Goal: Task Accomplishment & Management: Manage account settings

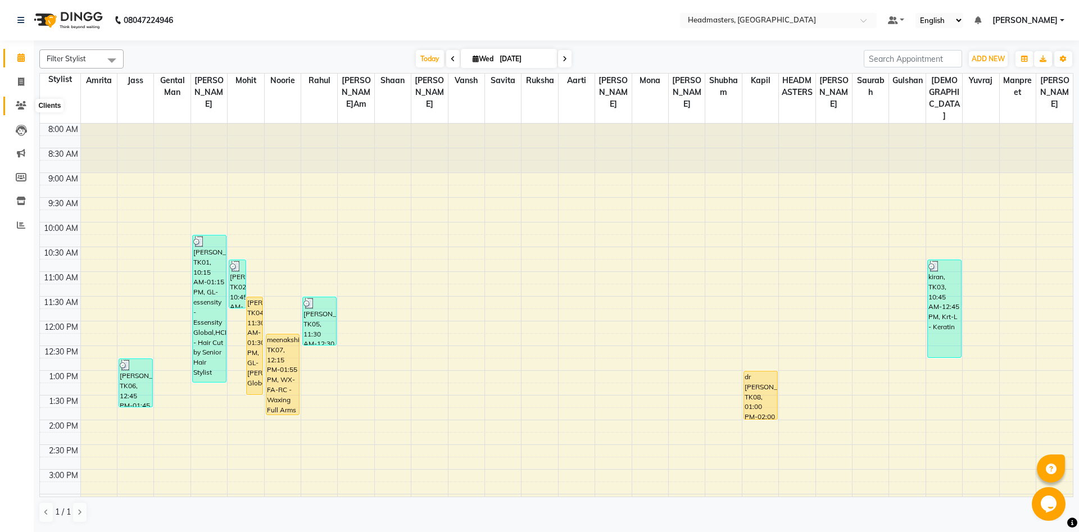
click at [14, 112] on span at bounding box center [21, 105] width 20 height 13
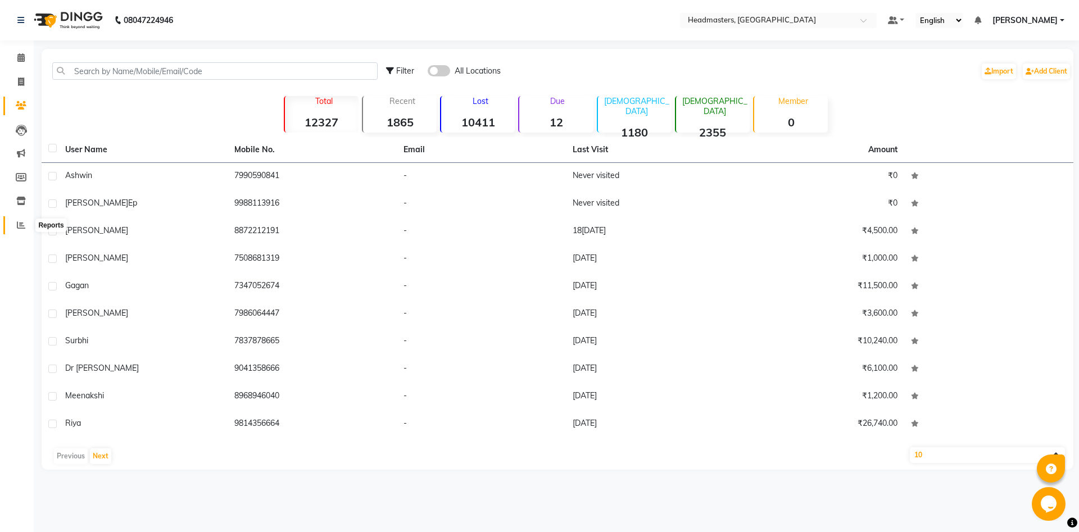
click at [29, 223] on span at bounding box center [21, 225] width 20 height 13
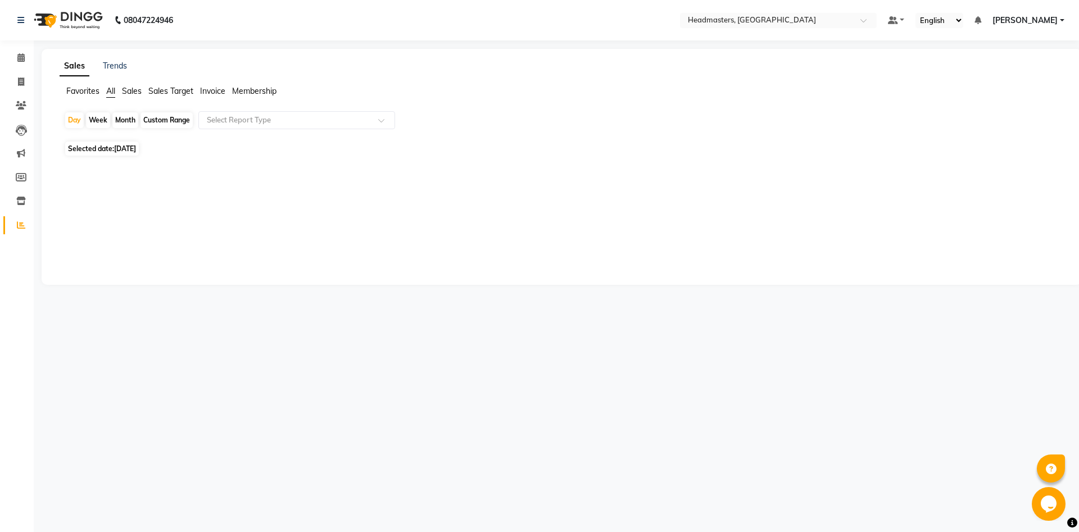
click at [252, 88] on span "Membership" at bounding box center [254, 91] width 44 height 10
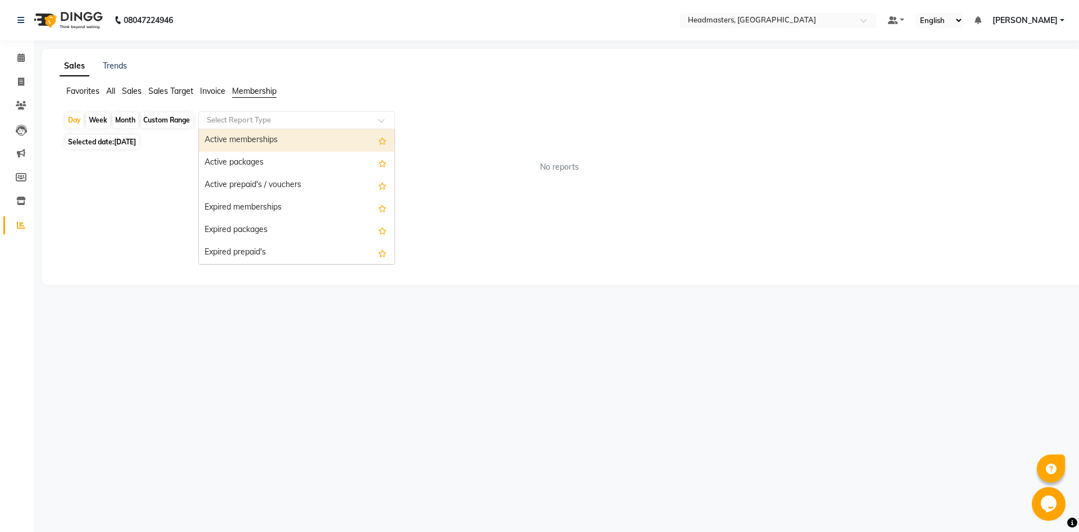
click at [261, 118] on input "text" at bounding box center [285, 120] width 162 height 11
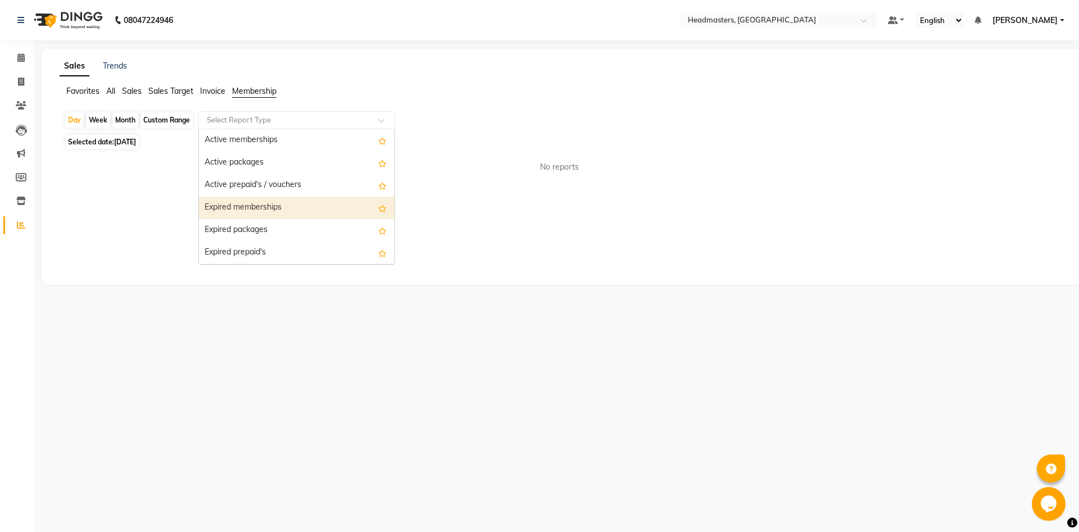
click at [273, 210] on div "Expired memberships" at bounding box center [296, 208] width 195 height 22
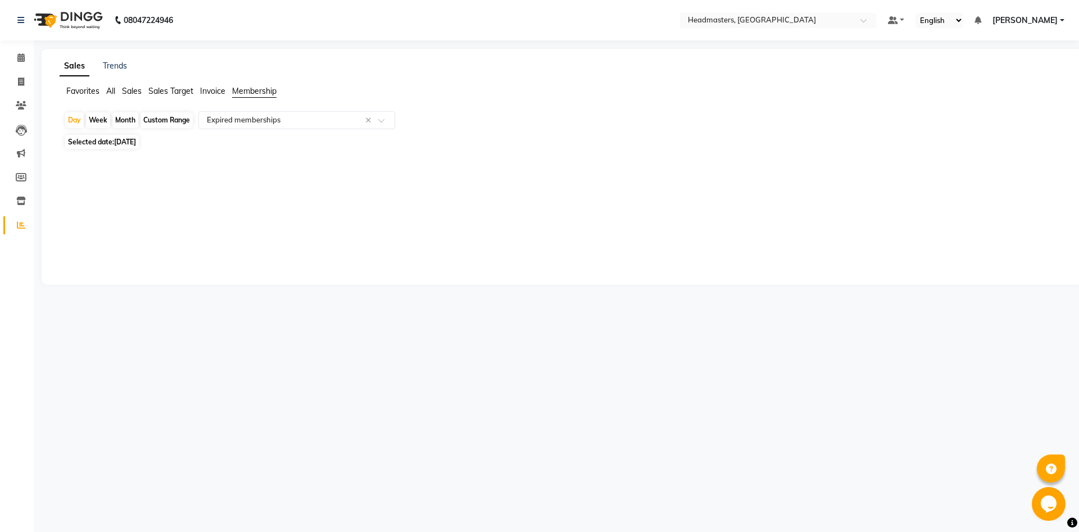
click at [121, 119] on div "Month" at bounding box center [125, 120] width 26 height 16
select select "9"
select select "2025"
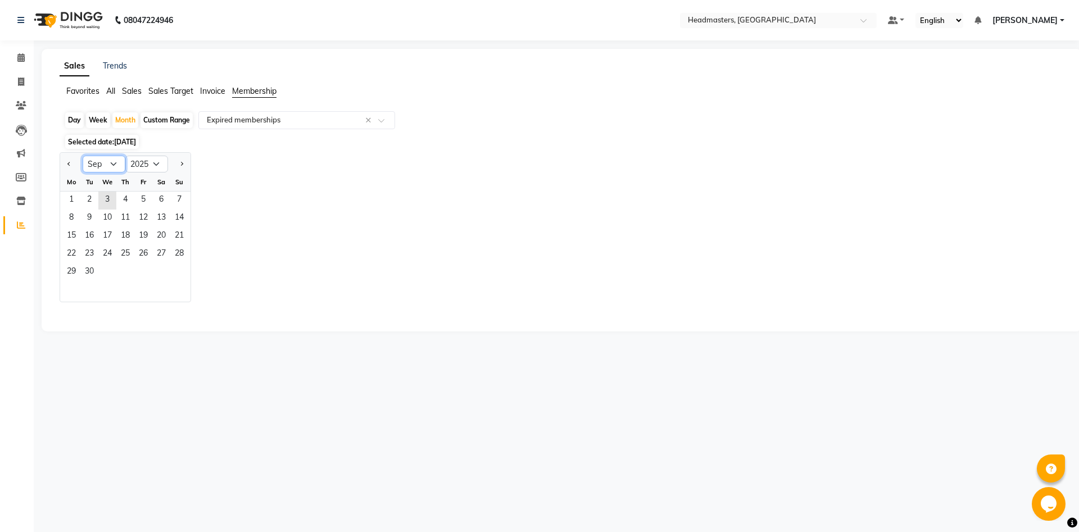
click at [83, 156] on select "Jan Feb Mar Apr May Jun Jul Aug Sep Oct Nov Dec" at bounding box center [104, 164] width 43 height 17
click at [163, 115] on div "Custom Range" at bounding box center [166, 120] width 52 height 16
select select "9"
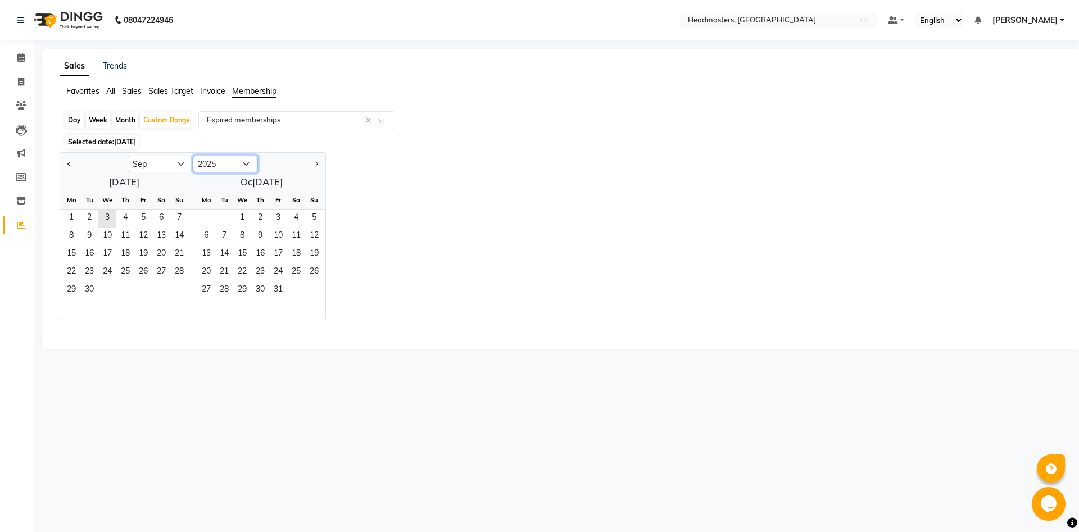
click at [193, 156] on select "2015 2016 2017 2018 2019 2020 2021 2022 2023 2024 2025 2026 2027 2028 2029 2030…" at bounding box center [225, 164] width 65 height 17
select select "2024"
click option "2024" at bounding box center [0, 0] width 0 height 0
click at [298, 399] on div "08047224946 Select Location × Headmasters, Jalandhar Default Panel My Panel Eng…" at bounding box center [539, 266] width 1079 height 532
click at [459, 147] on div "Selected date: 03-09-2025" at bounding box center [563, 142] width 999 height 12
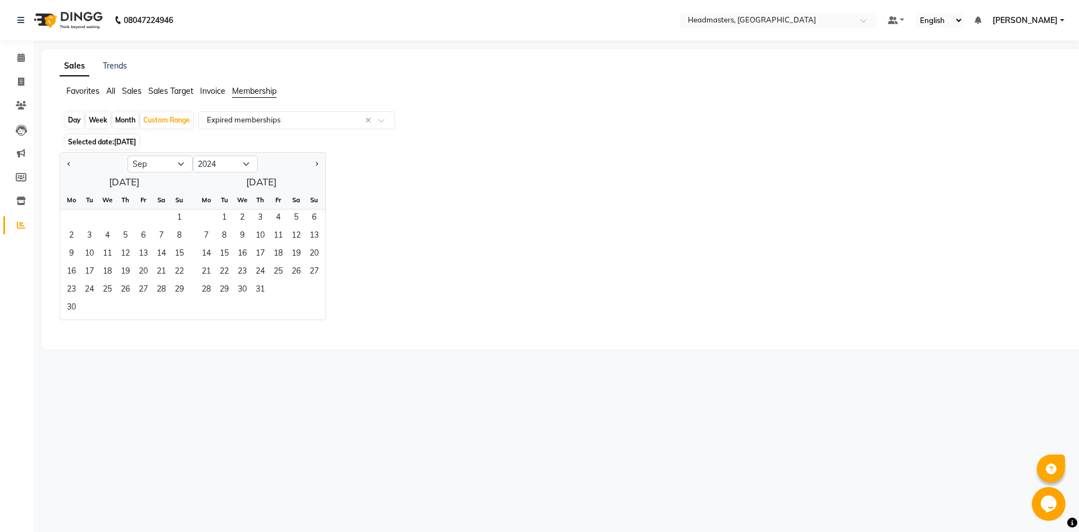
click at [315, 150] on div "Day Week Month Custom Range Select Report Type × Expired memberships × Selected…" at bounding box center [562, 224] width 1004 height 227
click at [413, 130] on div "Day Week Month Custom Range Select Report Type × Expired memberships ×" at bounding box center [561, 121] width 995 height 20
click at [464, 492] on div "08047224946 Select Location × Headmasters, Jalandhar Default Panel My Panel Eng…" at bounding box center [539, 266] width 1079 height 532
click at [66, 160] on button "Previous month" at bounding box center [69, 164] width 9 height 18
click at [320, 164] on button "Next month" at bounding box center [316, 164] width 9 height 18
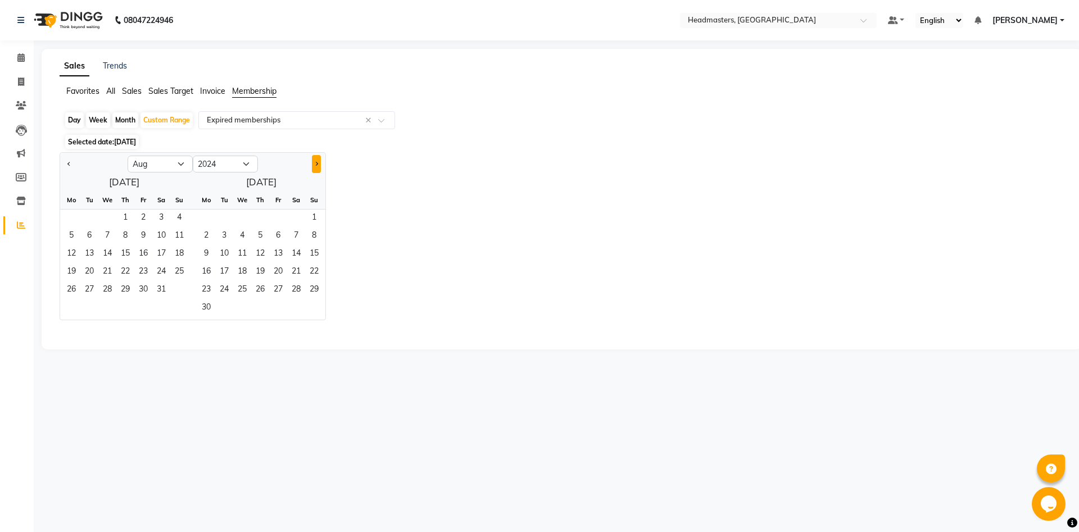
select select "9"
click at [605, 322] on div at bounding box center [559, 329] width 1008 height 18
click at [502, 255] on div "Jan Feb Mar Apr May Jun Jul Aug Sep Oct Nov Dec 2014 2015 2016 2017 2018 2019 2…" at bounding box center [562, 236] width 1004 height 168
click at [566, 395] on div "08047224946 Select Location × Headmasters, Jalandhar Default Panel My Panel Eng…" at bounding box center [539, 266] width 1079 height 532
click at [160, 117] on div "Custom Range" at bounding box center [166, 120] width 52 height 16
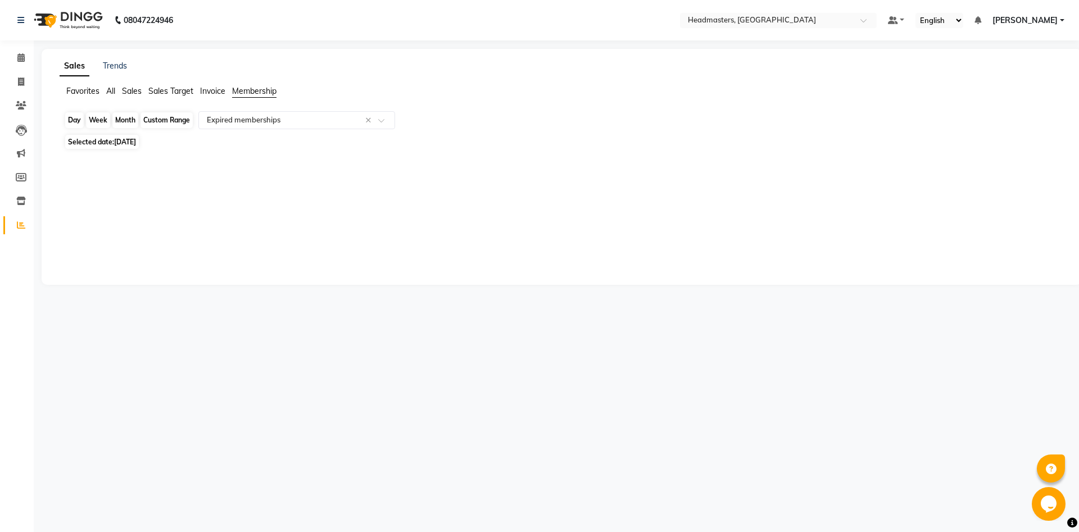
click at [179, 120] on div "Custom Range" at bounding box center [166, 120] width 52 height 16
select select "9"
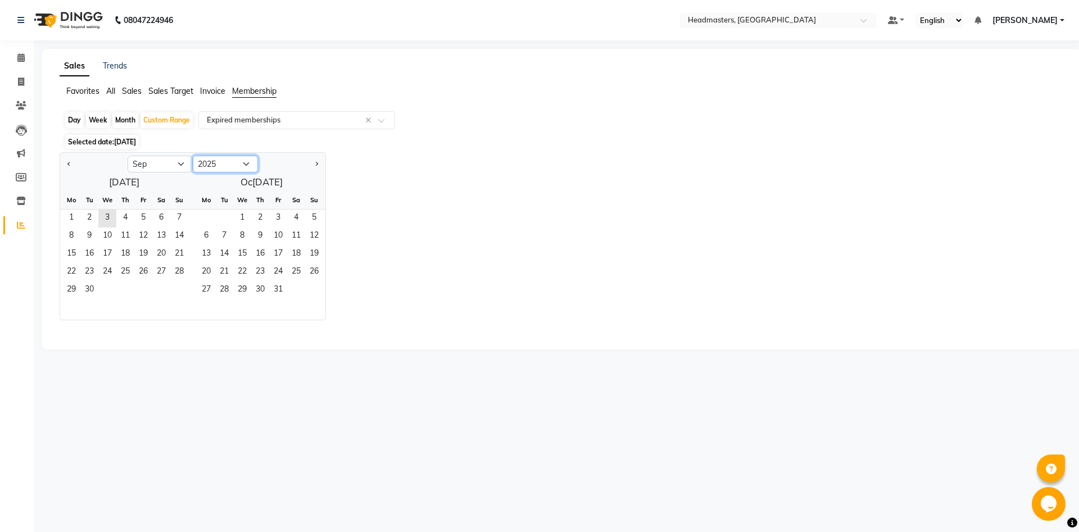
click at [193, 156] on select "2015 2016 2017 2018 2019 2020 2021 2022 2023 2024 2025 2026 2027 2028 2029 2030…" at bounding box center [225, 164] width 65 height 17
select select "2024"
click option "2024" at bounding box center [0, 0] width 0 height 0
click at [425, 277] on div "Jan Feb Mar Apr May Jun Jul Aug Sep Oct Nov Dec 2014 2015 2016 2017 2018 2019 2…" at bounding box center [562, 236] width 1004 height 168
click at [428, 275] on div "Jan Feb Mar Apr May Jun Jul Aug Sep Oct Nov Dec 2014 2015 2016 2017 2018 2019 2…" at bounding box center [562, 236] width 1004 height 168
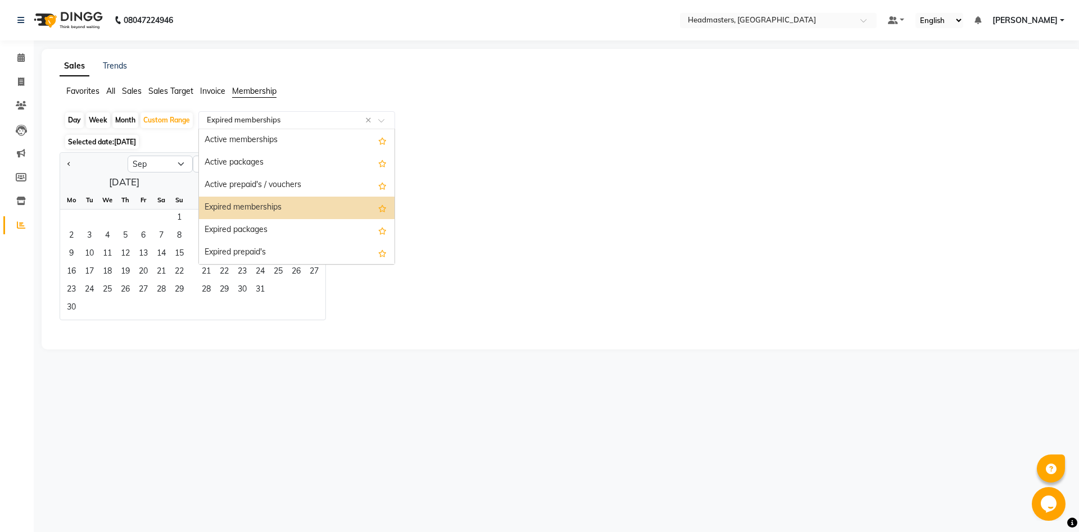
click at [381, 126] on span at bounding box center [385, 123] width 14 height 11
click at [356, 215] on div "Expired memberships" at bounding box center [296, 208] width 195 height 22
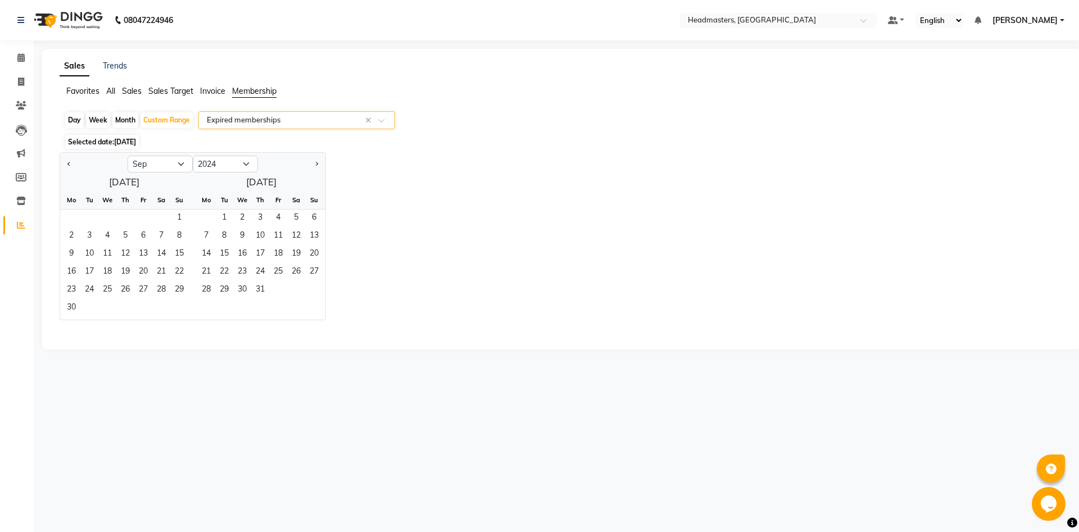
click at [543, 301] on div "Jan Feb Mar Apr May Jun Jul Aug Sep Oct Nov Dec 2014 2015 2016 2017 2018 2019 2…" at bounding box center [562, 236] width 1004 height 168
click at [319, 113] on div "Select Report Type × Expired memberships ×" at bounding box center [296, 120] width 197 height 18
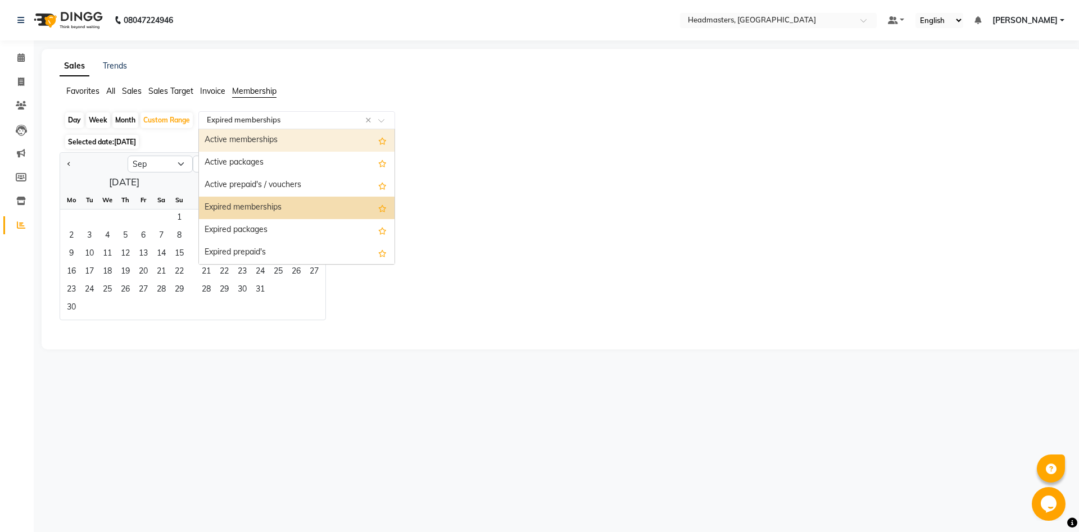
click at [310, 151] on div "Active memberships" at bounding box center [296, 140] width 195 height 22
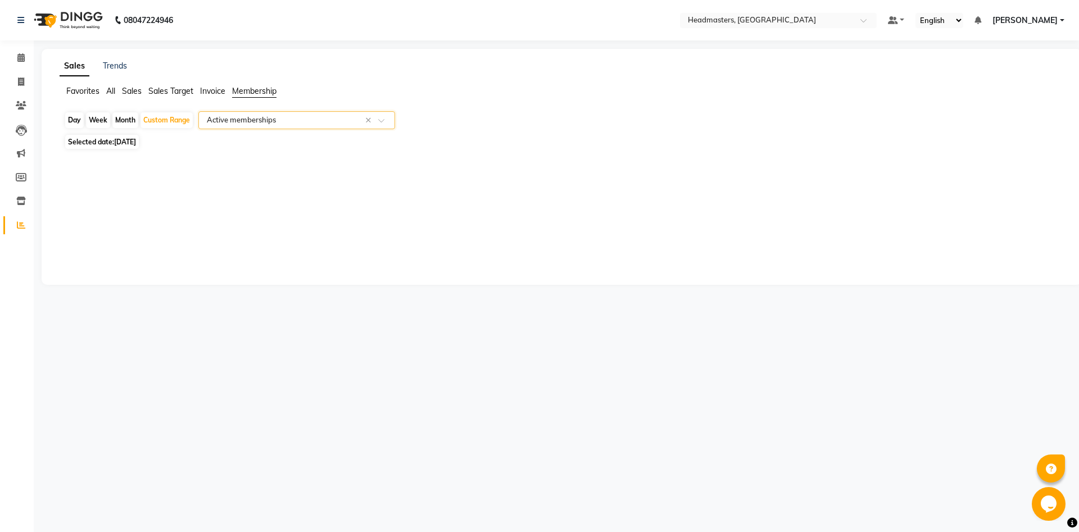
click at [244, 89] on span "Membership" at bounding box center [254, 91] width 44 height 10
click at [186, 122] on div "Custom Range" at bounding box center [166, 120] width 52 height 16
select select "9"
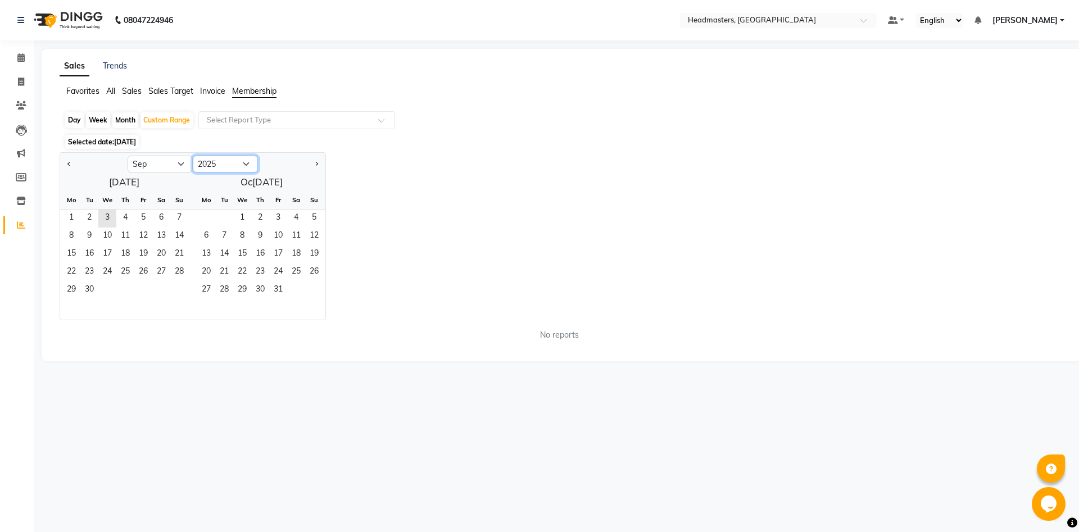
click at [193, 156] on select "2015 2016 2017 2018 2019 2020 2021 2022 2023 2024 2025 2026 2027 2028 2029 2030…" at bounding box center [225, 164] width 65 height 17
select select "2024"
click option "2024" at bounding box center [0, 0] width 0 height 0
click at [371, 187] on div "Jan Feb Mar Apr May Jun Jul Aug Sep Oct Nov Dec 2014 2015 2016 2017 2018 2019 2…" at bounding box center [562, 236] width 1004 height 168
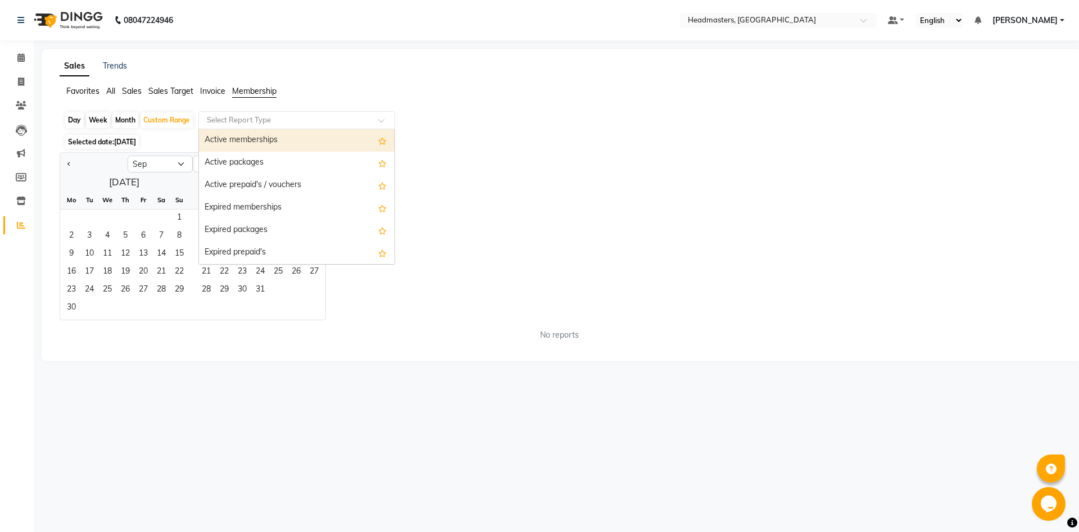
click at [273, 120] on input "text" at bounding box center [285, 120] width 162 height 11
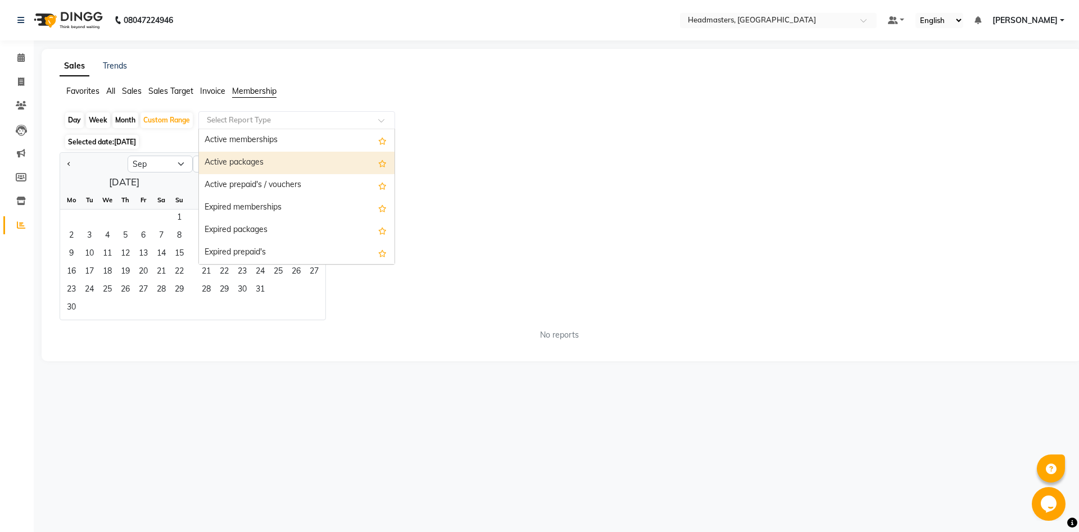
click at [255, 162] on div "Active packages" at bounding box center [296, 163] width 195 height 22
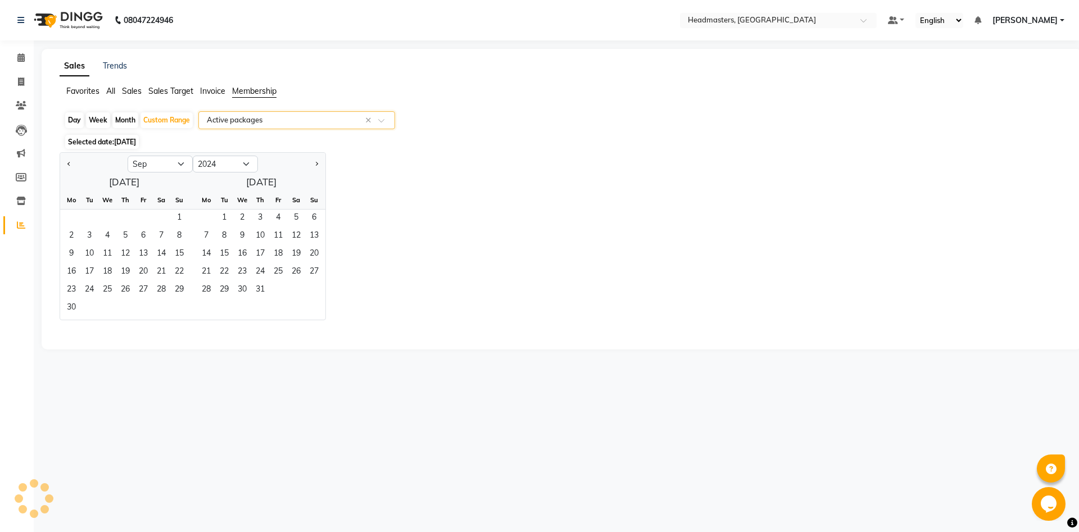
select select "csv"
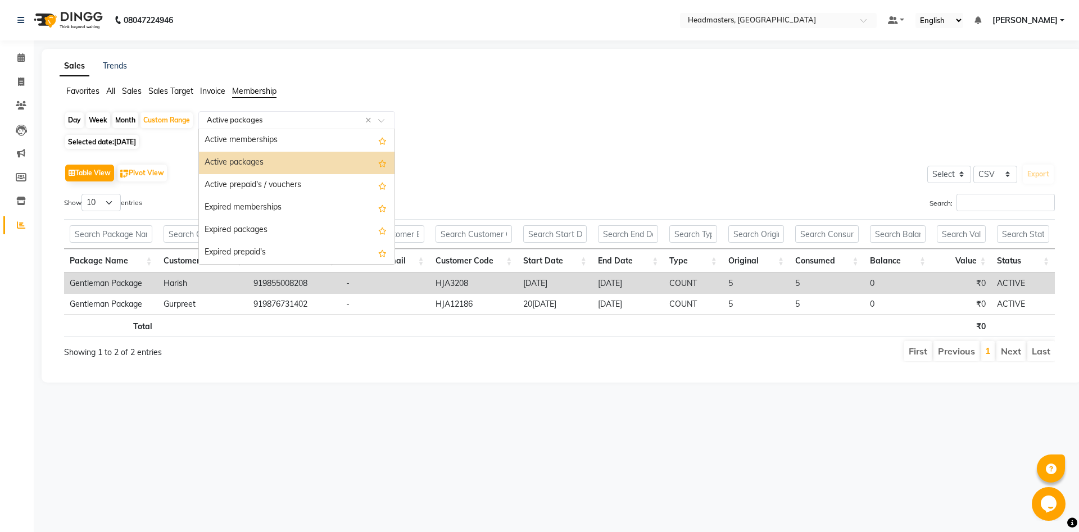
click at [347, 117] on input "text" at bounding box center [285, 120] width 162 height 11
click at [330, 182] on div "Active prepaid's / vouchers" at bounding box center [296, 185] width 195 height 22
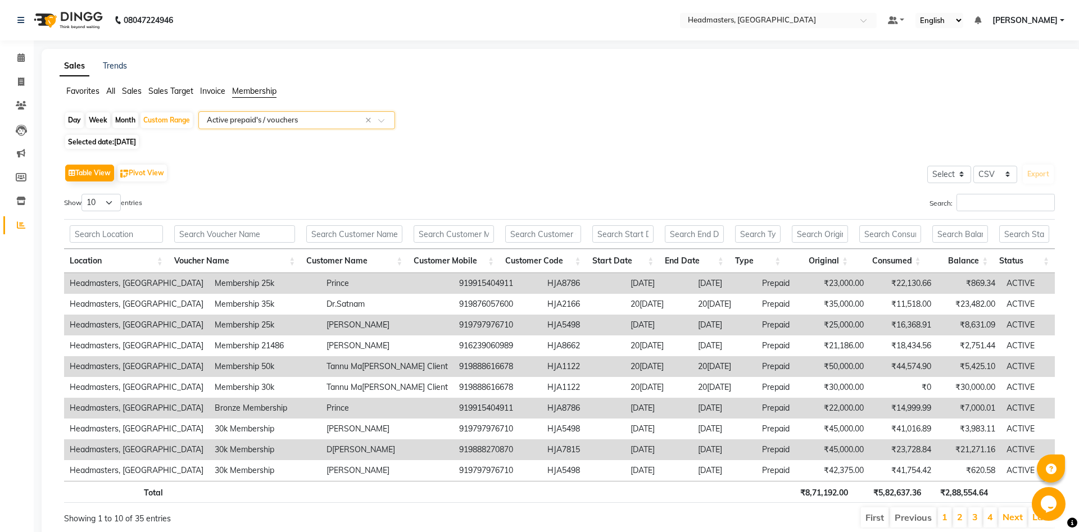
scroll to position [34, 0]
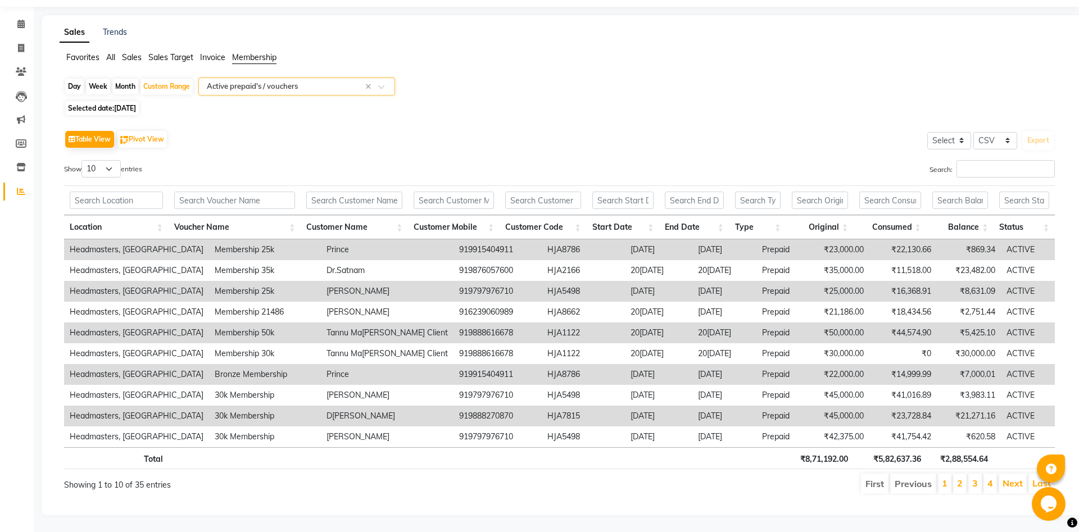
click at [360, 86] on input "text" at bounding box center [285, 86] width 162 height 11
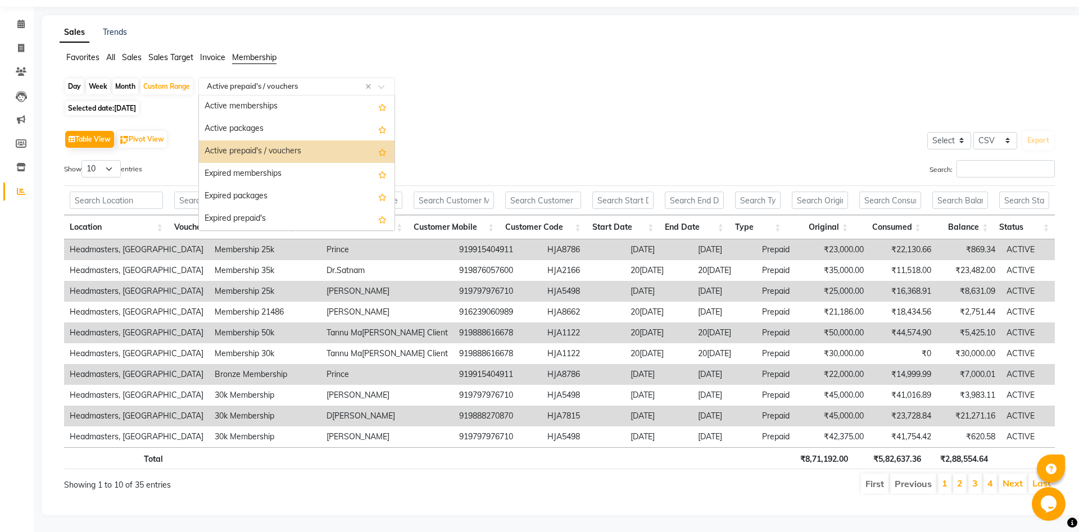
click at [344, 148] on div "Active prepaid's / vouchers" at bounding box center [296, 151] width 195 height 22
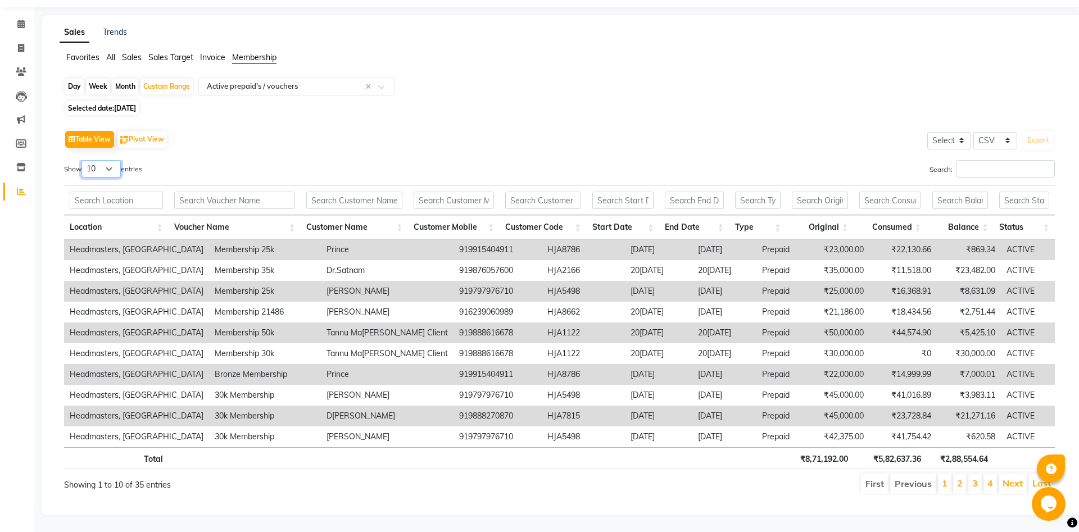
click at [81, 160] on select "10 25 50 100" at bounding box center [100, 168] width 39 height 17
select select "100"
click option "100" at bounding box center [0, 0] width 0 height 0
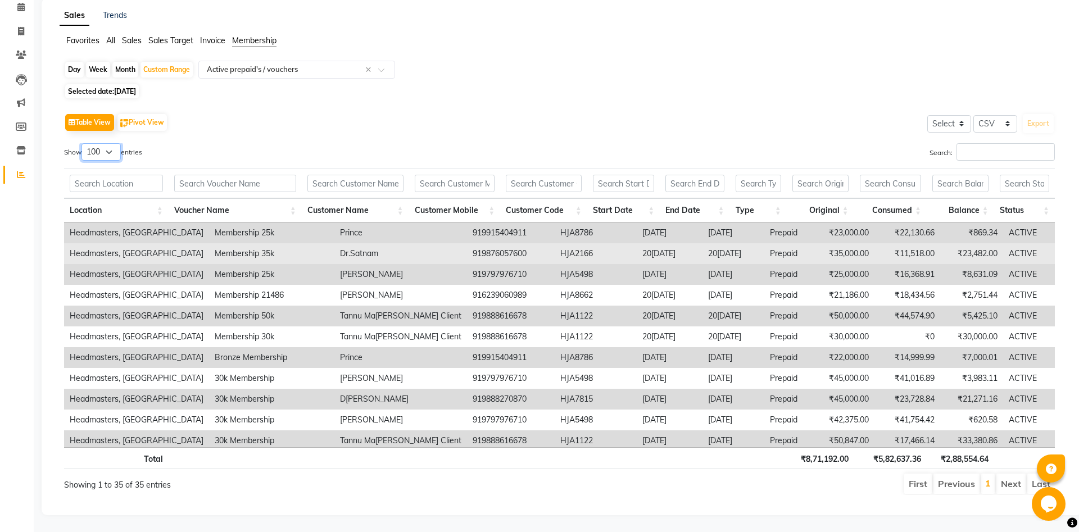
scroll to position [0, 0]
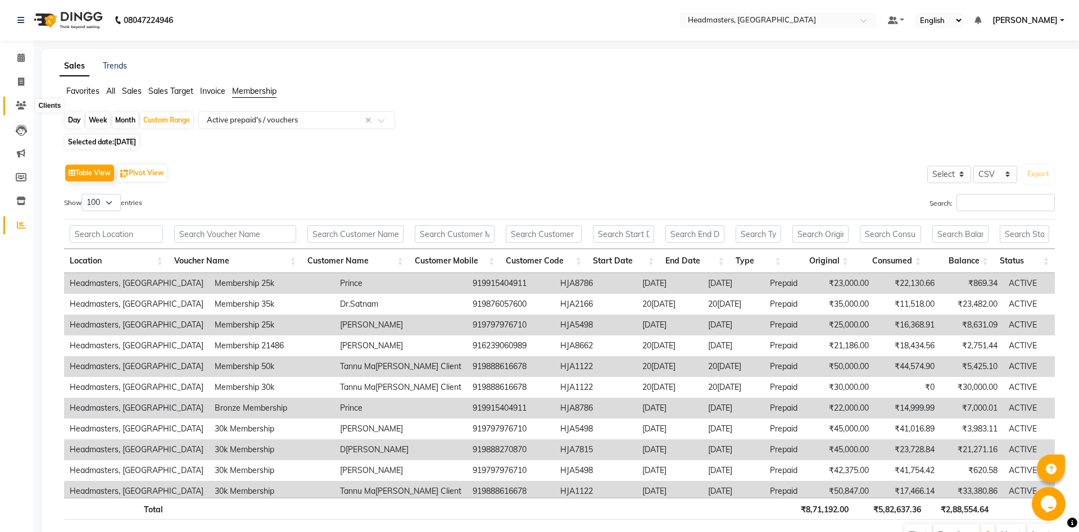
click at [17, 101] on span at bounding box center [21, 105] width 20 height 13
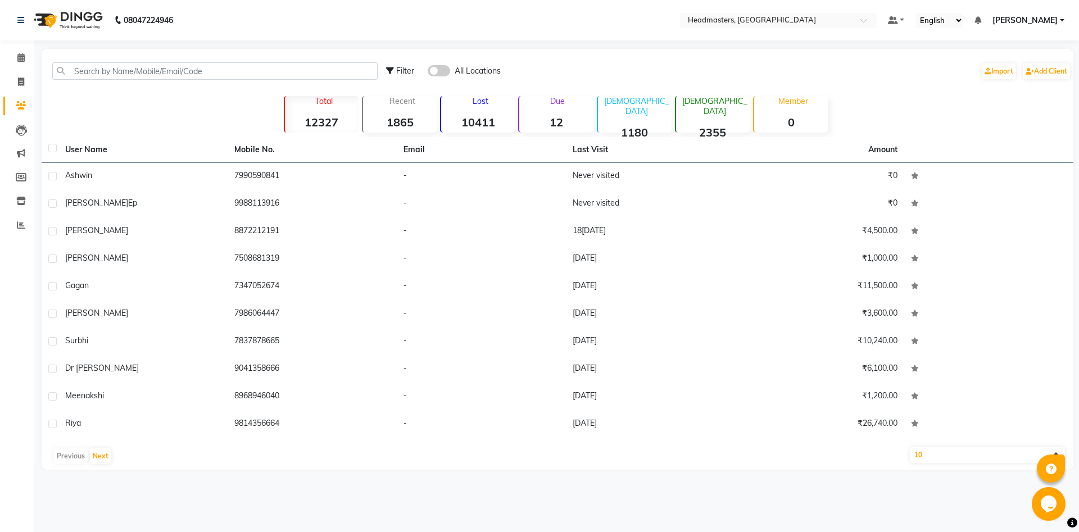
click at [191, 59] on div "Filter All Locations Import Add Client" at bounding box center [557, 70] width 1027 height 35
click at [197, 71] on input "text" at bounding box center [214, 70] width 325 height 17
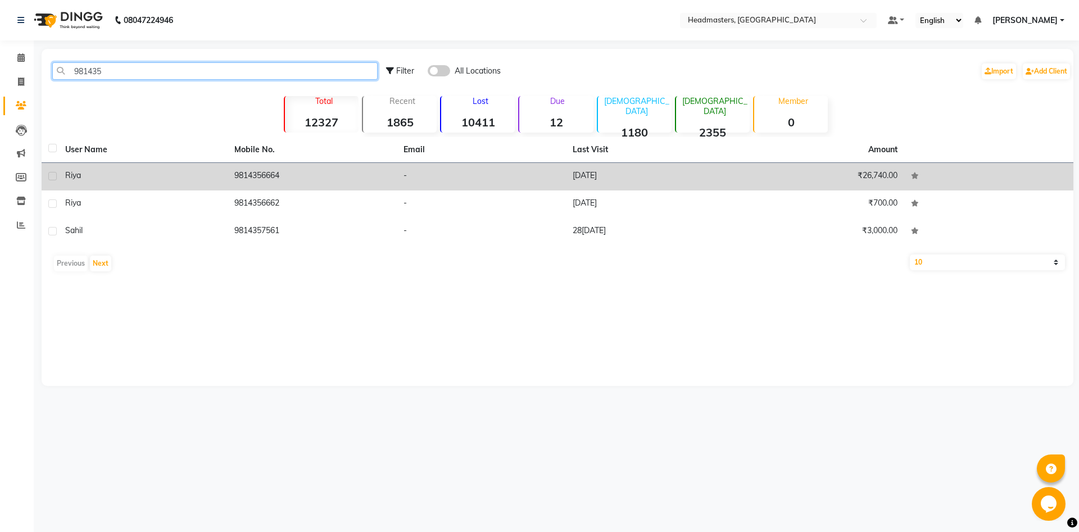
type input "981435"
click at [246, 182] on td "9814356664" at bounding box center [312, 177] width 169 height 28
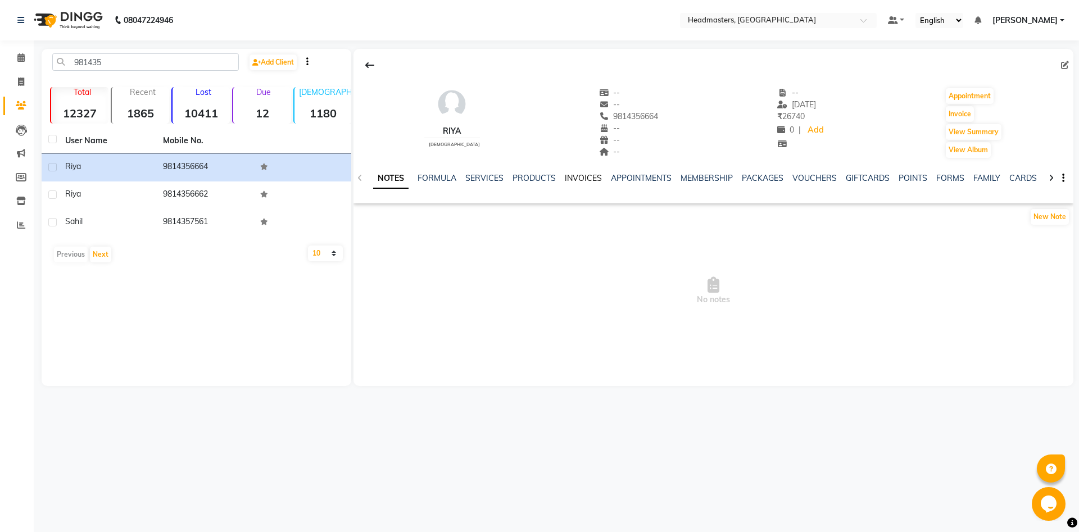
click at [571, 181] on link "INVOICES" at bounding box center [583, 178] width 37 height 10
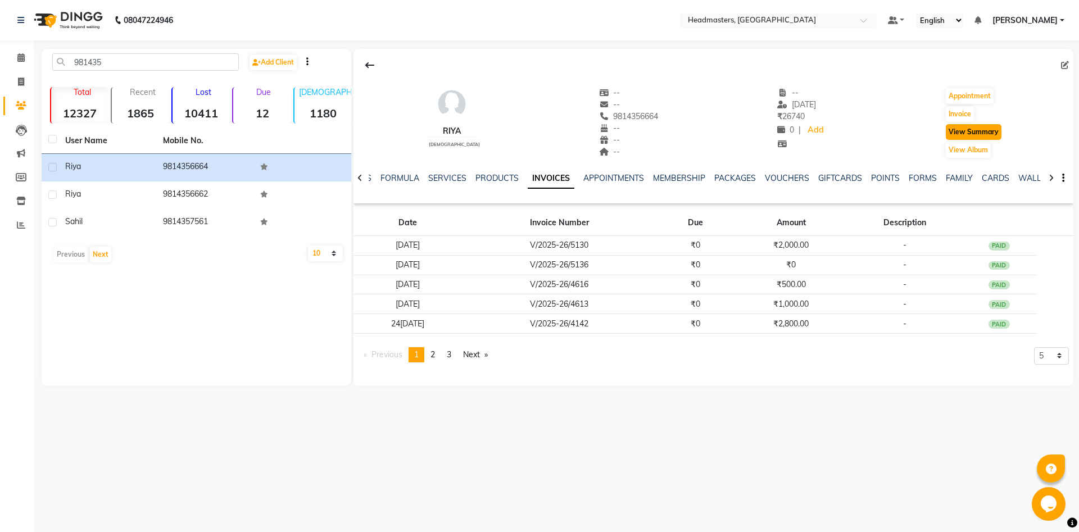
click at [993, 131] on button "View Summary" at bounding box center [973, 132] width 56 height 16
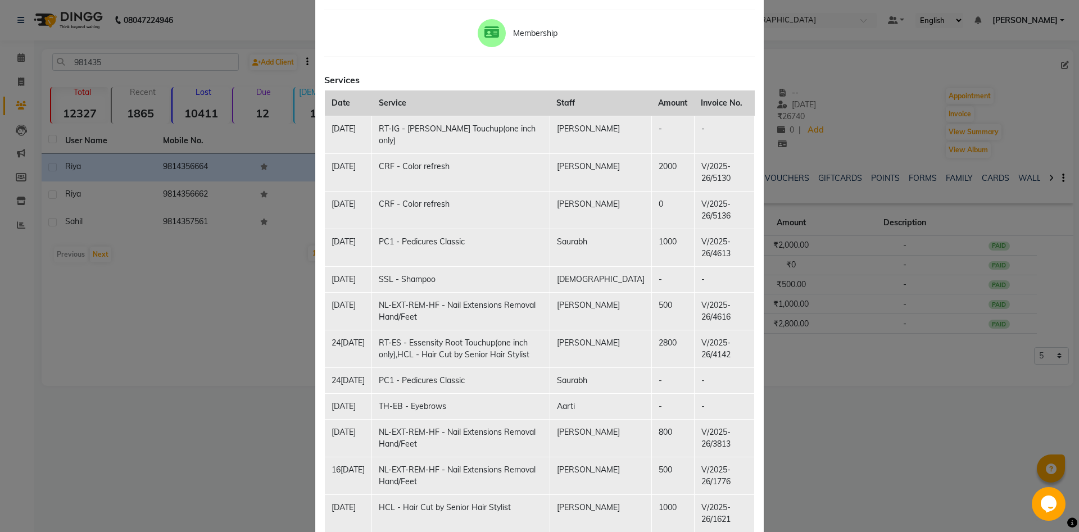
scroll to position [61, 0]
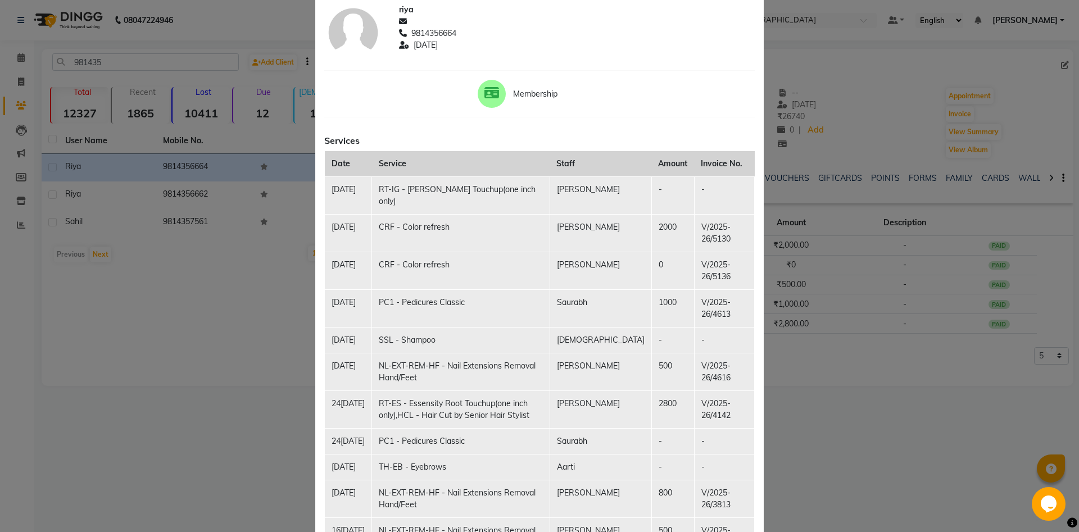
click at [857, 42] on ngb-modal-window "Client Summary Print riya 9814356664 2025-08-16 Membership Services Date Servic…" at bounding box center [539, 266] width 1079 height 532
click at [891, 427] on ngb-modal-window "Client Summary Print riya 9814356664 2025-08-16 Membership Services Date Servic…" at bounding box center [539, 266] width 1079 height 532
click at [864, 416] on ngb-modal-window "Client Summary Print riya 9814356664 2025-08-16 Membership Services Date Servic…" at bounding box center [539, 266] width 1079 height 532
click at [183, 70] on ngb-modal-window "Client Summary Print riya 9814356664 2025-08-16 Membership Services Date Servic…" at bounding box center [539, 266] width 1079 height 532
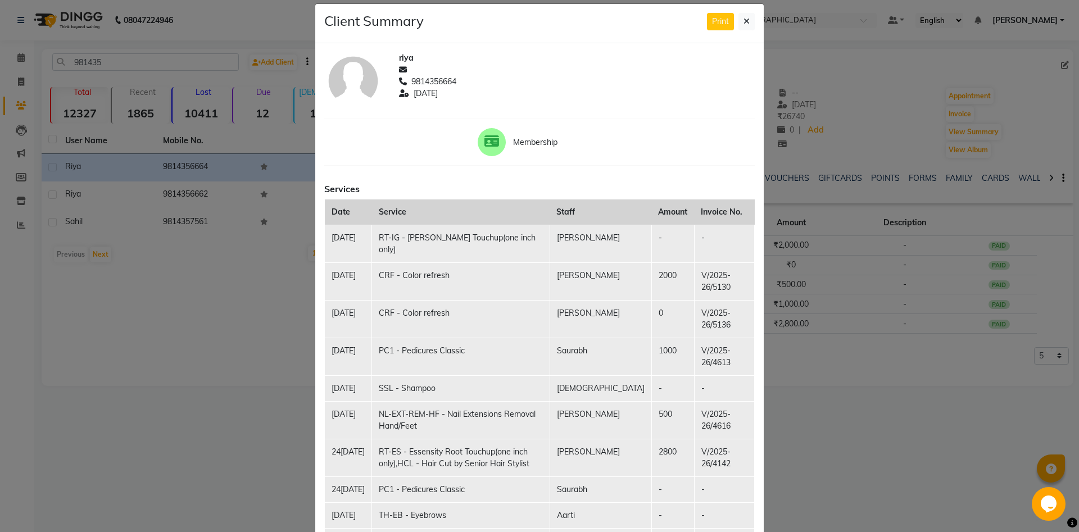
scroll to position [0, 0]
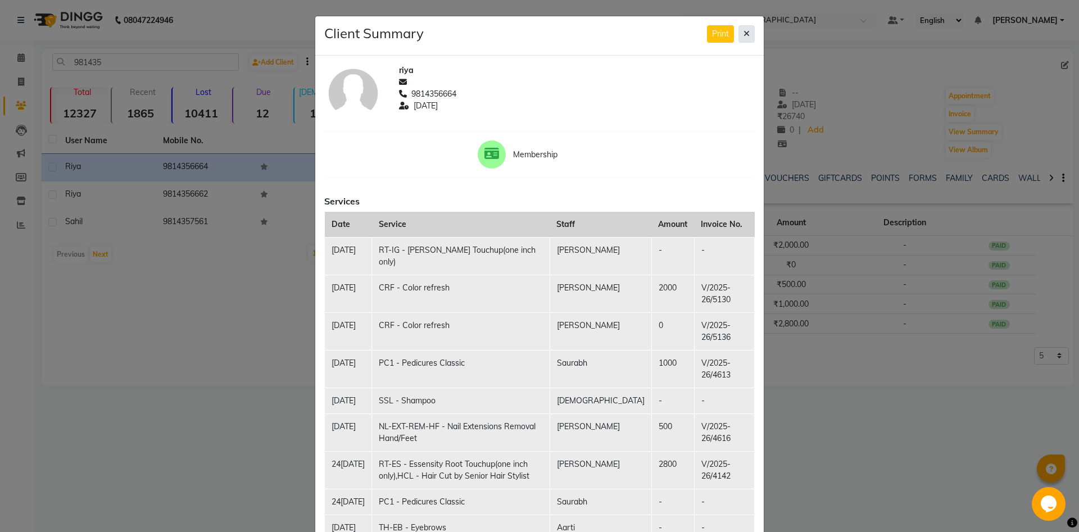
click at [745, 33] on icon at bounding box center [746, 34] width 6 height 8
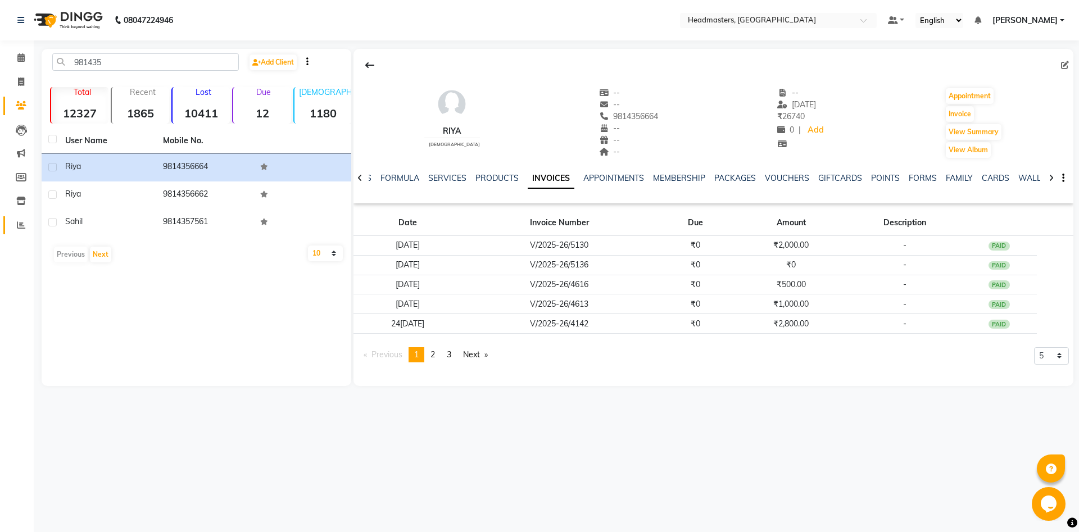
click at [21, 233] on link "Reports" at bounding box center [16, 225] width 27 height 19
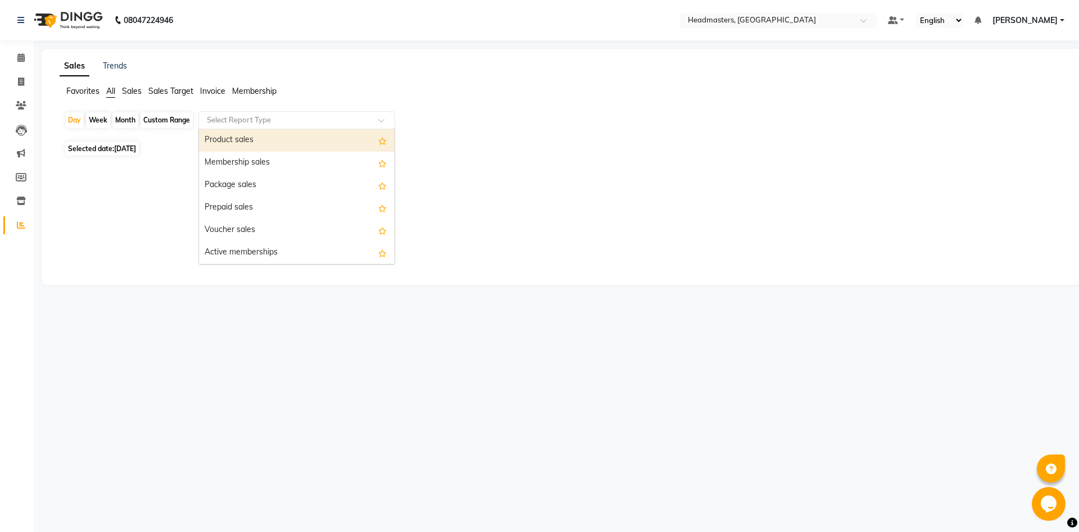
click at [253, 122] on input "text" at bounding box center [285, 120] width 162 height 11
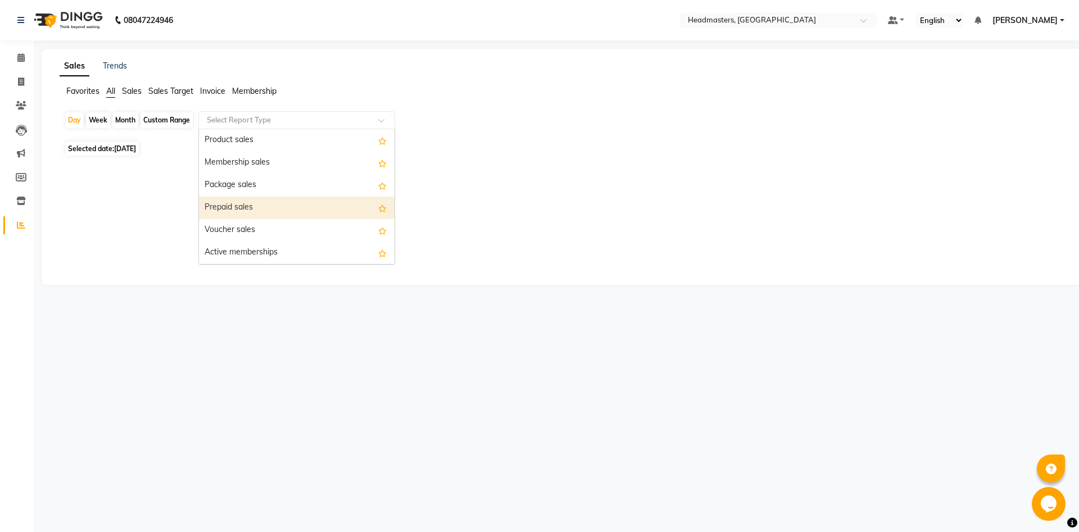
click at [268, 202] on div "Prepaid sales" at bounding box center [296, 208] width 195 height 22
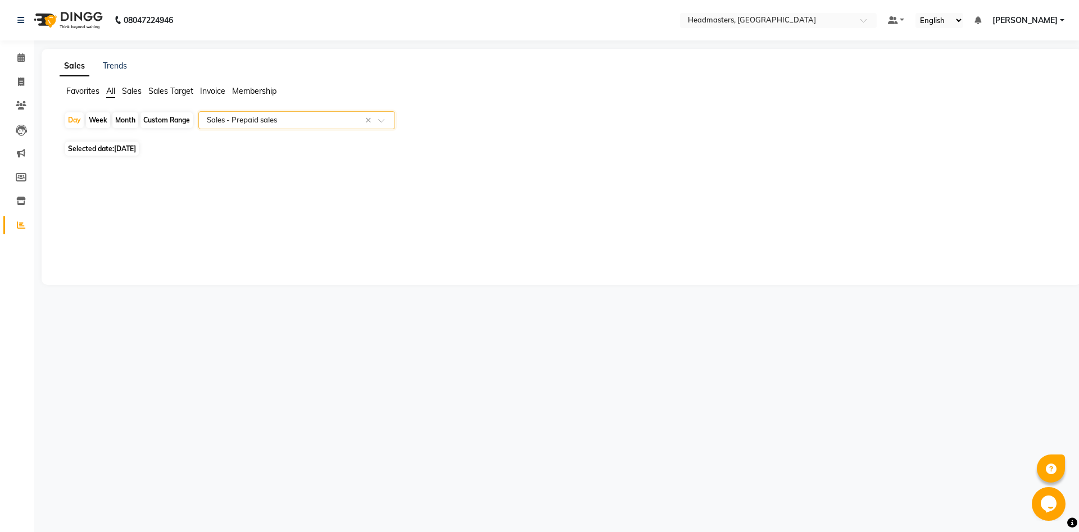
click at [279, 120] on input "text" at bounding box center [285, 120] width 162 height 11
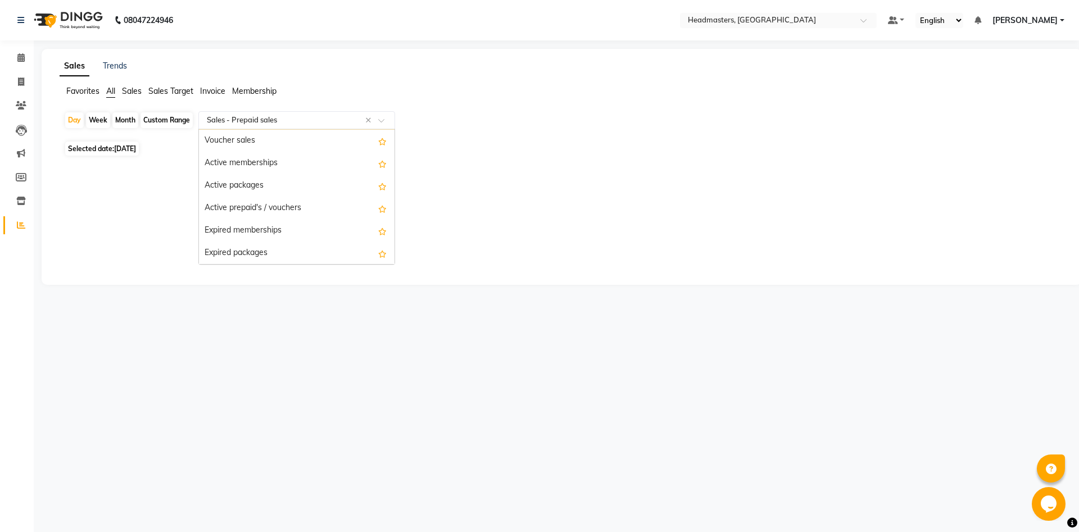
scroll to position [121, 0]
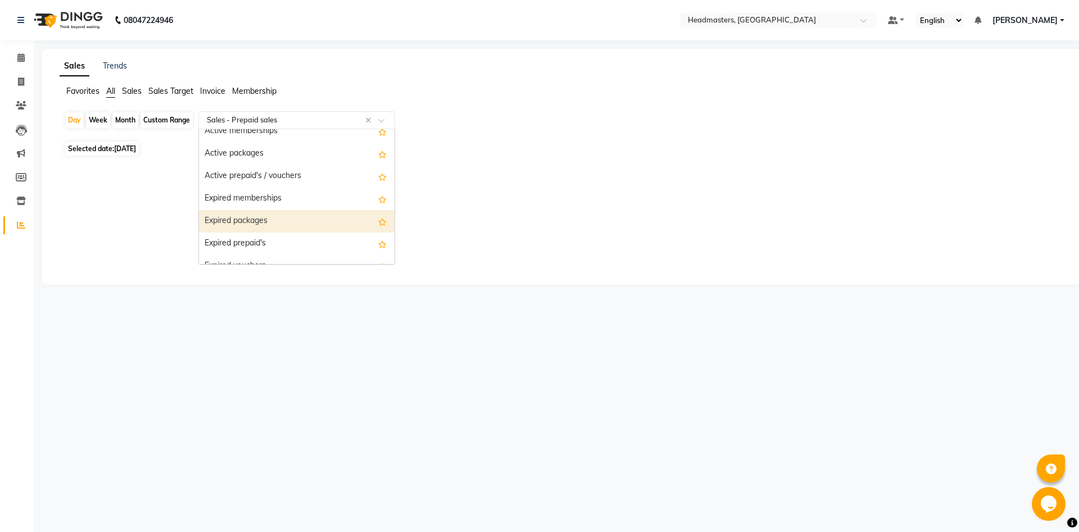
click at [283, 218] on div "Expired packages" at bounding box center [296, 221] width 195 height 22
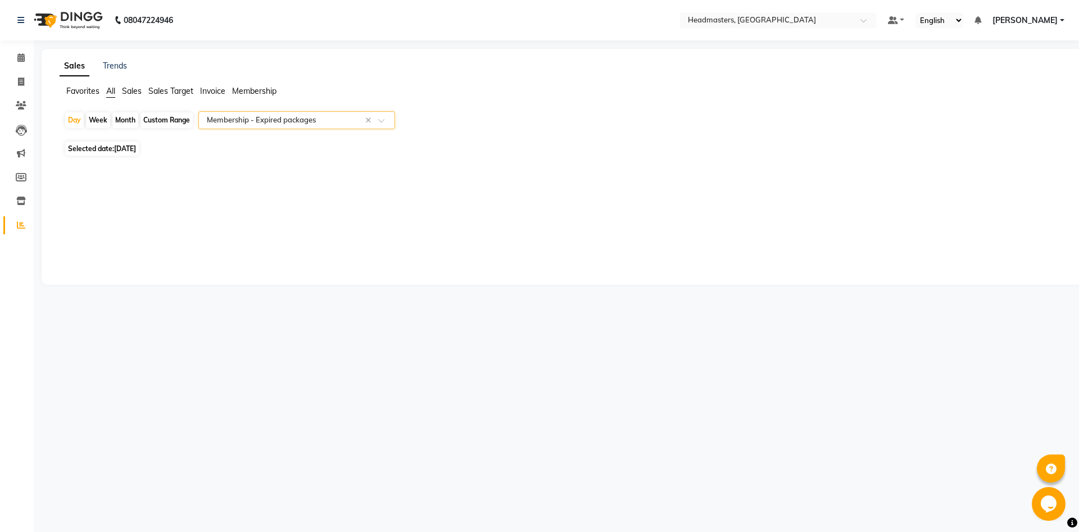
click at [304, 120] on input "text" at bounding box center [285, 120] width 162 height 11
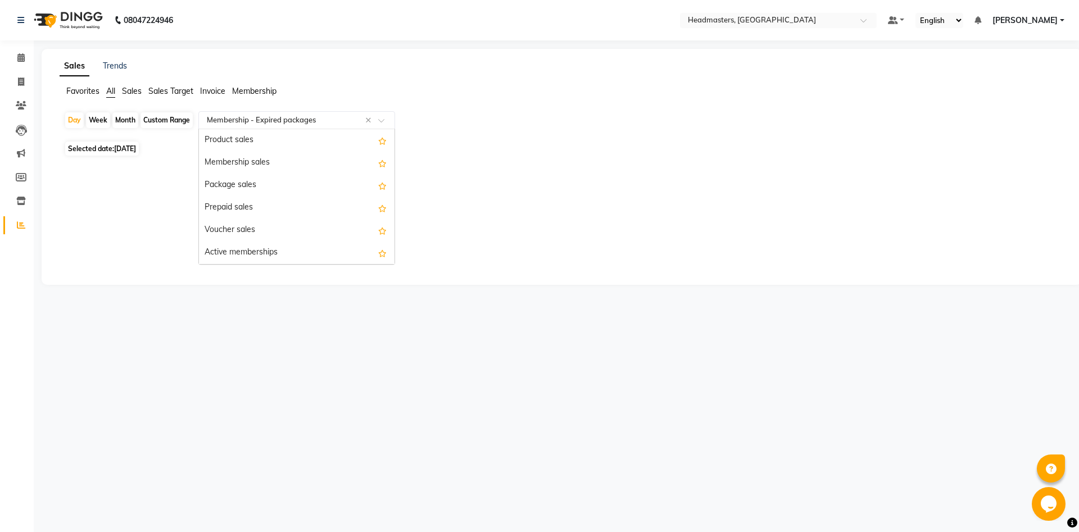
scroll to position [202, 0]
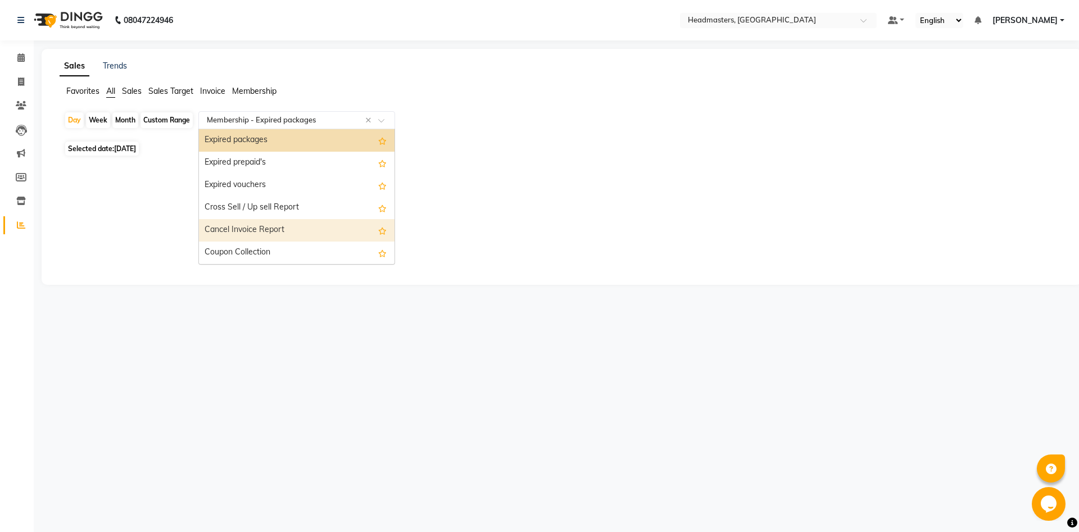
click at [299, 233] on div "Cancel Invoice Report" at bounding box center [296, 230] width 195 height 22
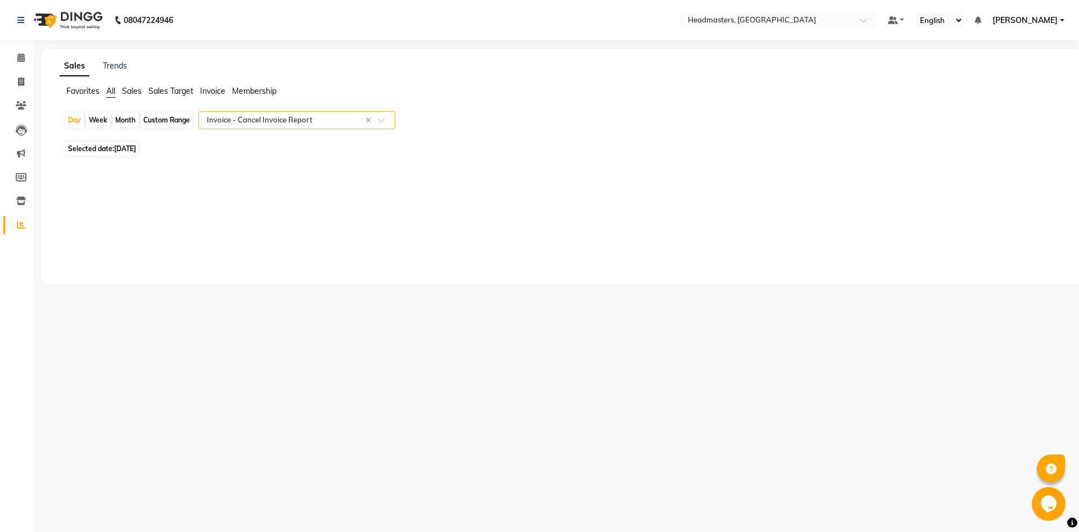
click at [325, 126] on div "Select Report Type × Invoice - Cancel Invoice Report ×" at bounding box center [296, 120] width 197 height 18
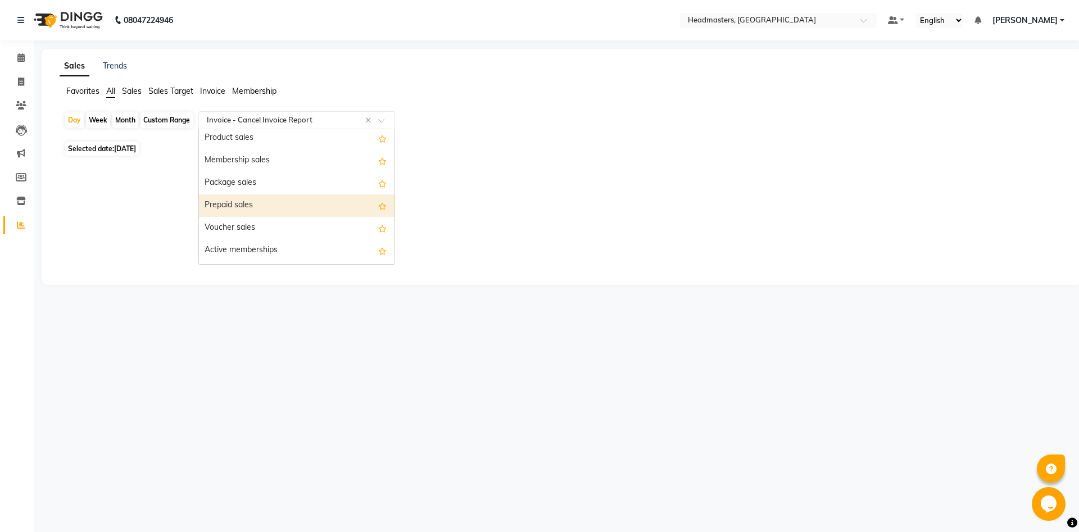
scroll to position [0, 0]
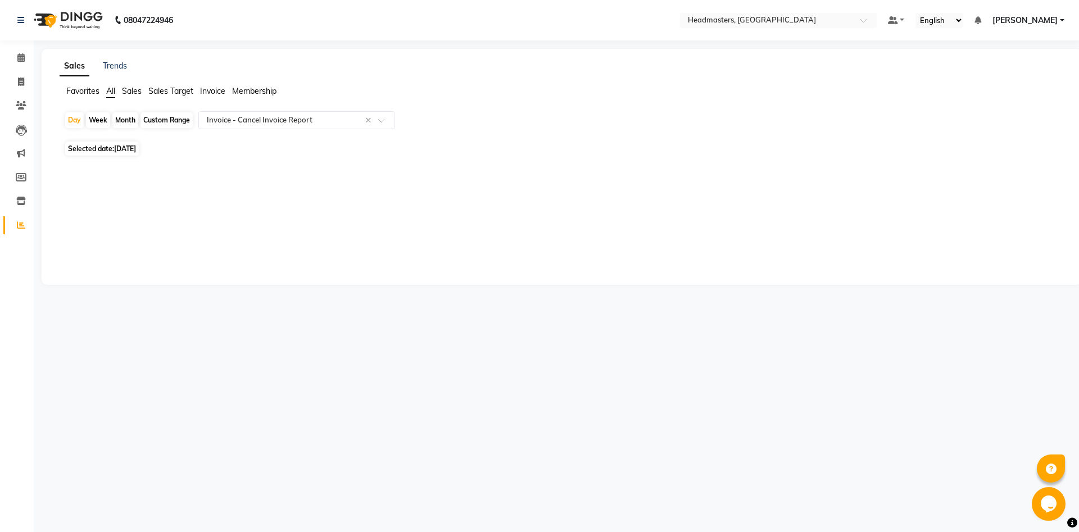
click at [128, 146] on span "[DATE]" at bounding box center [125, 148] width 22 height 8
select select "9"
select select "2025"
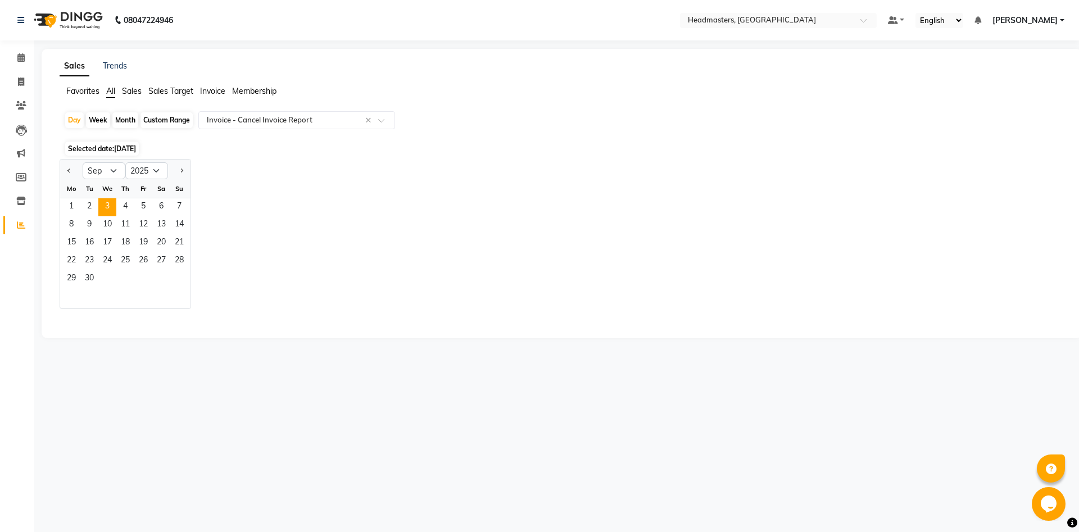
click at [163, 119] on div "Custom Range" at bounding box center [166, 120] width 52 height 16
select select "9"
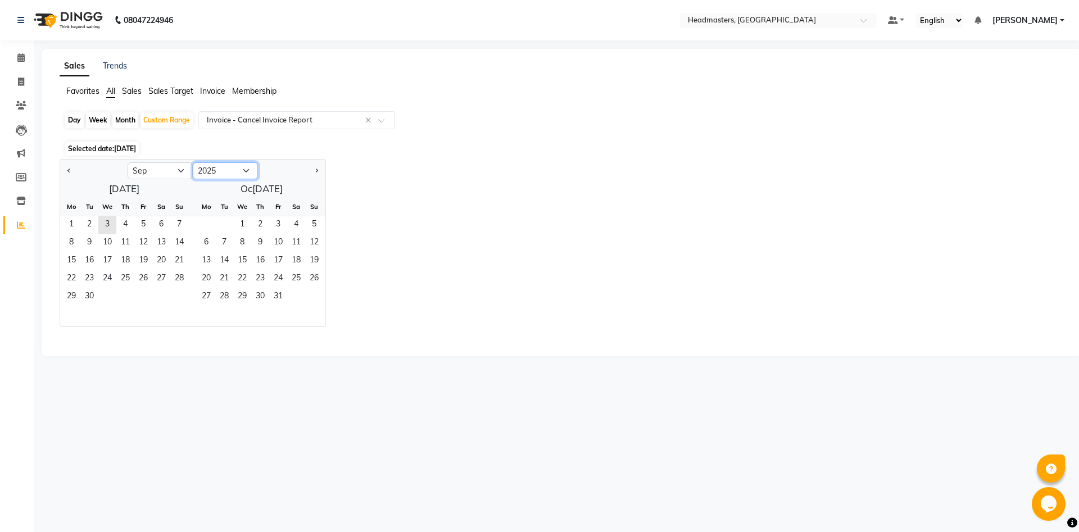
click at [193, 162] on select "2015 2016 2017 2018 2019 2020 2021 2022 2023 2024 2025 2026 2027 2028 2029 2030…" at bounding box center [225, 170] width 65 height 17
select select "2024"
click option "2024" at bounding box center [0, 0] width 0 height 0
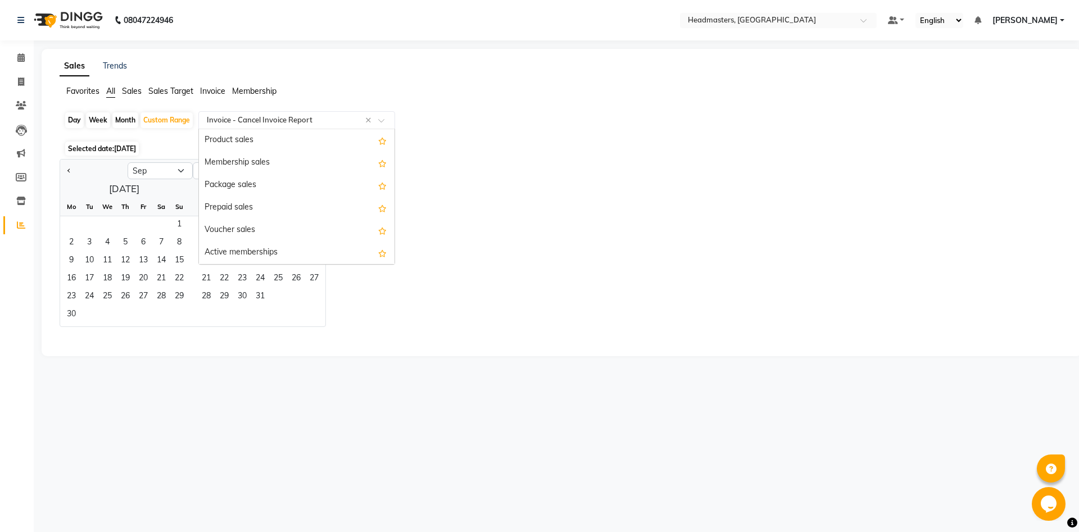
click at [330, 119] on input "text" at bounding box center [285, 120] width 162 height 11
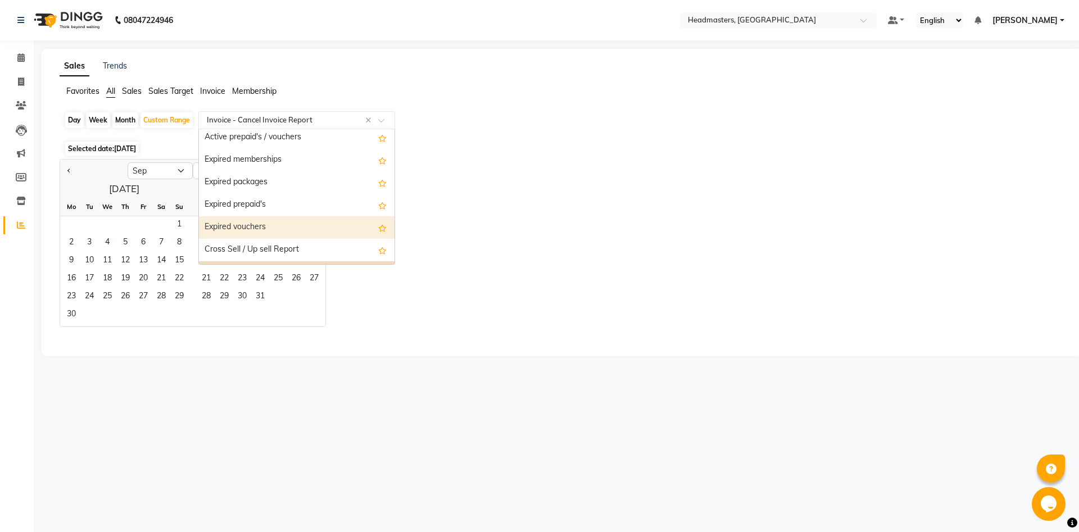
scroll to position [142, 0]
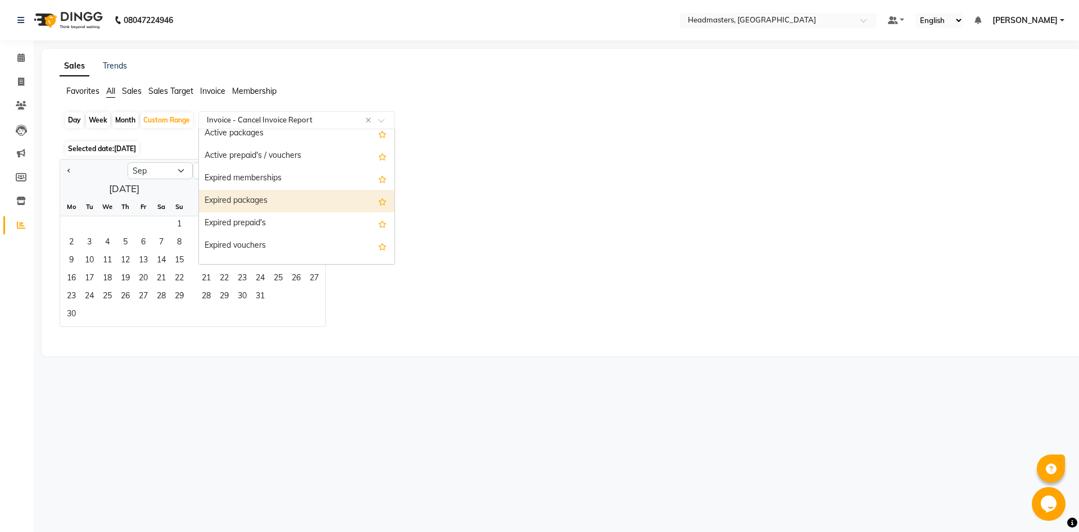
click at [297, 201] on div "Expired packages" at bounding box center [296, 201] width 195 height 22
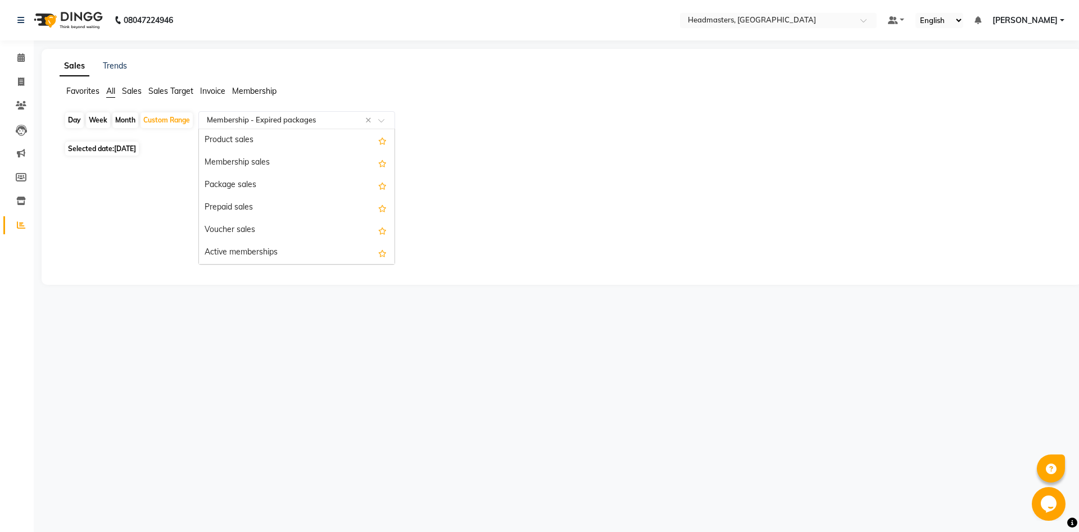
click at [315, 118] on input "text" at bounding box center [285, 120] width 162 height 11
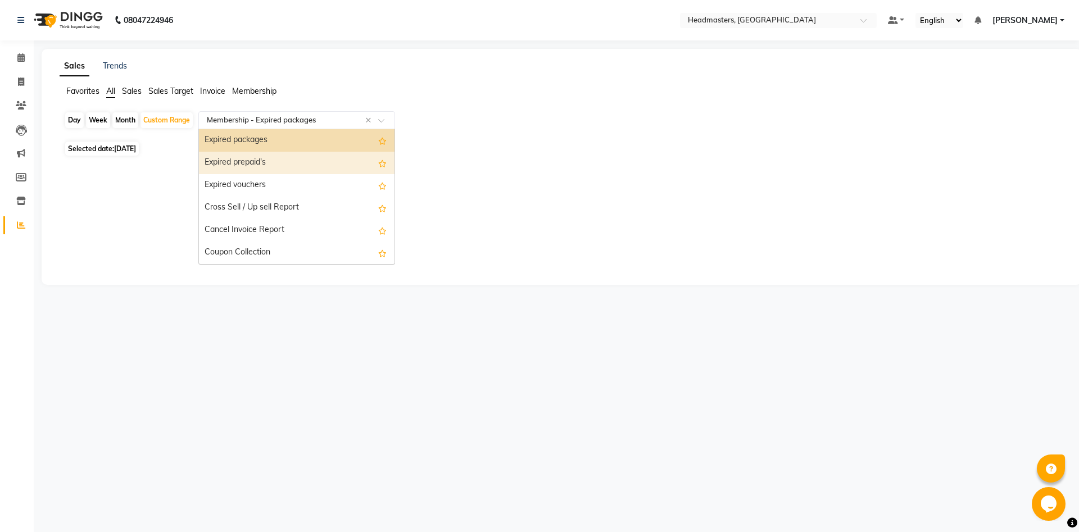
click at [263, 162] on div "Expired prepaid's" at bounding box center [296, 163] width 195 height 22
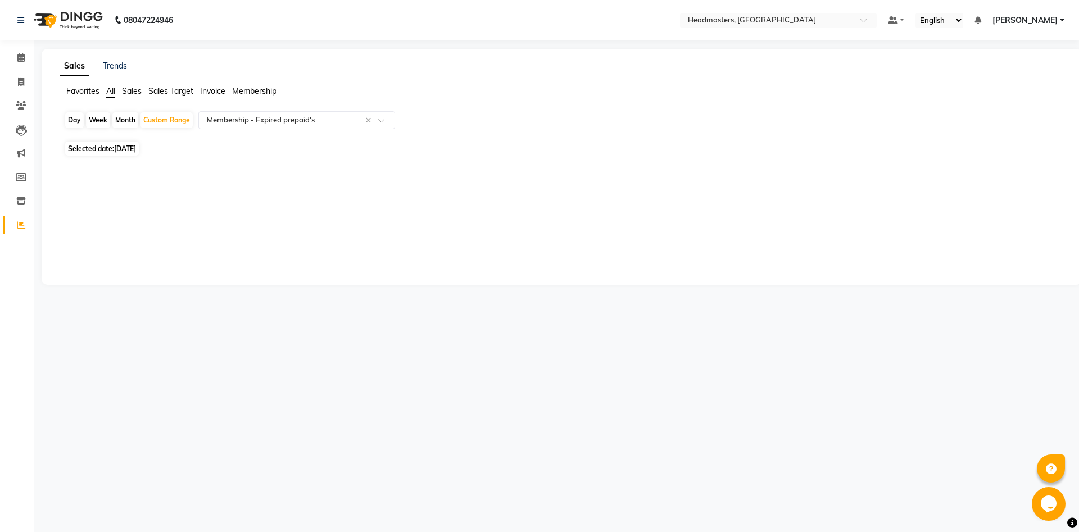
click at [134, 153] on span "Selected date: 03-09-2025" at bounding box center [102, 149] width 74 height 14
select select "9"
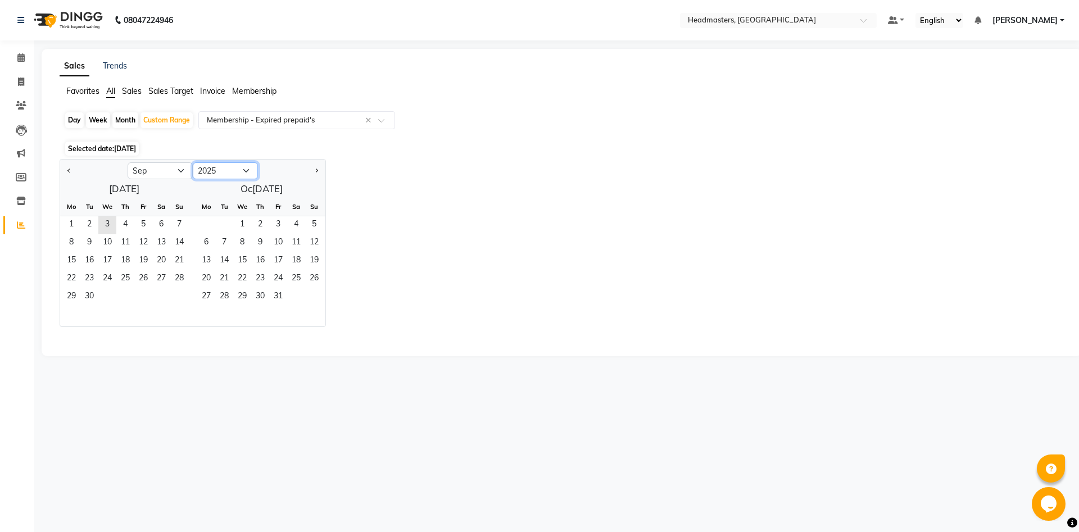
click at [193, 162] on select "2015 2016 2017 2018 2019 2020 2021 2022 2023 2024 2025 2026 2027 2028 2029 2030…" at bounding box center [225, 170] width 65 height 17
select select "2024"
click option "2024" at bounding box center [0, 0] width 0 height 0
click at [290, 342] on div at bounding box center [559, 336] width 1008 height 18
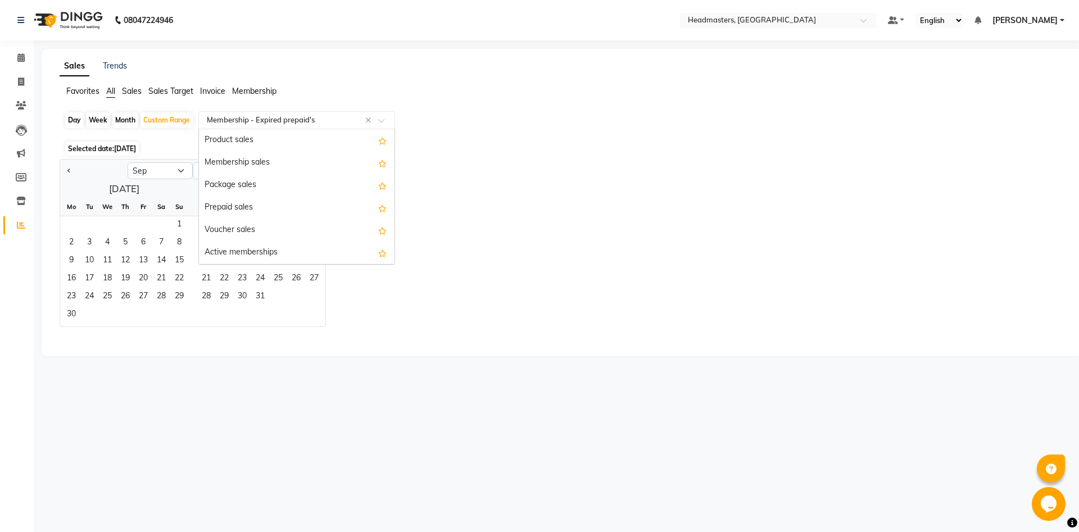
click at [315, 120] on input "text" at bounding box center [285, 120] width 162 height 11
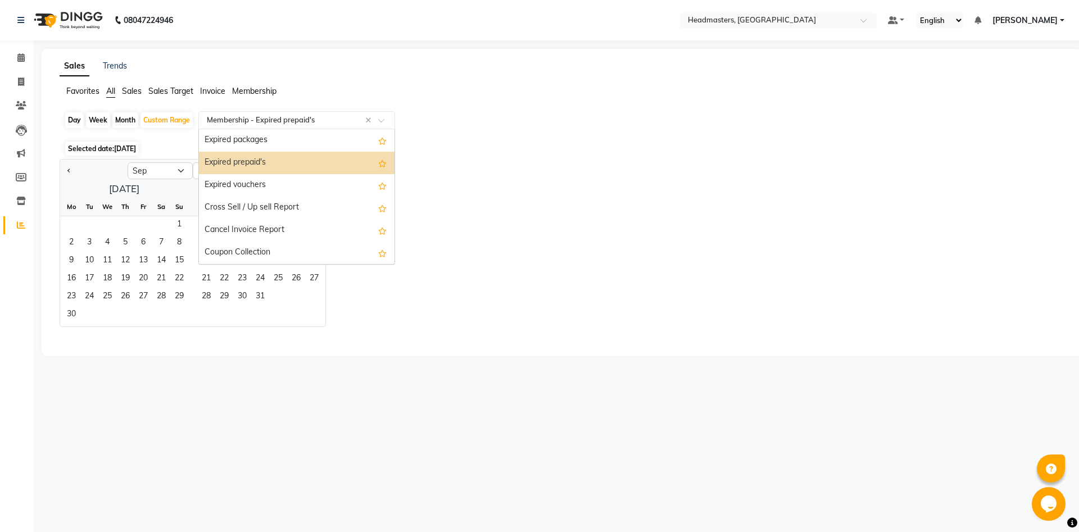
click at [303, 173] on div "Expired prepaid's" at bounding box center [296, 163] width 195 height 22
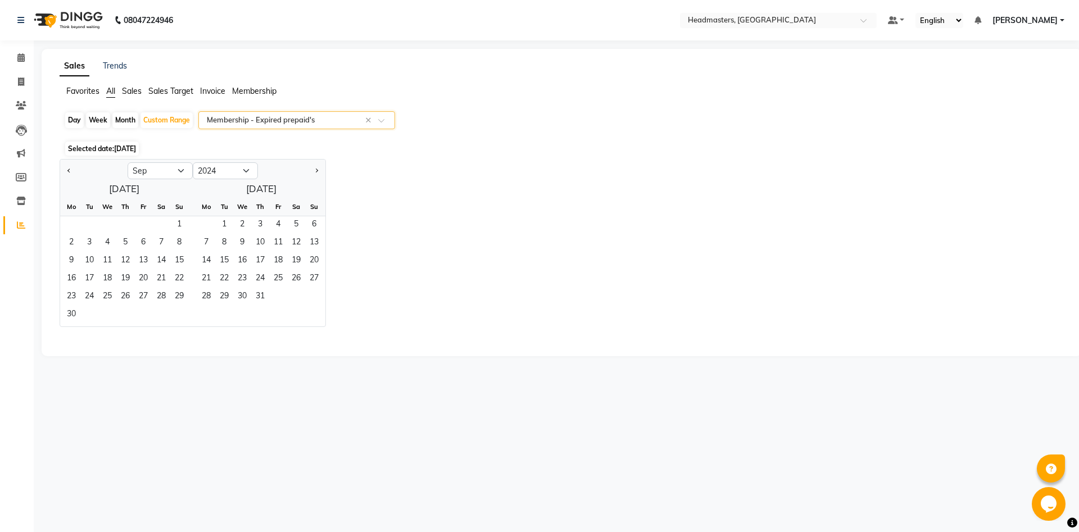
click at [349, 119] on input "text" at bounding box center [285, 120] width 162 height 11
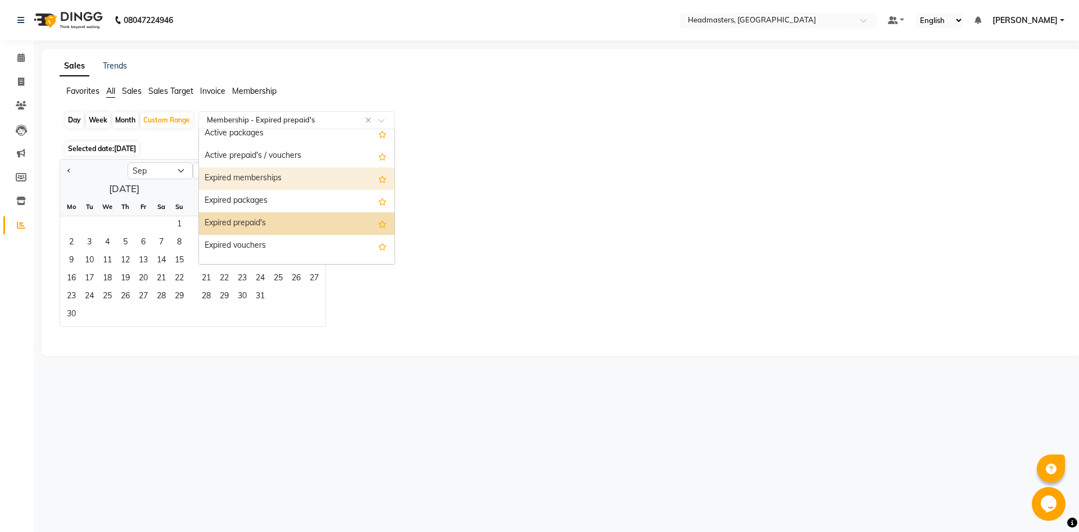
scroll to position [81, 0]
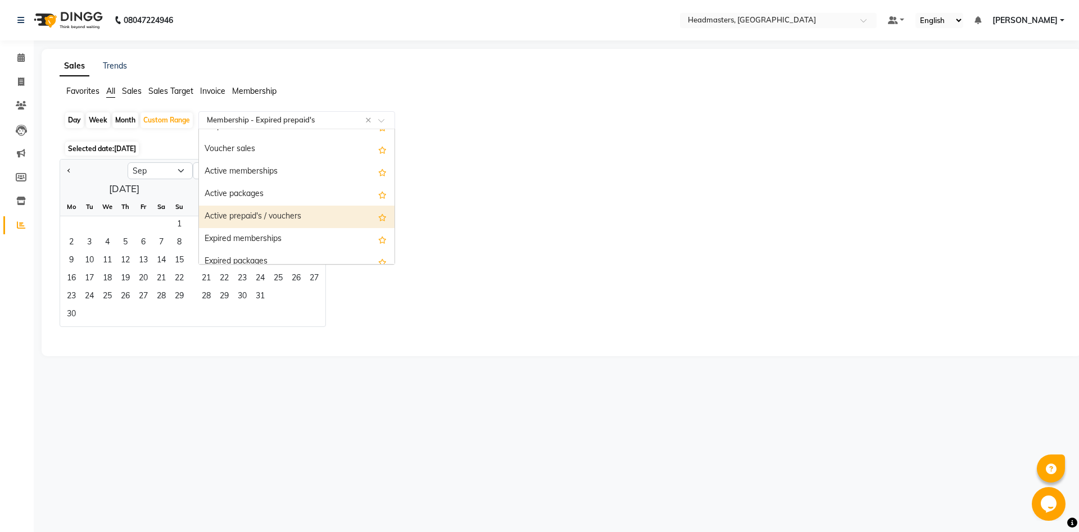
click at [269, 219] on div "Active prepaid's / vouchers" at bounding box center [296, 217] width 195 height 22
select select "csv"
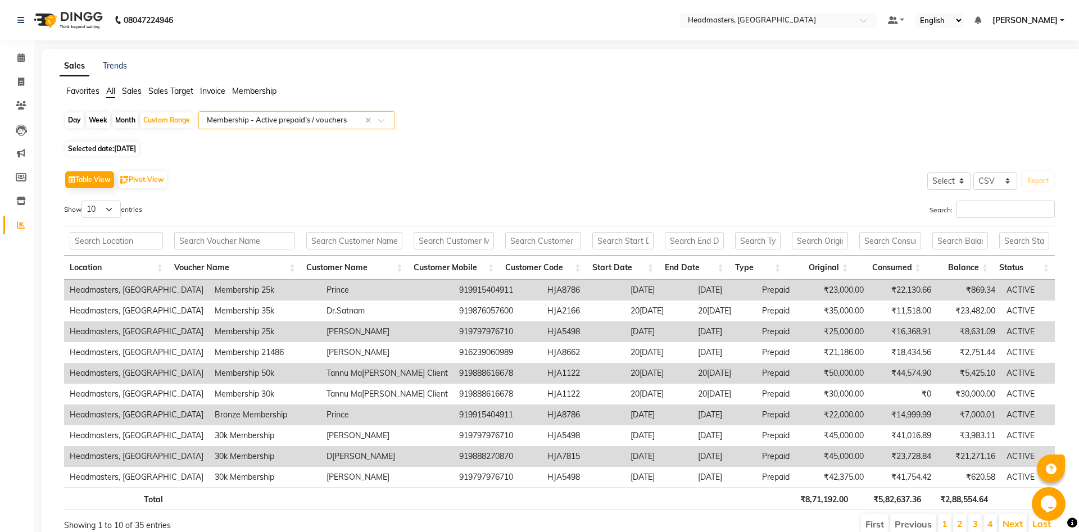
scroll to position [40, 0]
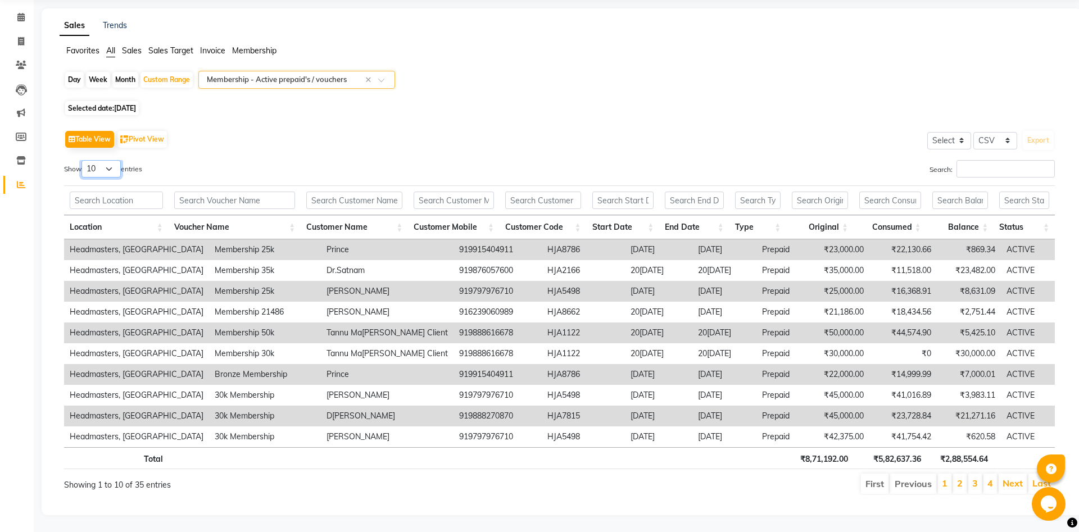
click at [81, 160] on select "10 25 50 100" at bounding box center [100, 168] width 39 height 17
select select "100"
click option "100" at bounding box center [0, 0] width 0 height 0
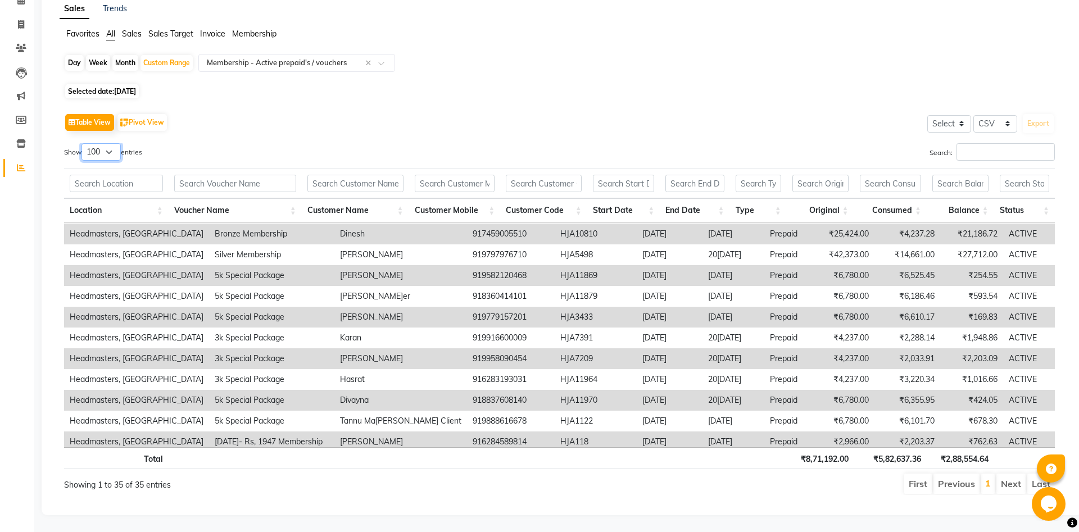
scroll to position [503, 0]
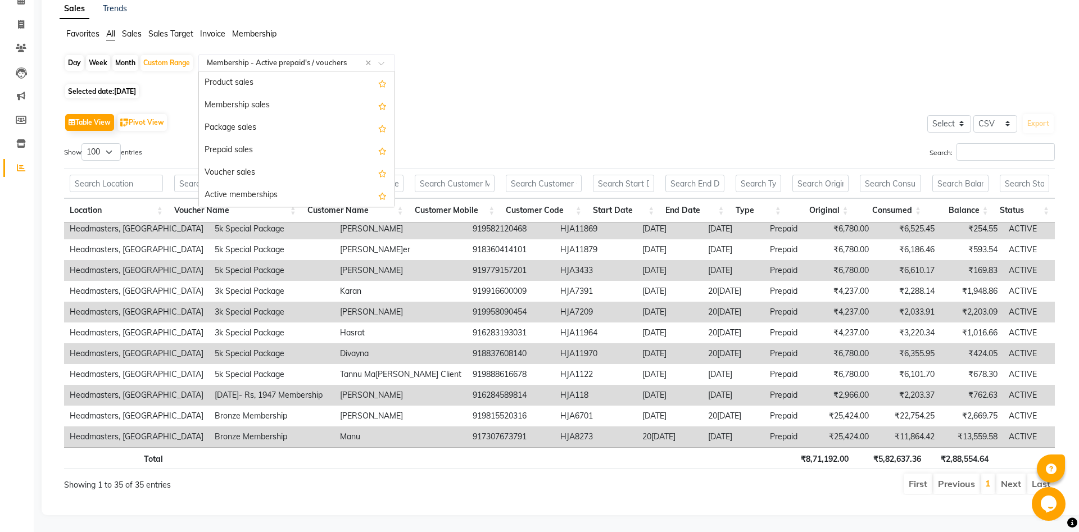
click at [305, 61] on input "text" at bounding box center [285, 62] width 162 height 11
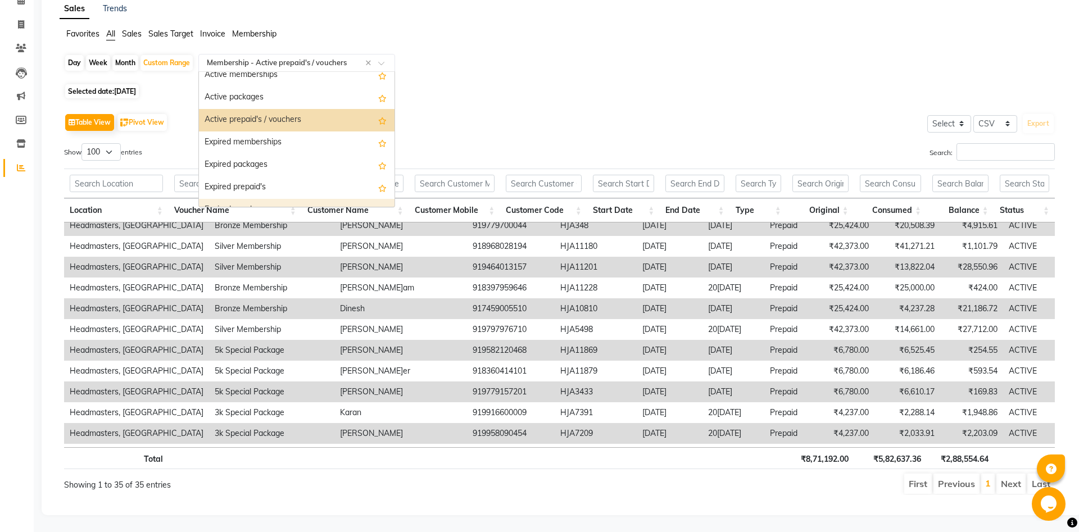
scroll to position [97, 0]
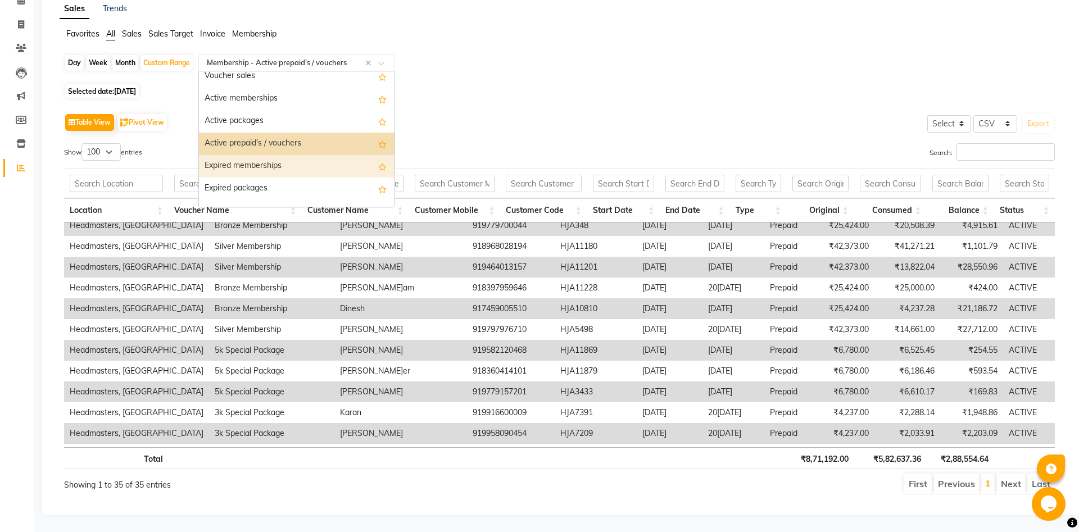
click at [808, 79] on div "Day Week Month Custom Range Select Report Type × Membership - Active prepaid's …" at bounding box center [561, 67] width 995 height 27
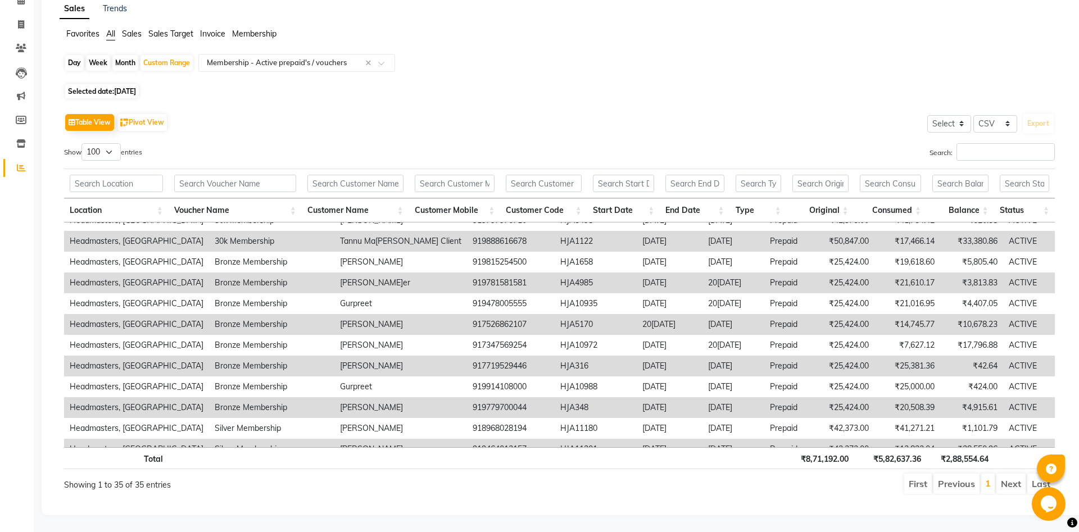
scroll to position [0, 0]
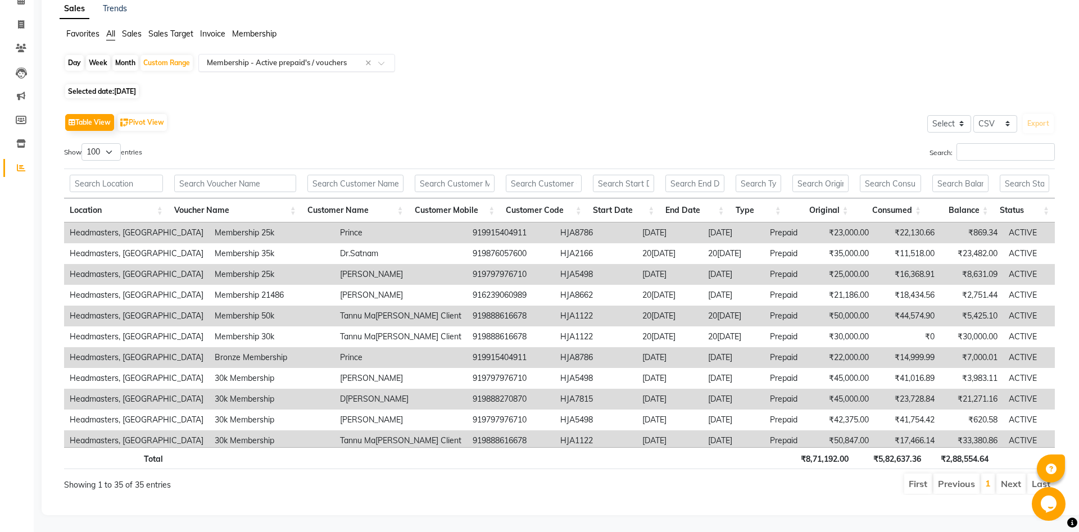
click at [364, 58] on input "text" at bounding box center [285, 62] width 162 height 11
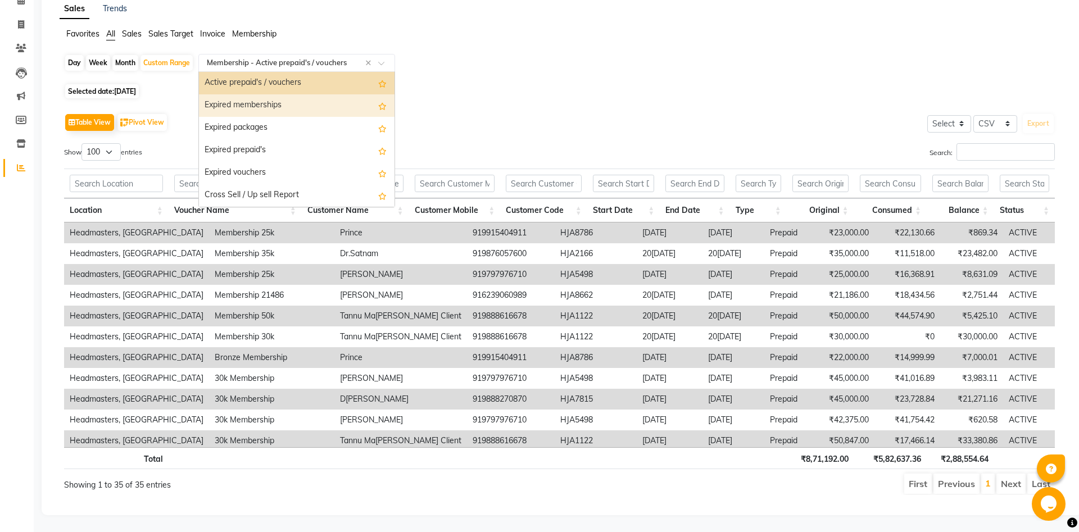
click at [284, 112] on div "Expired memberships" at bounding box center [296, 105] width 195 height 22
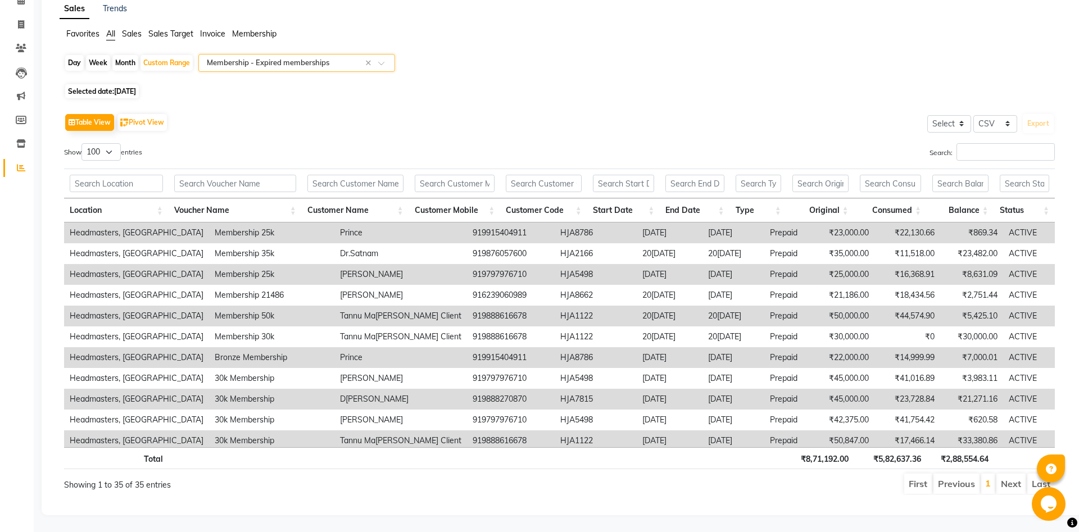
scroll to position [0, 0]
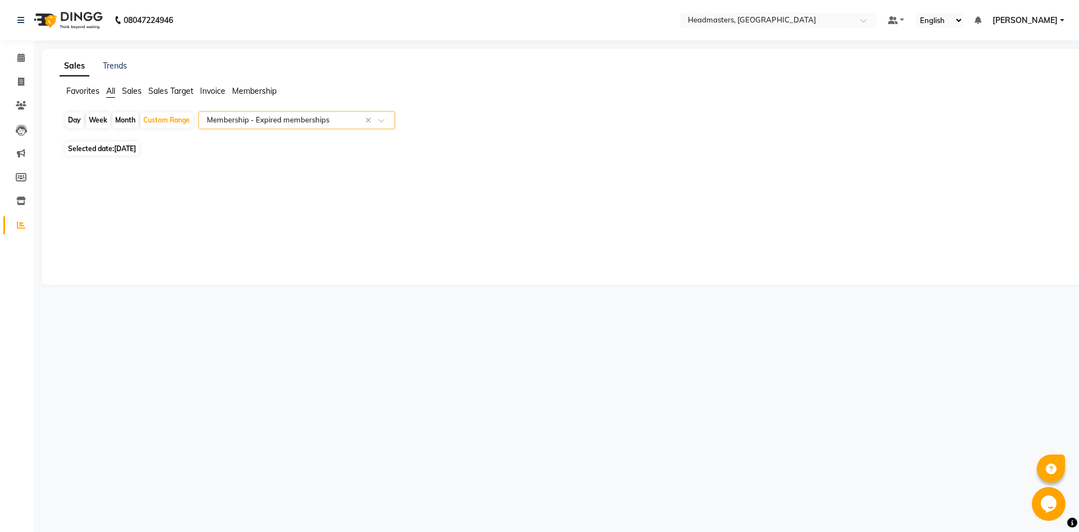
click at [284, 116] on input "text" at bounding box center [285, 120] width 162 height 11
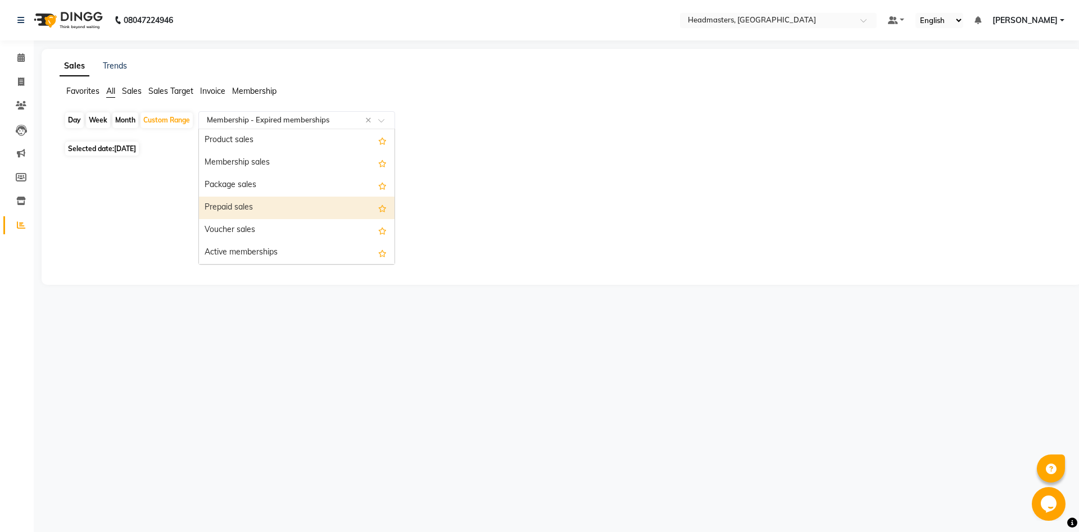
scroll to position [182, 0]
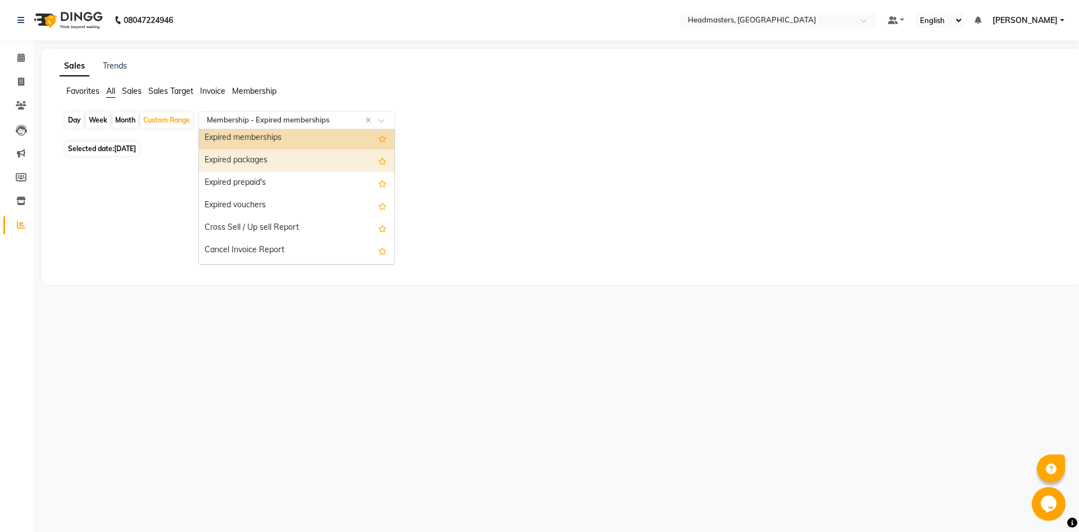
click at [338, 159] on div "Expired packages" at bounding box center [296, 160] width 195 height 22
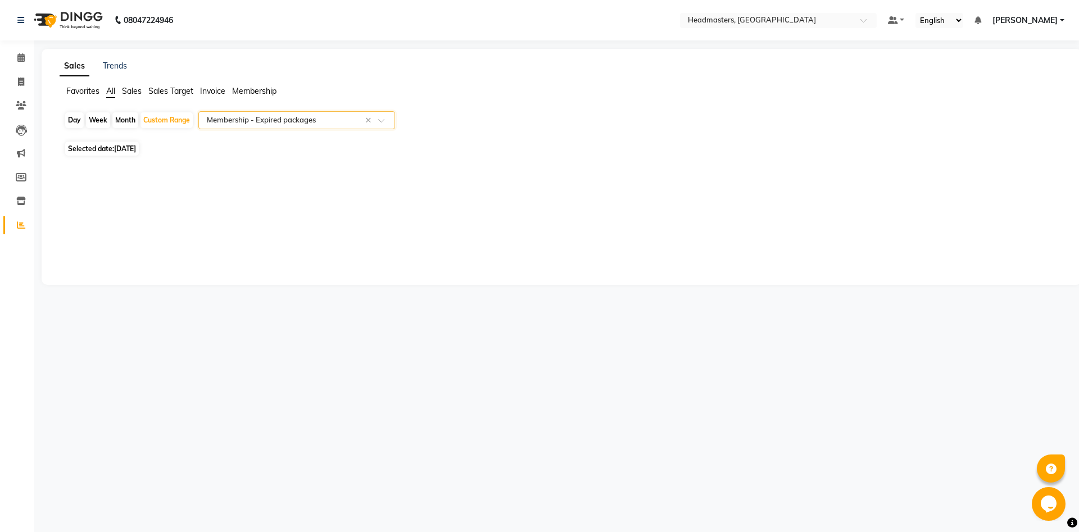
click at [354, 113] on div "Select Report Type × Membership - Expired packages ×" at bounding box center [296, 120] width 197 height 18
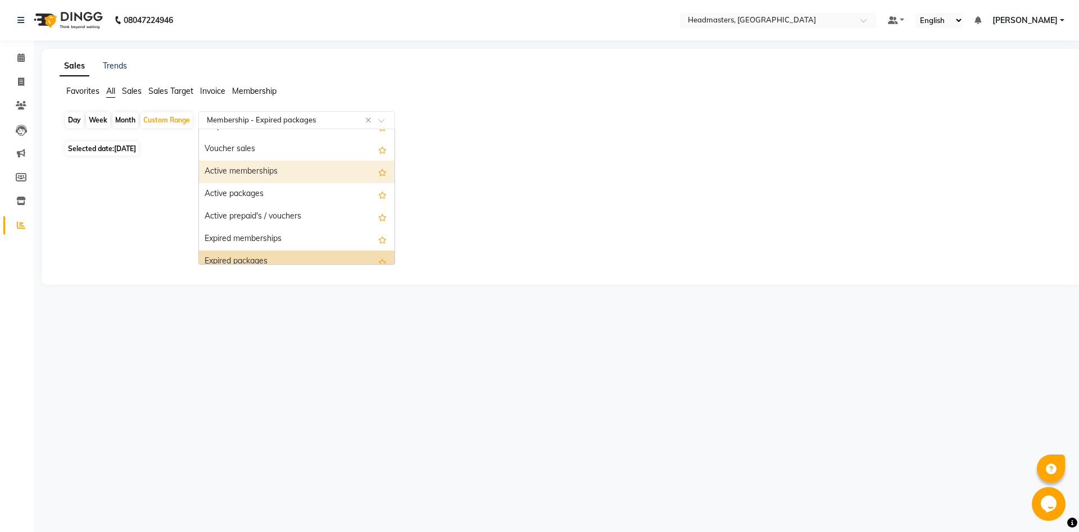
scroll to position [20, 0]
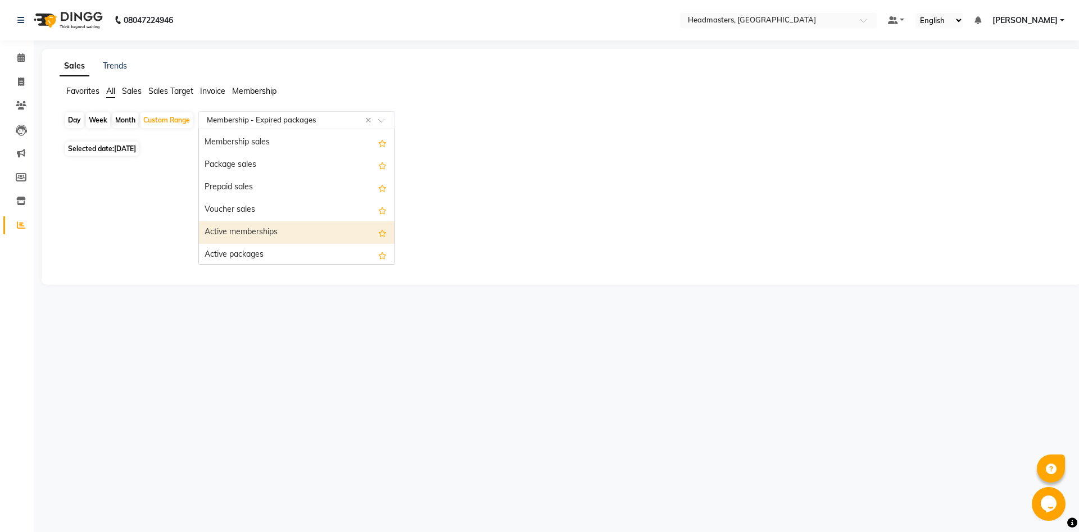
click at [310, 233] on div "Active memberships" at bounding box center [296, 232] width 195 height 22
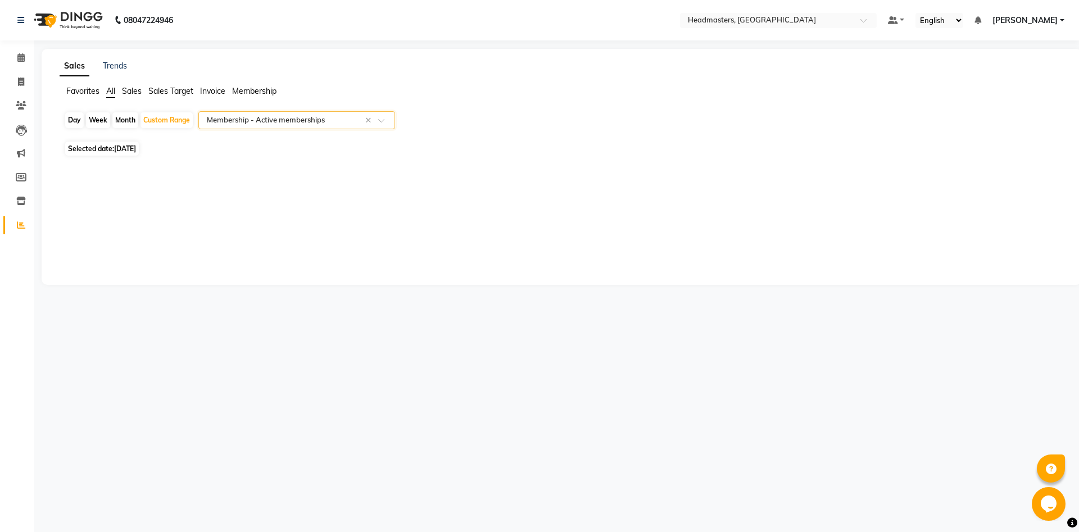
click at [328, 124] on input "text" at bounding box center [285, 120] width 162 height 11
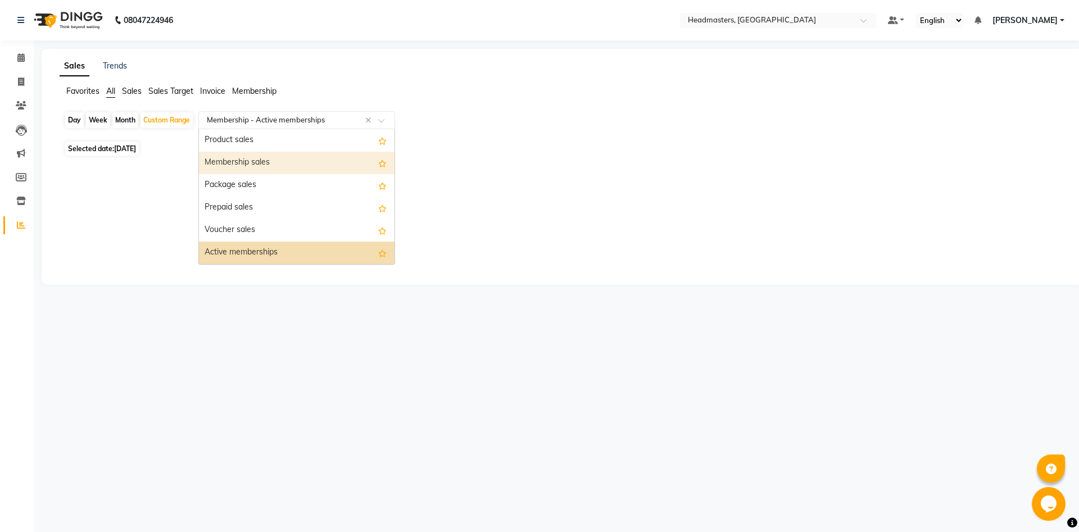
click at [311, 162] on div "Membership sales" at bounding box center [296, 163] width 195 height 22
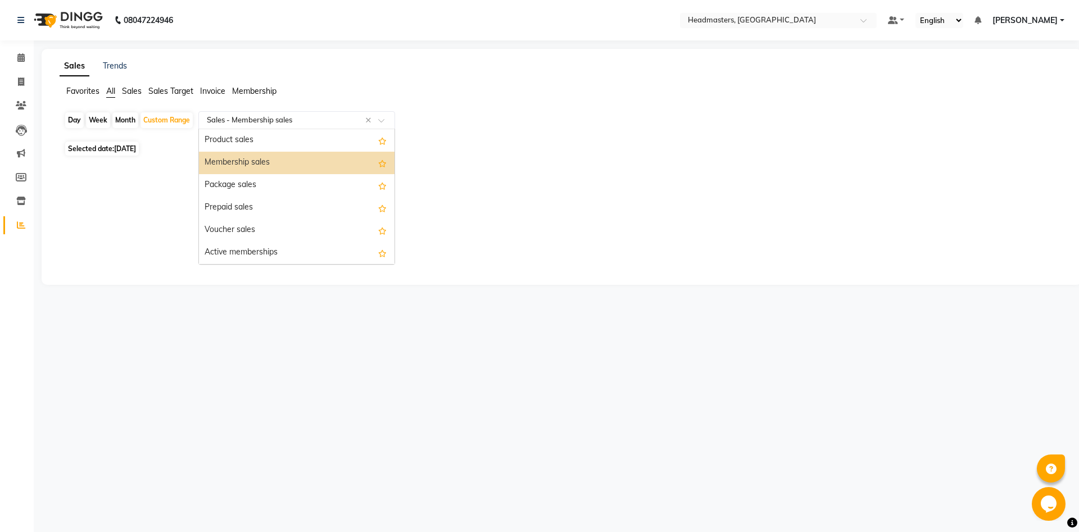
click at [304, 119] on input "text" at bounding box center [285, 120] width 162 height 11
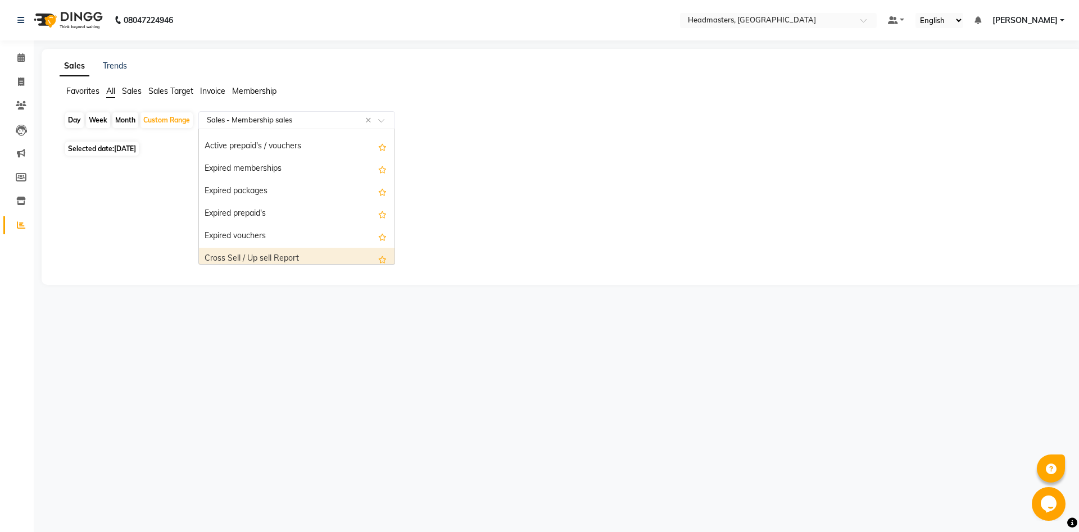
scroll to position [81, 0]
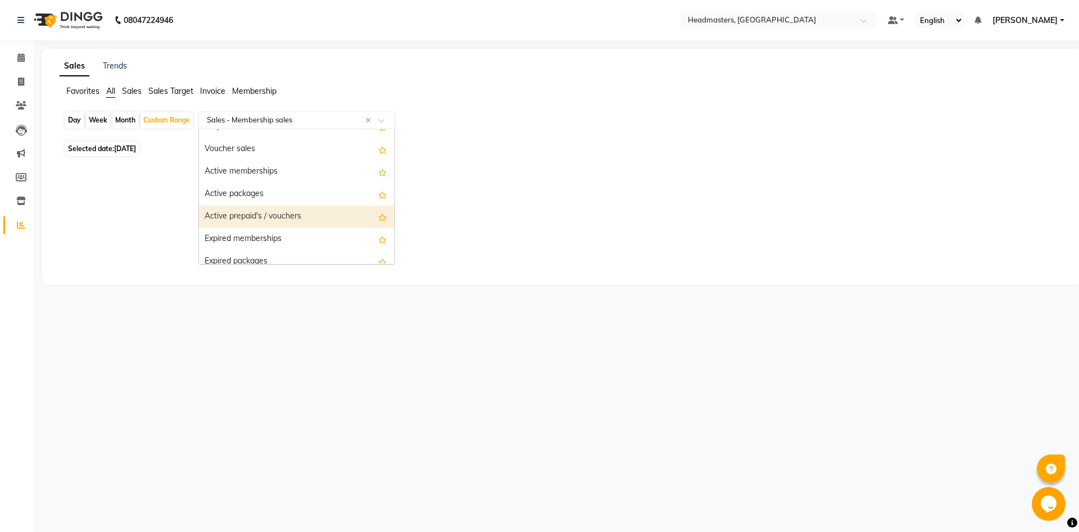
click at [301, 217] on div "Active prepaid's / vouchers" at bounding box center [296, 217] width 195 height 22
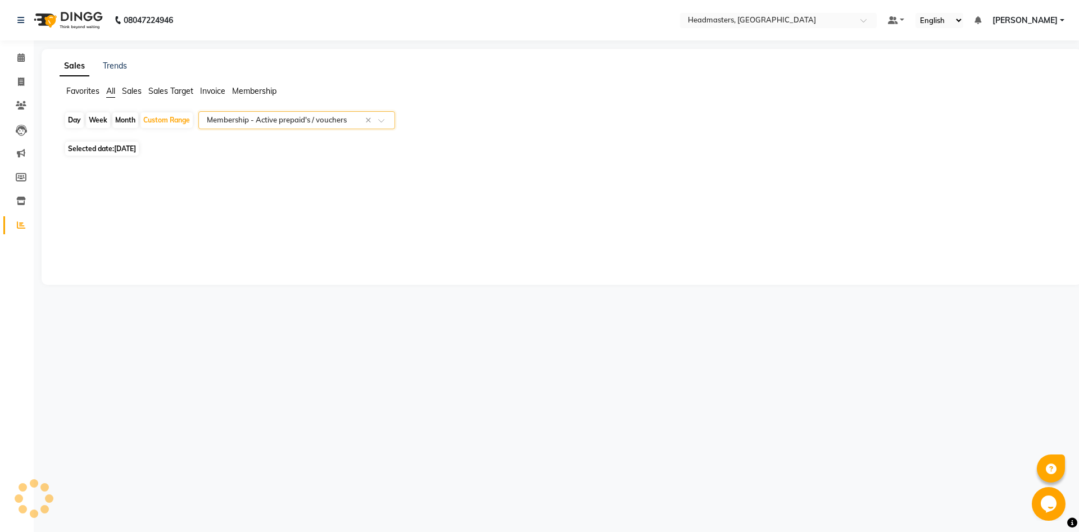
select select "csv"
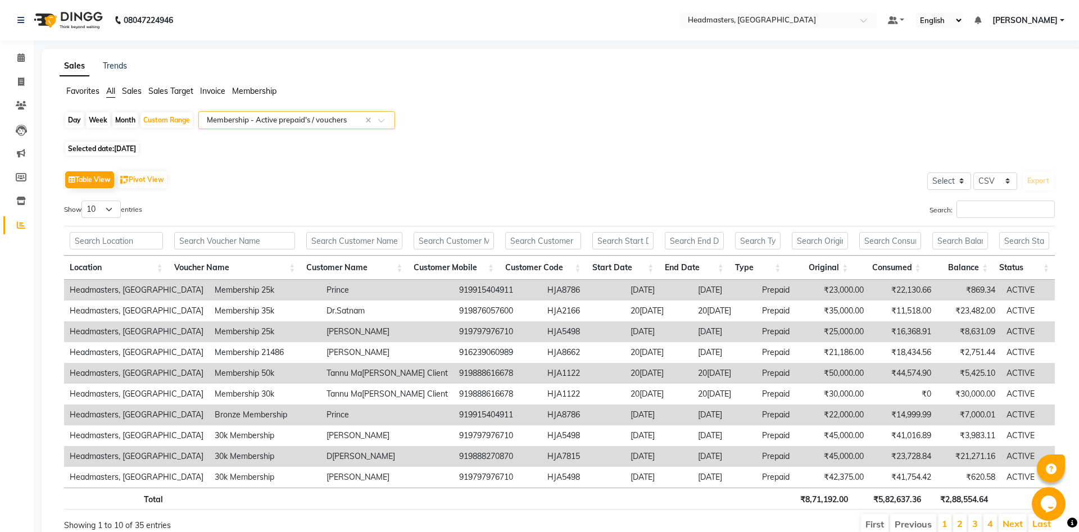
scroll to position [40, 0]
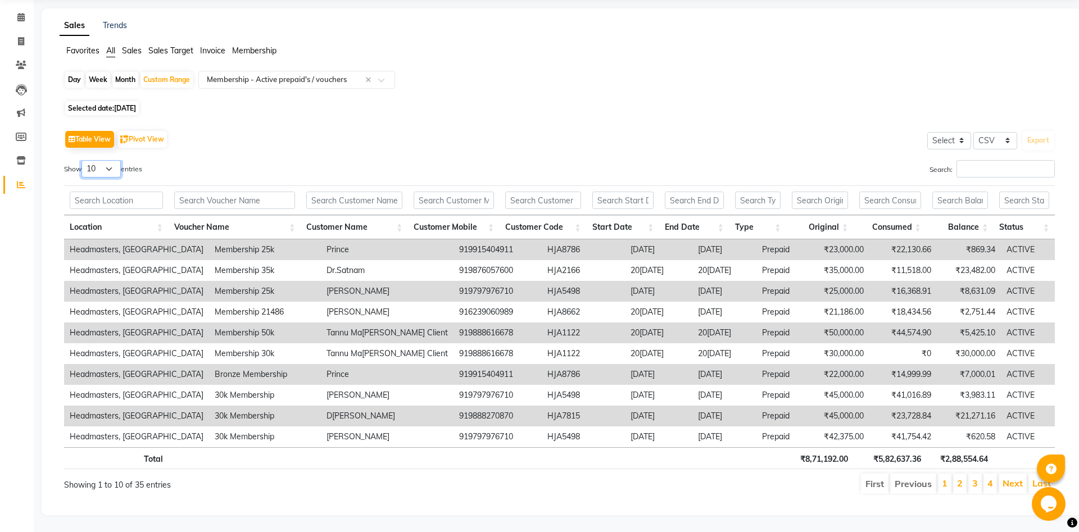
click at [81, 160] on select "10 25 50 100" at bounding box center [100, 168] width 39 height 17
select select "100"
click option "100" at bounding box center [0, 0] width 0 height 0
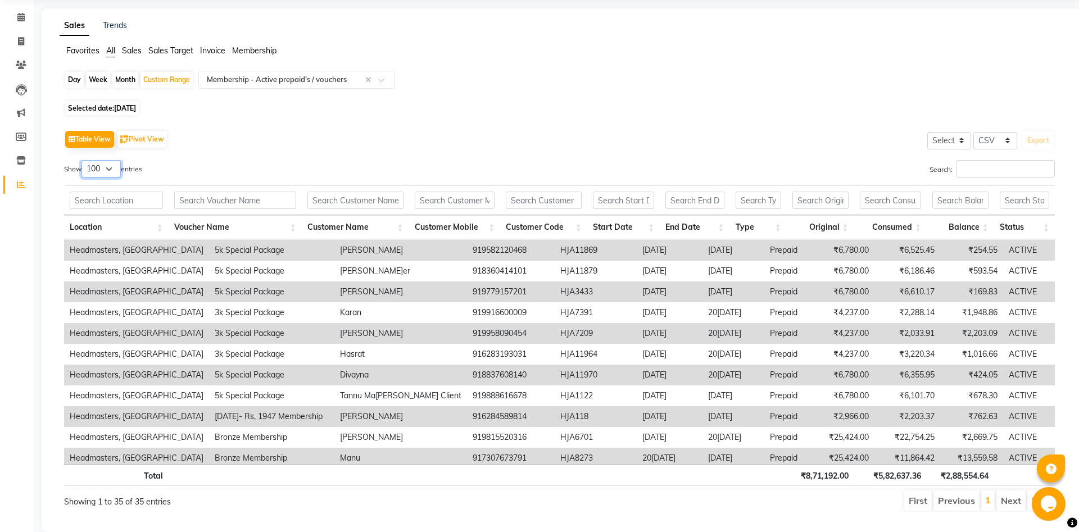
scroll to position [503, 0]
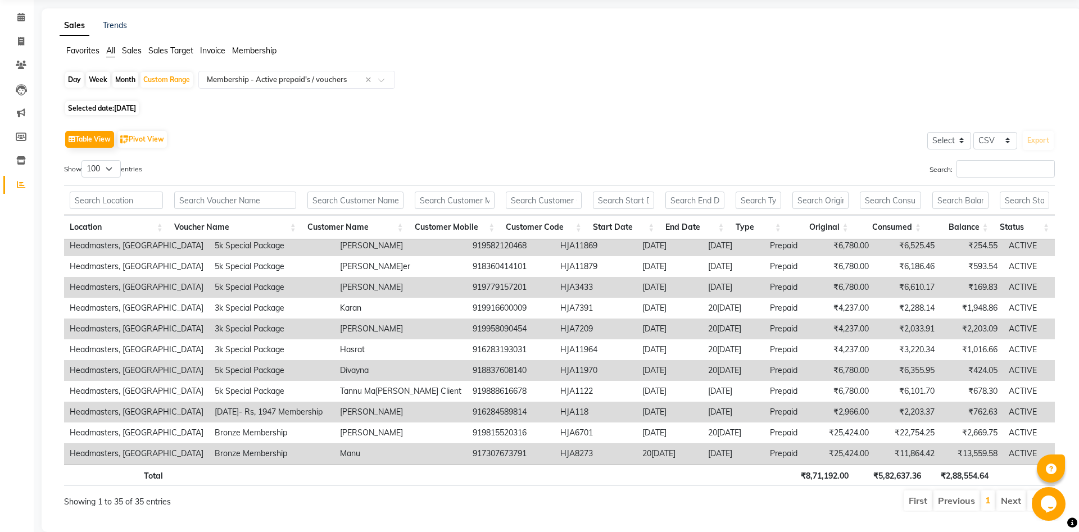
click at [874, 366] on td "₹6,355.95" at bounding box center [907, 370] width 66 height 21
click at [874, 365] on td "₹6,355.95" at bounding box center [907, 370] width 66 height 21
click at [209, 376] on td "5k Special Package" at bounding box center [271, 370] width 125 height 21
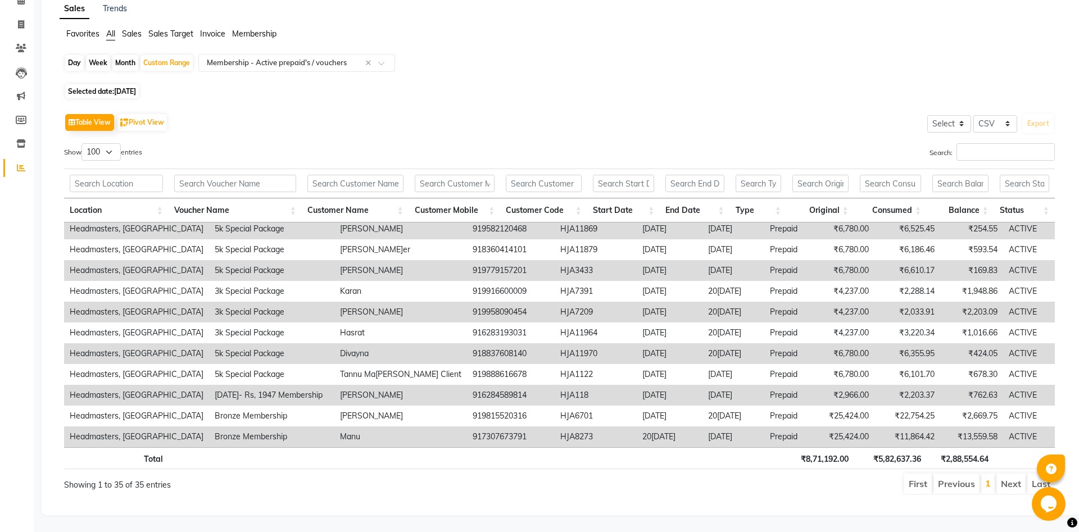
click at [291, 453] on th at bounding box center [235, 458] width 133 height 22
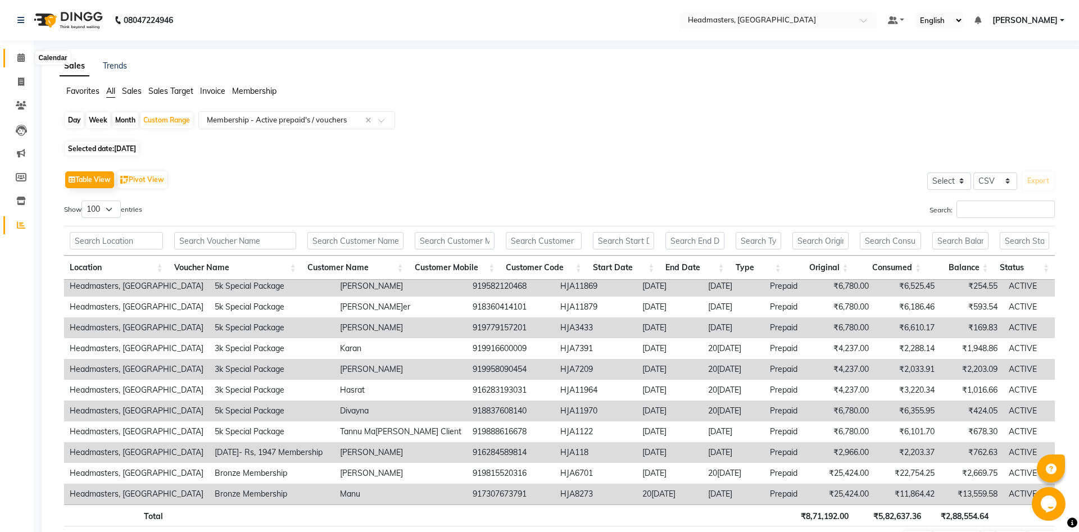
drag, startPoint x: 17, startPoint y: 56, endPoint x: 31, endPoint y: 80, distance: 27.9
click at [17, 57] on icon at bounding box center [20, 57] width 7 height 8
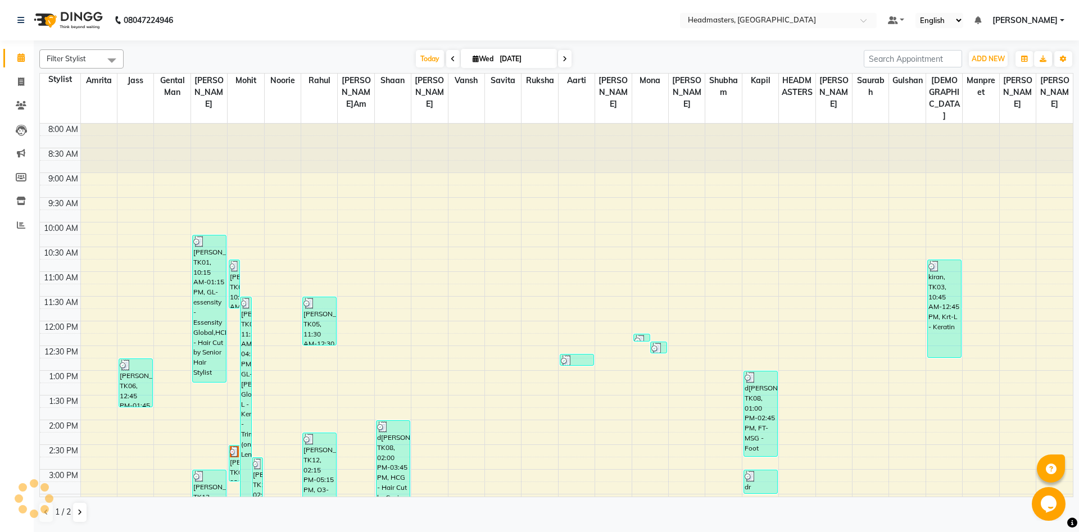
click at [225, 228] on div "8:00 AM 8:30 AM 9:00 AM 9:30 AM 10:00 AM 10:30 AM 11:00 AM 11:30 AM 12:00 PM 12…" at bounding box center [556, 470] width 1032 height 692
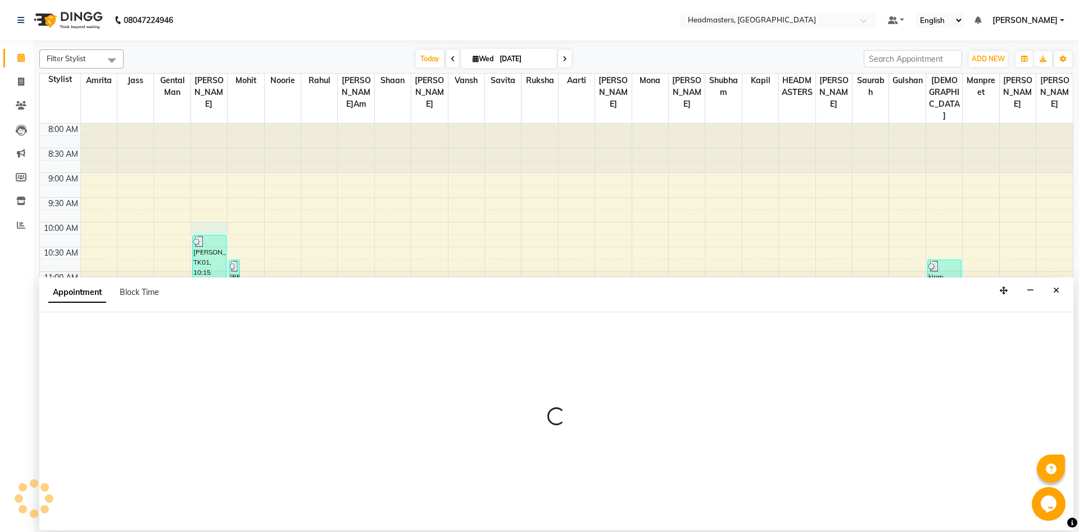
select select "60721"
select select "600"
select select "tentative"
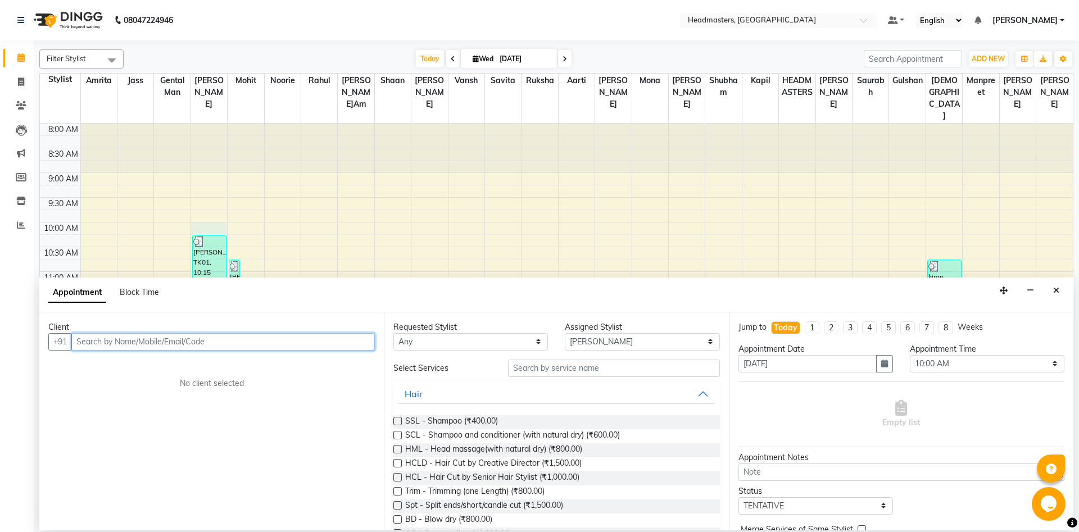
click at [177, 343] on input "text" at bounding box center [222, 341] width 303 height 17
click at [126, 371] on button "dolly 9041601 601" at bounding box center [126, 366] width 109 height 18
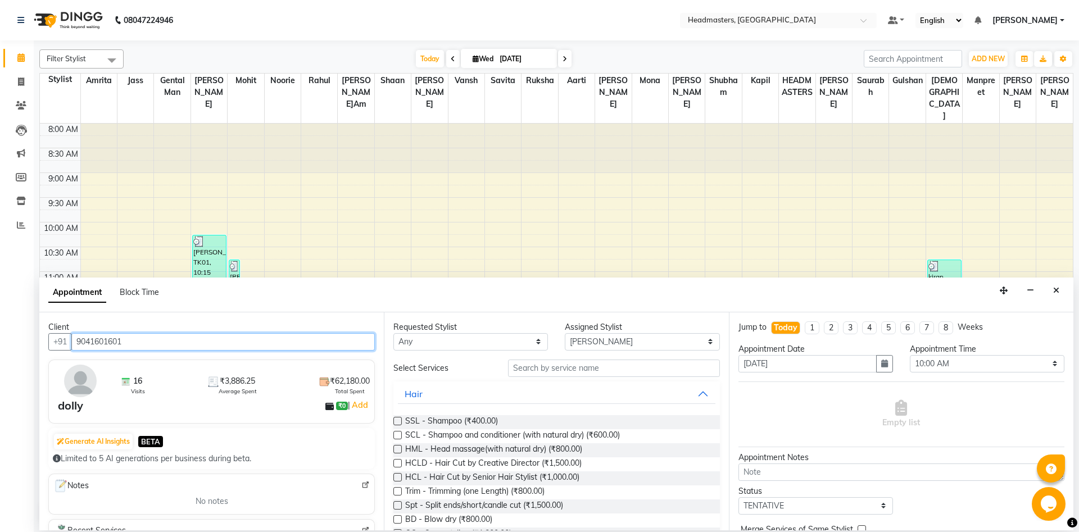
type input "9041601601"
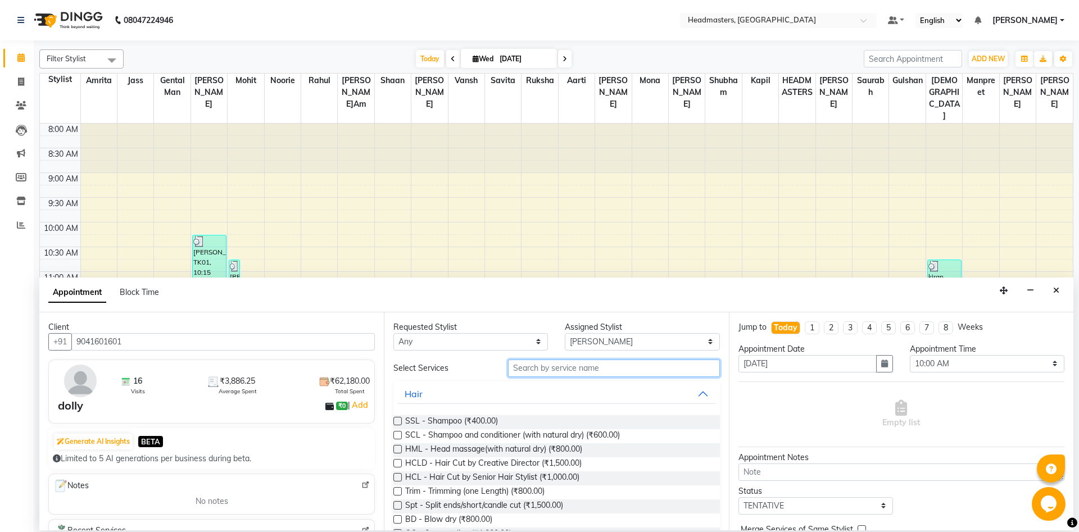
click at [551, 368] on input "text" at bounding box center [614, 368] width 212 height 17
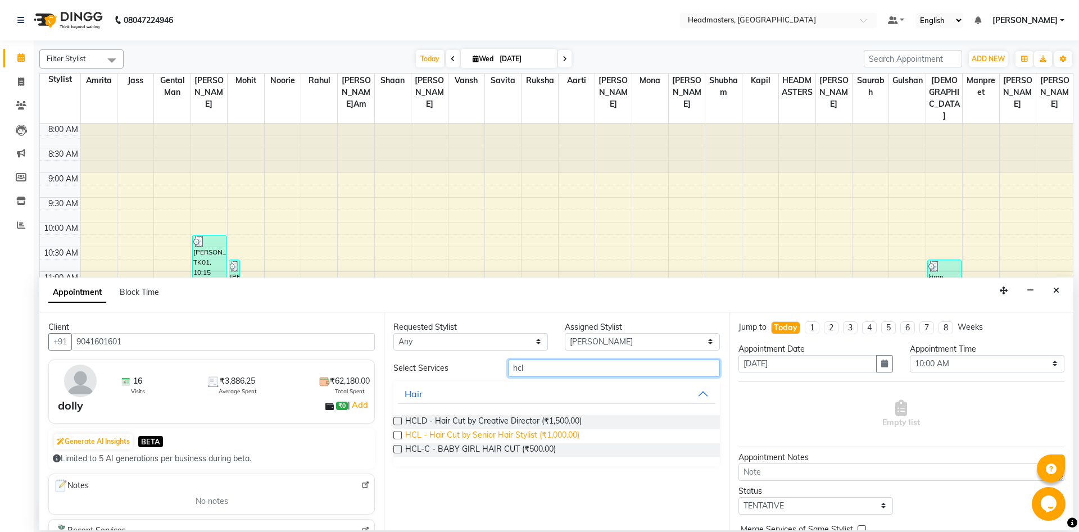
type input "hcl"
click at [536, 434] on span "HCL - Hair Cut by Senior Hair Stylist (₹1,000.00)" at bounding box center [492, 436] width 174 height 14
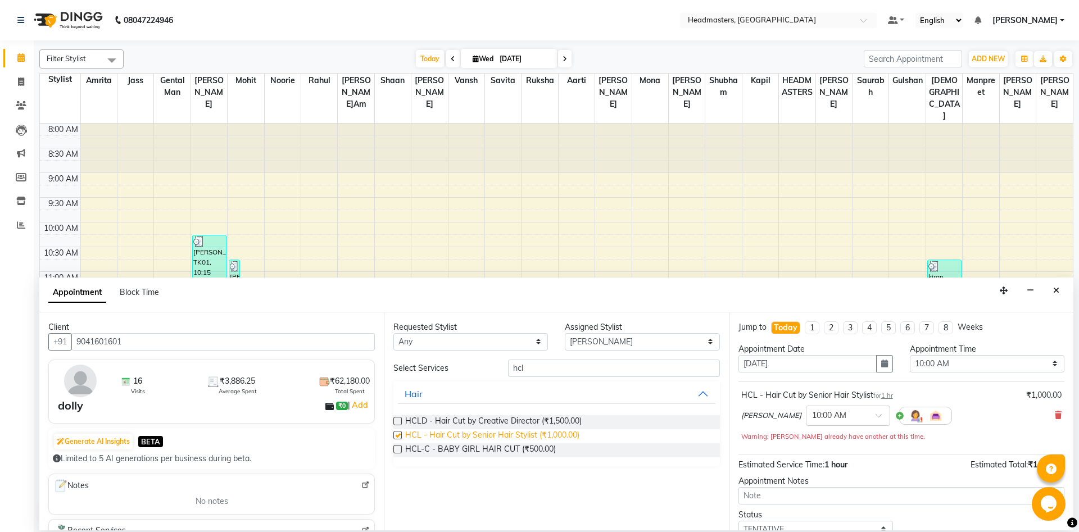
checkbox input "false"
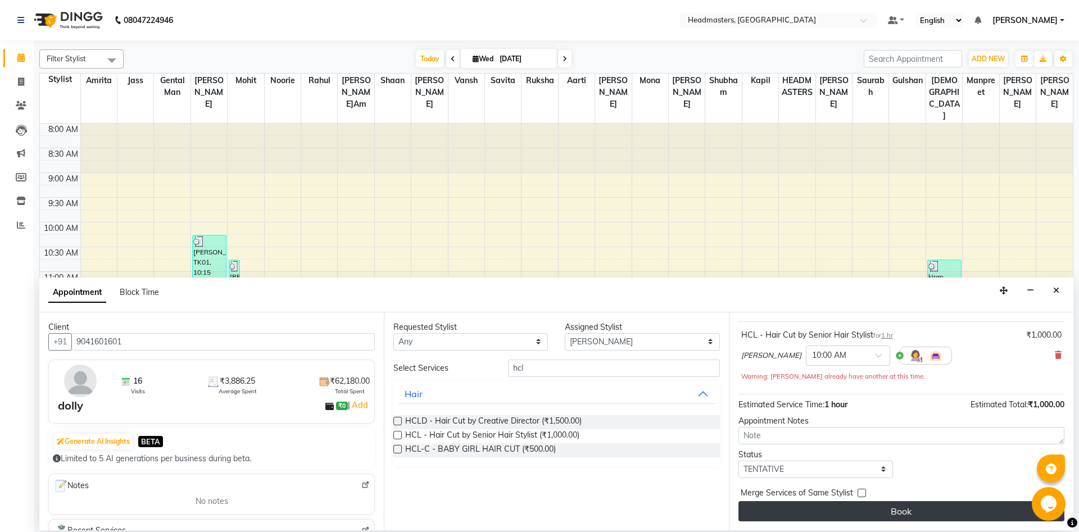
click at [908, 511] on button "Book" at bounding box center [901, 511] width 326 height 20
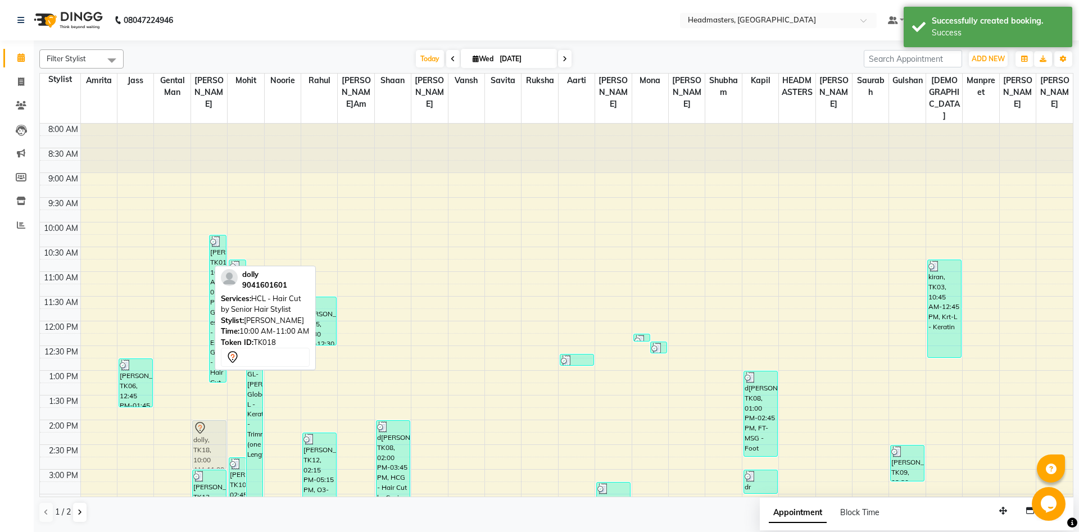
drag, startPoint x: 202, startPoint y: 248, endPoint x: 205, endPoint y: 444, distance: 196.6
click at [205, 444] on div "dolly, TK18, 10:00 AM-11:00 AM, HCL - Hair Cut by Senior Hair Stylist sukhman, …" at bounding box center [209, 470] width 36 height 692
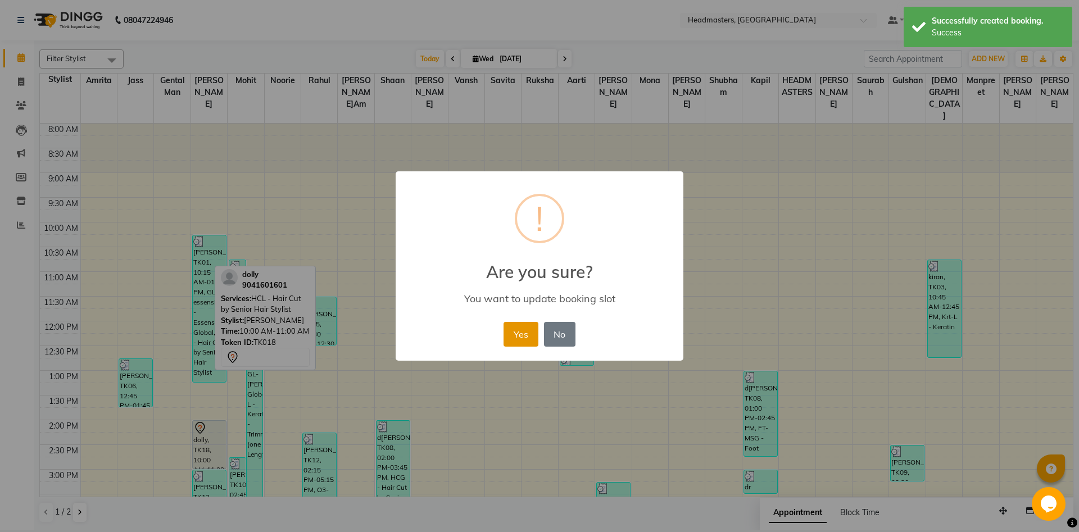
click at [514, 326] on button "Yes" at bounding box center [520, 334] width 34 height 25
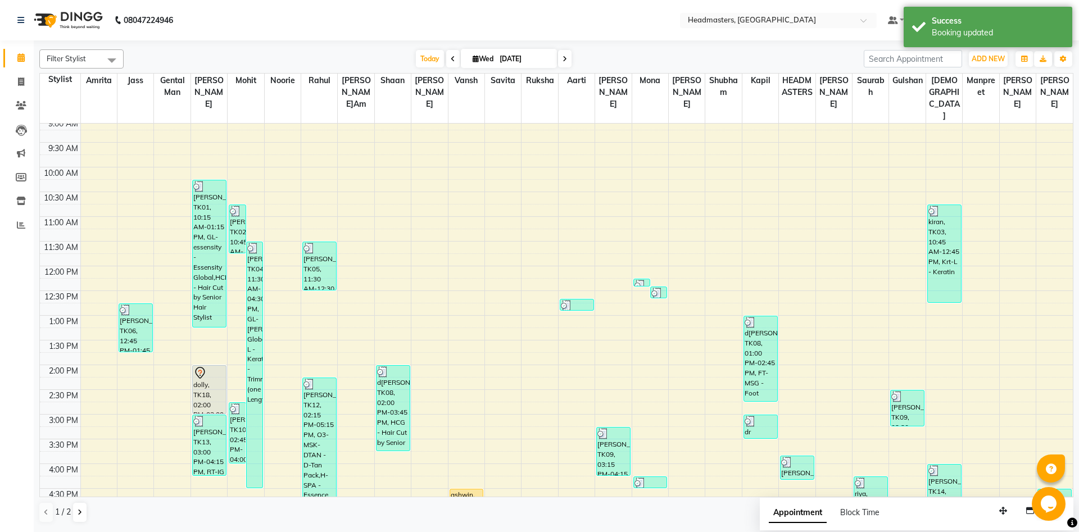
scroll to position [121, 0]
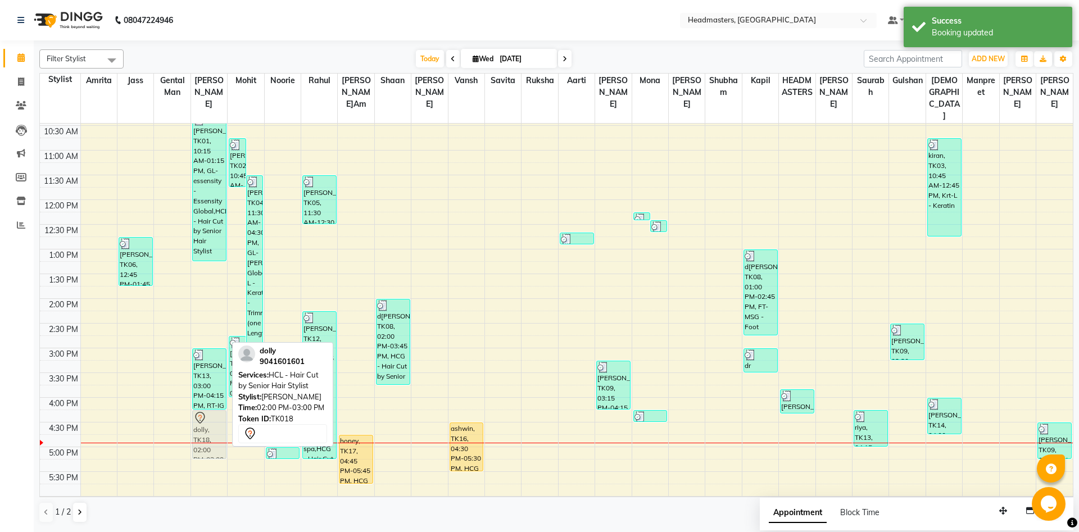
drag, startPoint x: 213, startPoint y: 314, endPoint x: 214, endPoint y: 427, distance: 112.9
click at [214, 427] on div "sukhman, TK01, 10:15 AM-01:15 PM, GL-essensity - Essensity Global,HCL - Hair Cu…" at bounding box center [209, 348] width 36 height 692
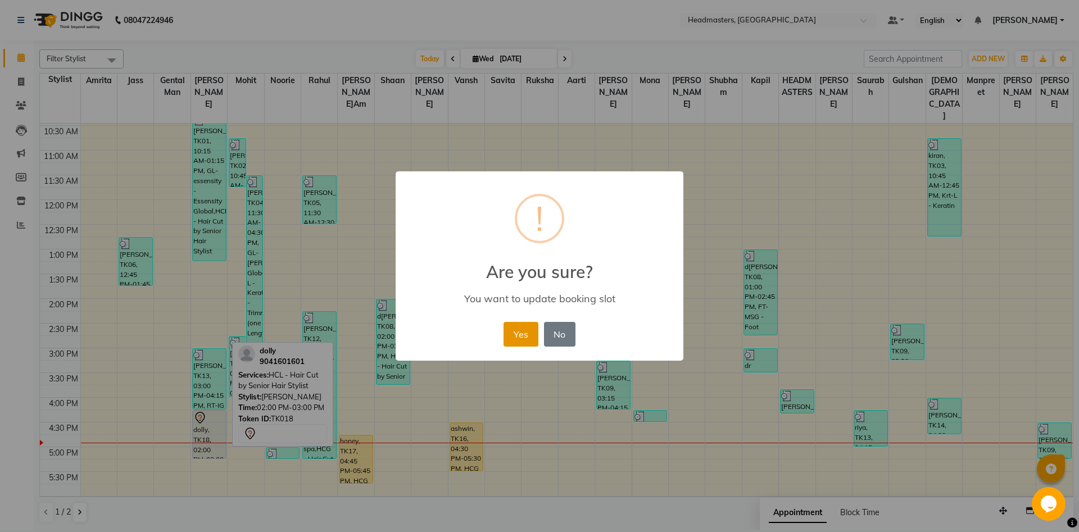
click at [525, 328] on button "Yes" at bounding box center [520, 334] width 34 height 25
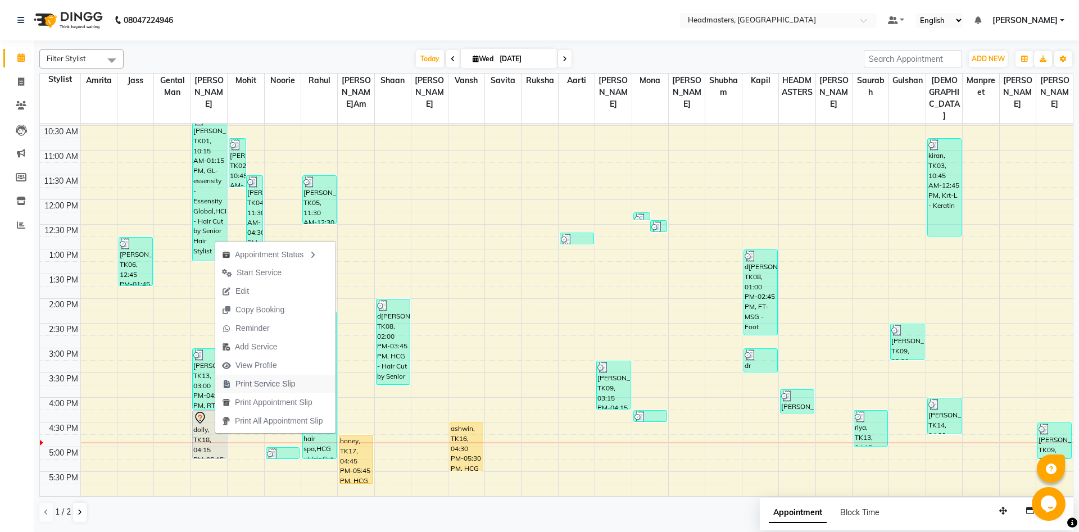
click at [251, 386] on span "Print Service Slip" at bounding box center [265, 384] width 60 height 12
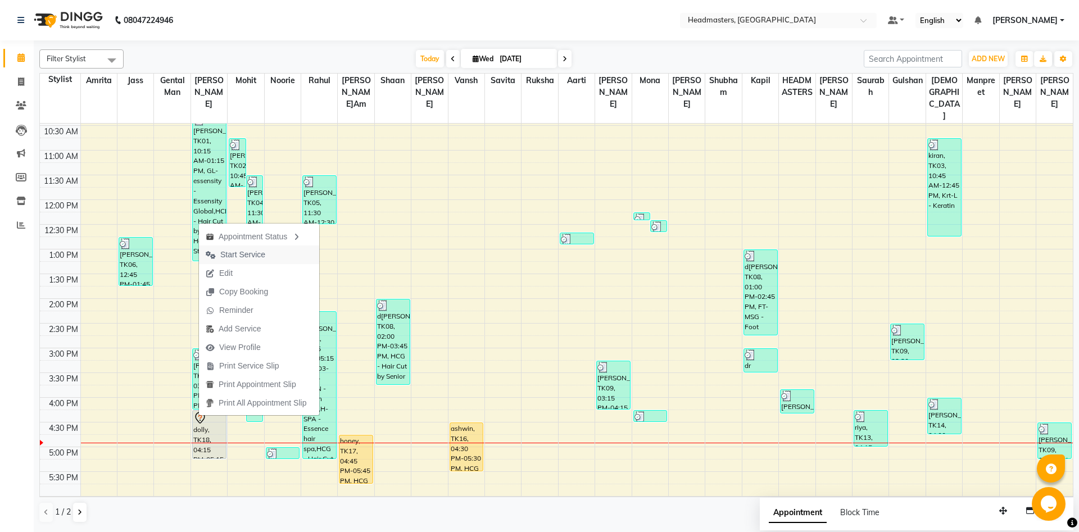
click at [250, 256] on span "Start Service" at bounding box center [242, 255] width 45 height 12
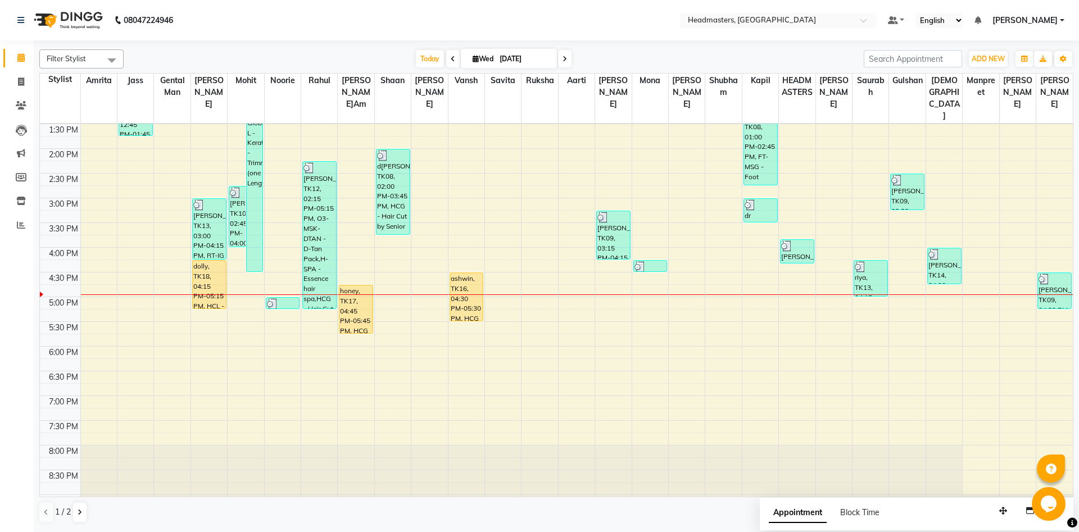
scroll to position [243, 0]
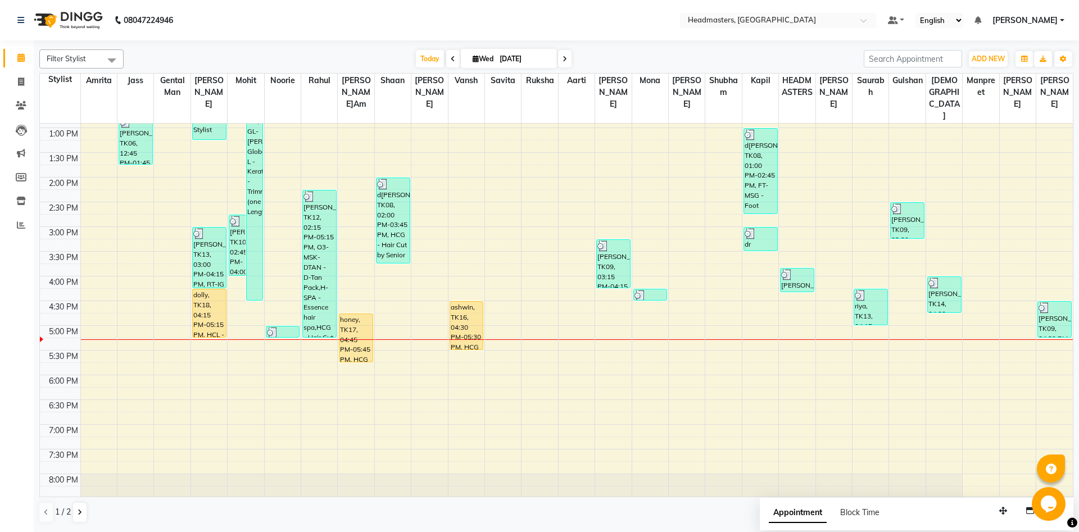
click at [1077, 139] on div "Filter Stylist Select All Aarti Ali Amrita Balram Gental Man Gulshan HEADMASTER…" at bounding box center [556, 285] width 1045 height 490
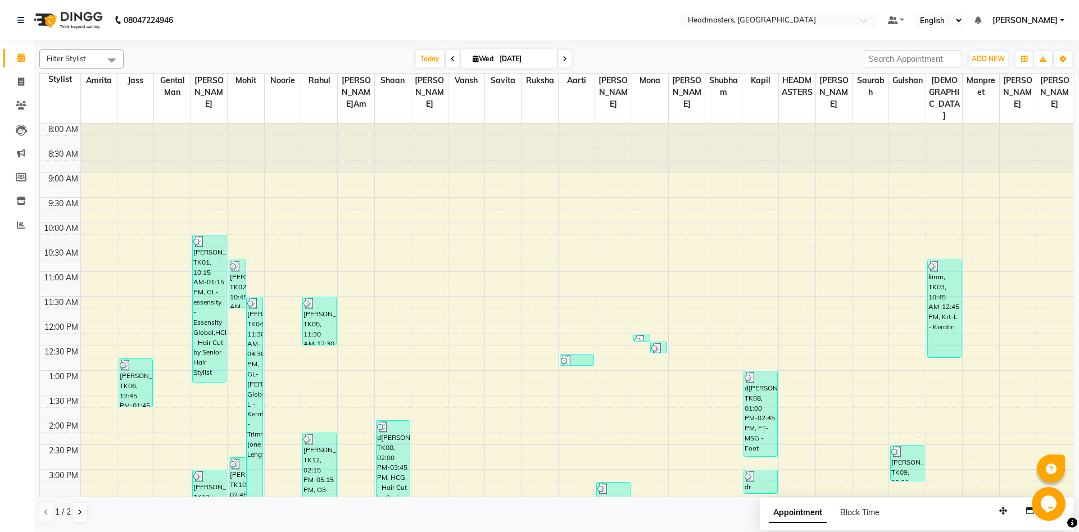
scroll to position [319, 0]
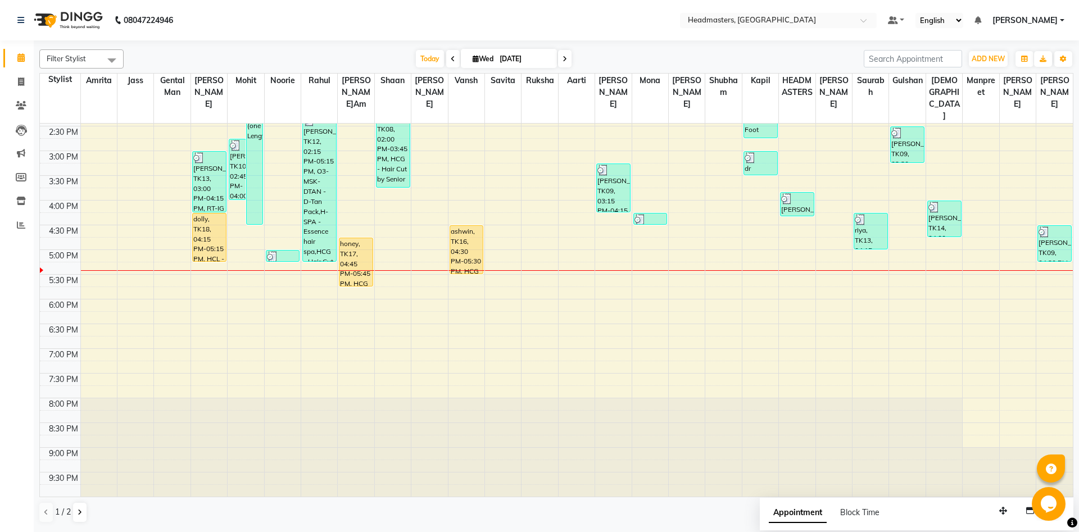
click at [1073, 256] on div "Filter Stylist Select All Aarti Ali Amrita Balram Gental Man Gulshan HEADMASTER…" at bounding box center [556, 285] width 1045 height 490
click at [1076, 243] on div "Filter Stylist Select All Aarti Ali Amrita Balram Gental Man Gulshan HEADMASTER…" at bounding box center [556, 285] width 1045 height 490
click at [1074, 291] on div "Filter Stylist Select All Aarti Ali Amrita Balram Gental Man Gulshan HEADMASTER…" at bounding box center [556, 285] width 1045 height 490
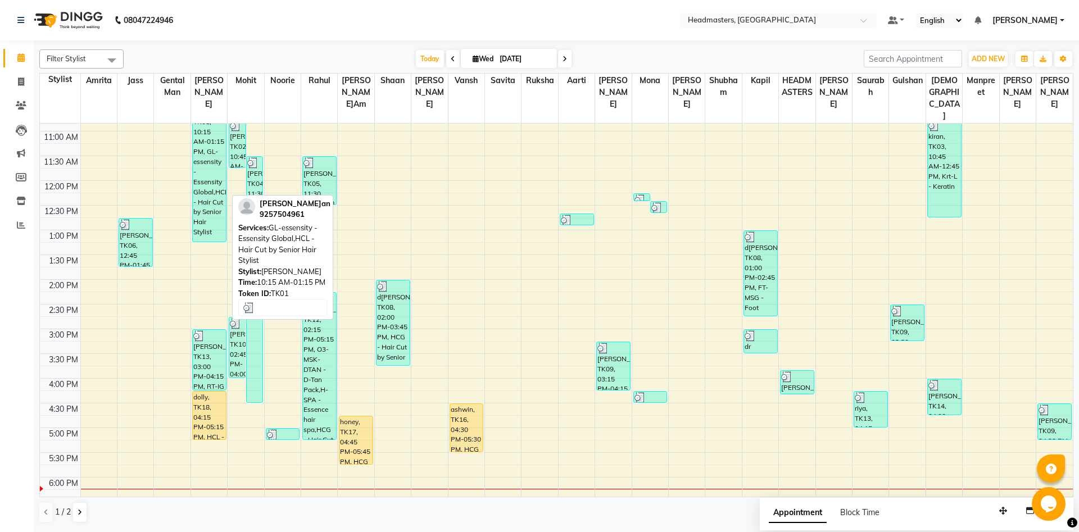
scroll to position [121, 0]
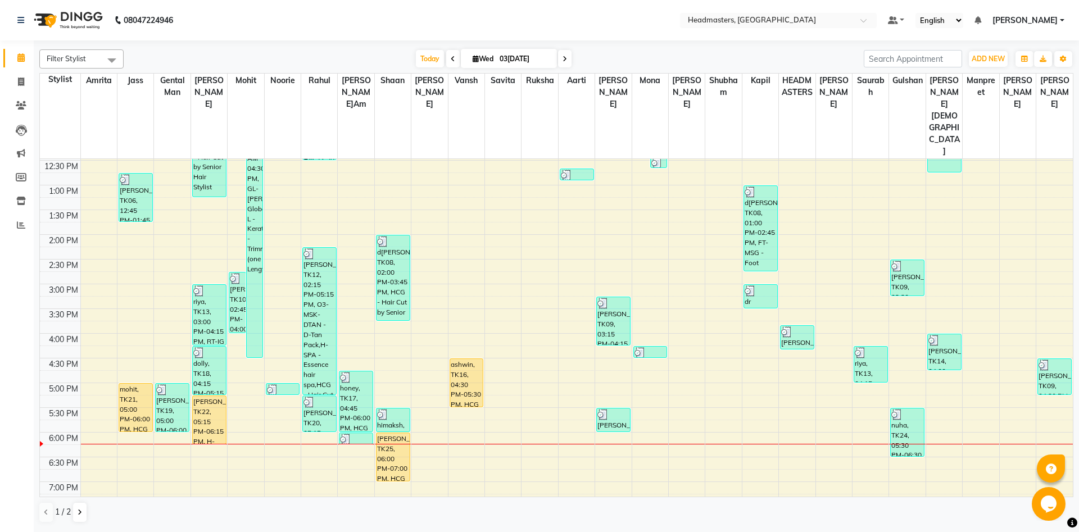
scroll to position [243, 0]
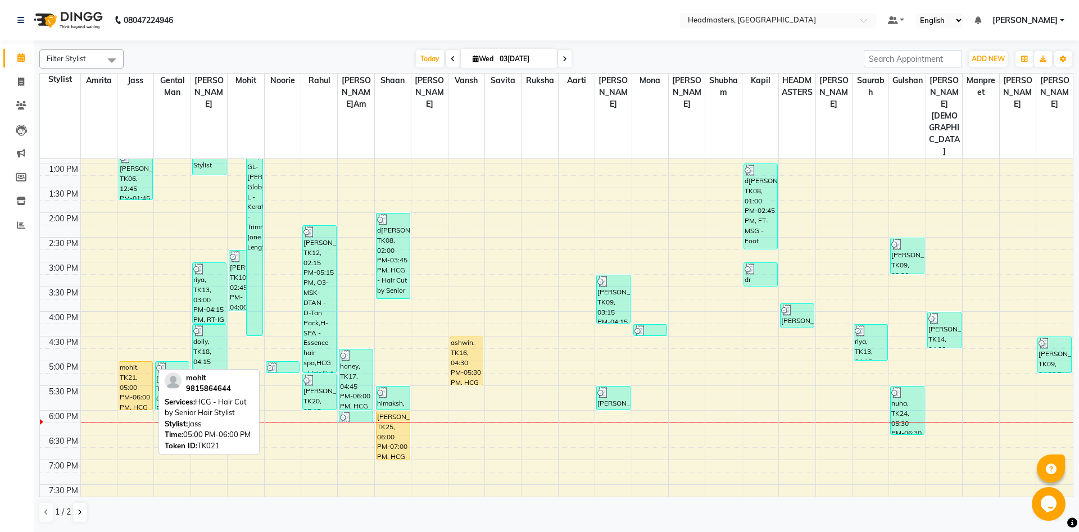
click at [139, 362] on div "mohit, TK21, 05:00 PM-06:00 PM, HCG - Hair Cut by Senior Hair Stylist" at bounding box center [135, 386] width 33 height 48
select select "1"
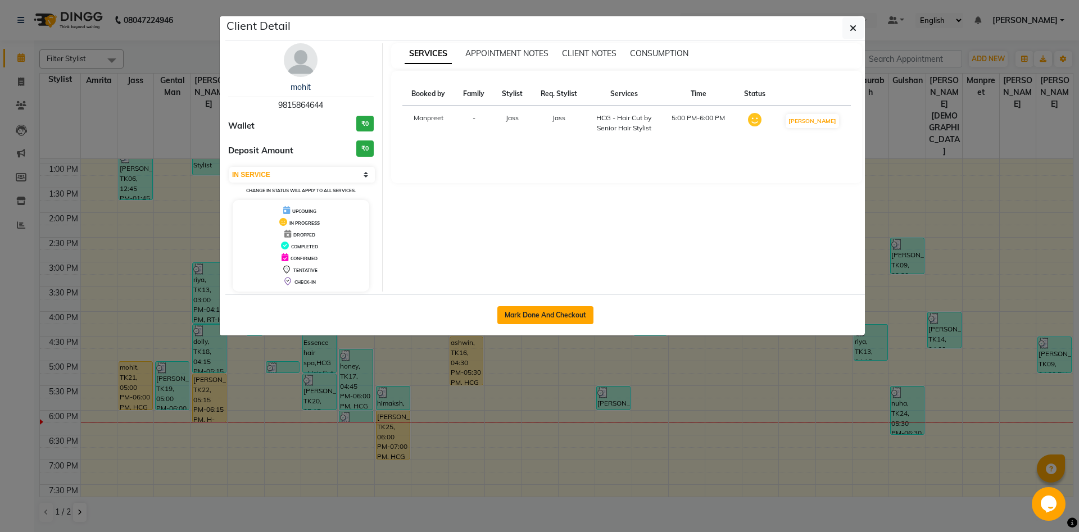
click at [506, 311] on button "Mark Done And Checkout" at bounding box center [545, 315] width 96 height 18
select select "service"
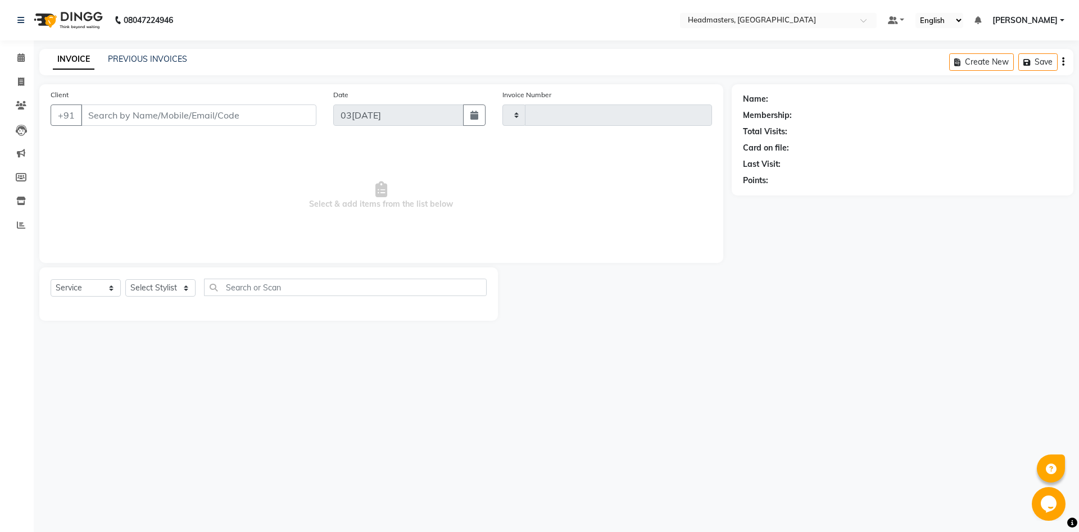
type input "5781"
select select "7130"
type input "9815864644"
select select "60714"
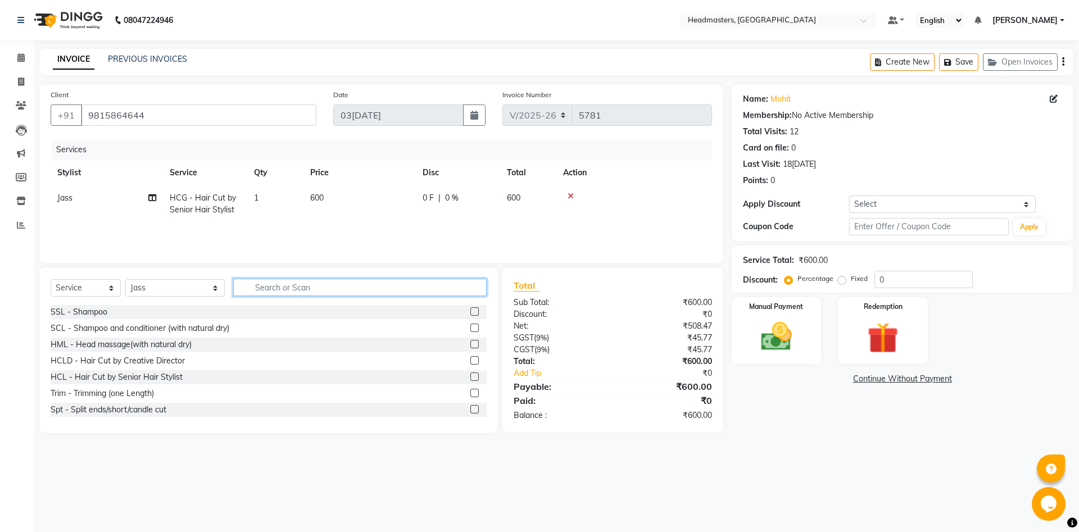
click at [252, 289] on input "text" at bounding box center [359, 287] width 253 height 17
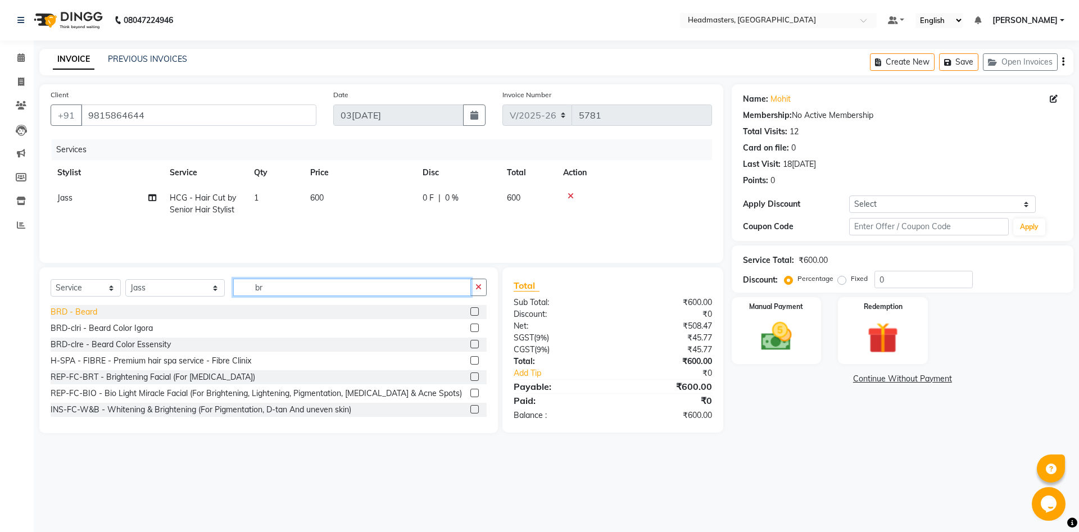
type input "br"
click at [54, 311] on div "BRD - Beard" at bounding box center [74, 312] width 47 height 12
checkbox input "false"
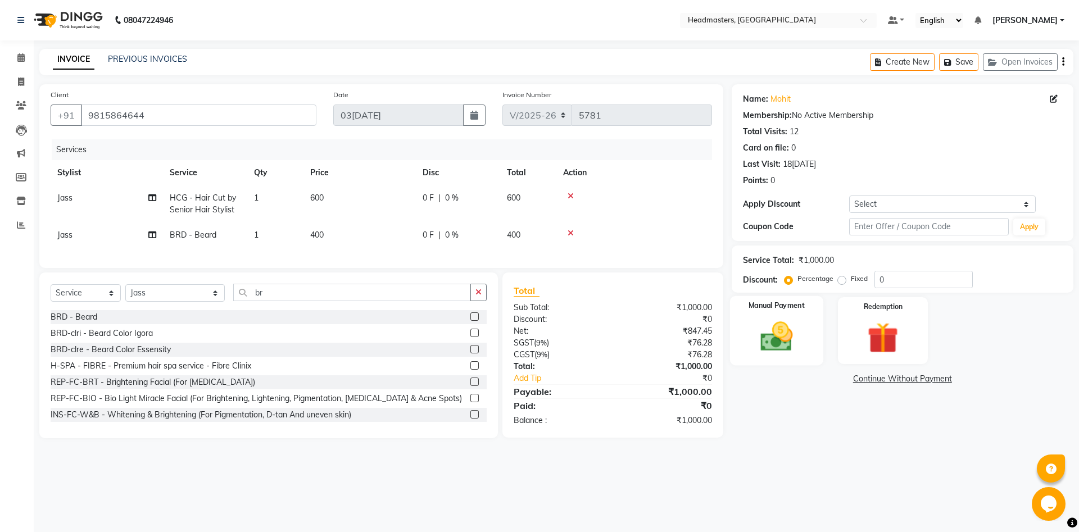
click at [773, 334] on img at bounding box center [776, 336] width 52 height 37
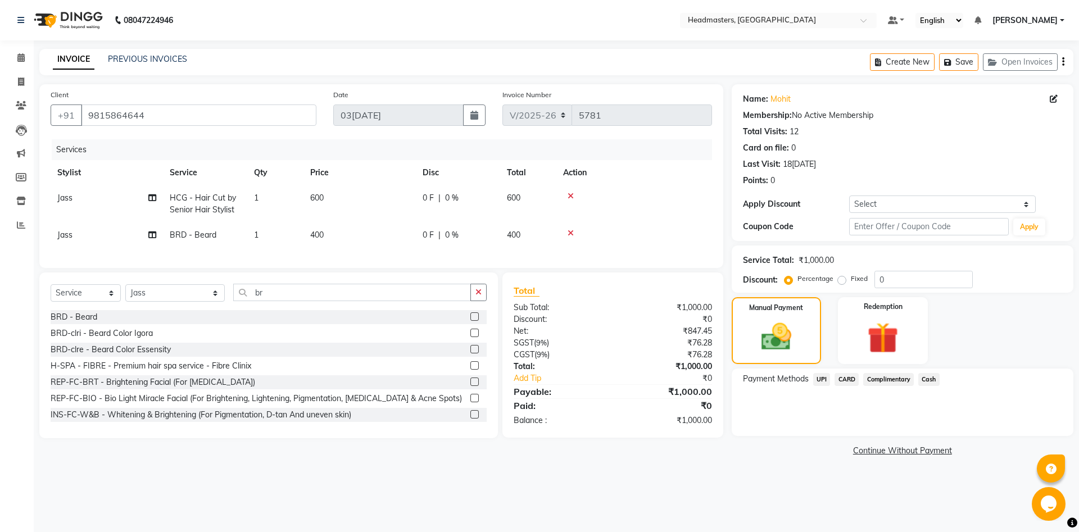
click at [850, 278] on label "Fixed" at bounding box center [858, 279] width 17 height 10
click at [844, 278] on input "Fixed" at bounding box center [844, 279] width 8 height 8
radio input "true"
click at [930, 280] on input "0" at bounding box center [923, 279] width 98 height 17
type input "200"
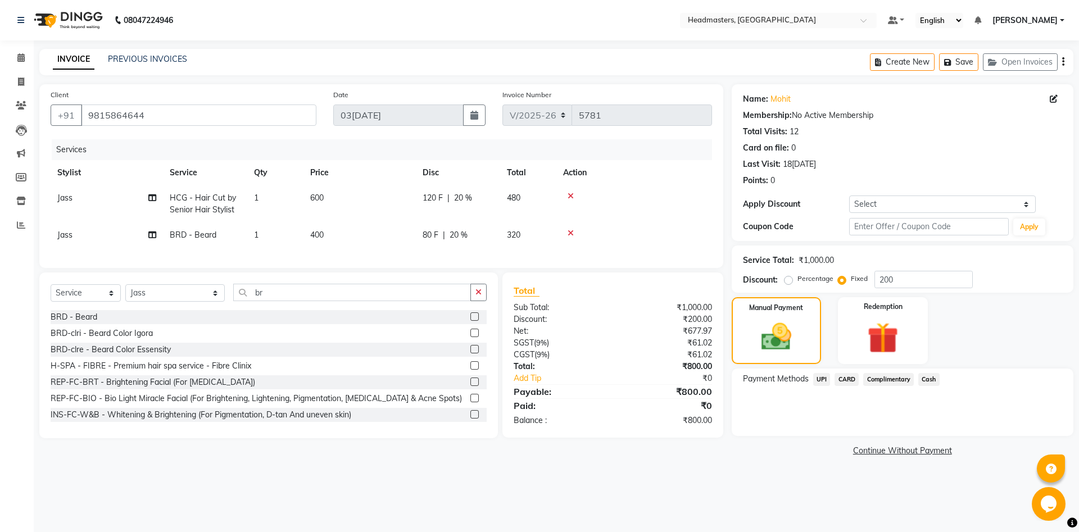
click at [833, 457] on div "Name: Mohit Membership: No Active Membership Total Visits: 12 Card on file: 0 L…" at bounding box center [906, 271] width 350 height 375
click at [935, 379] on span "Cash" at bounding box center [928, 379] width 21 height 13
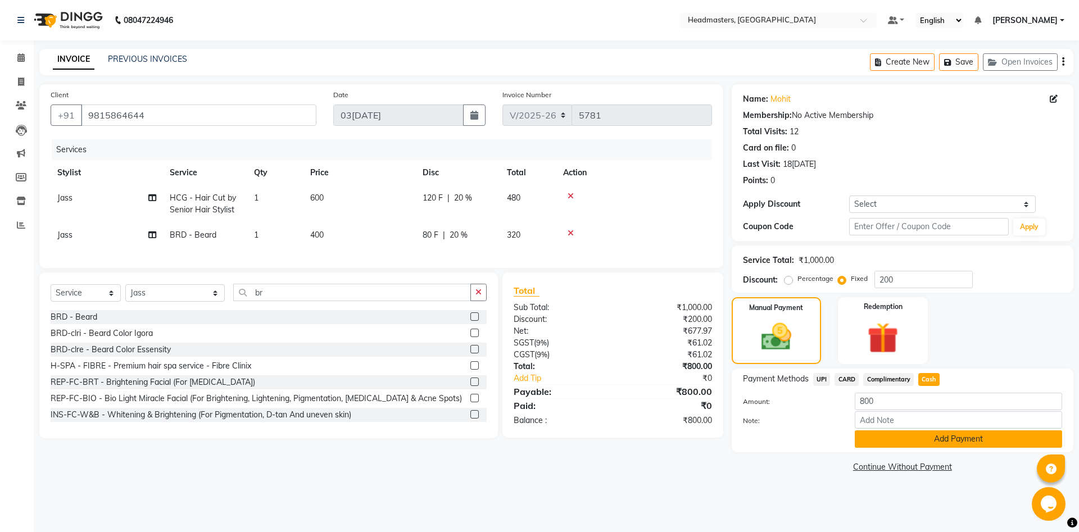
click at [921, 443] on button "Add Payment" at bounding box center [957, 438] width 207 height 17
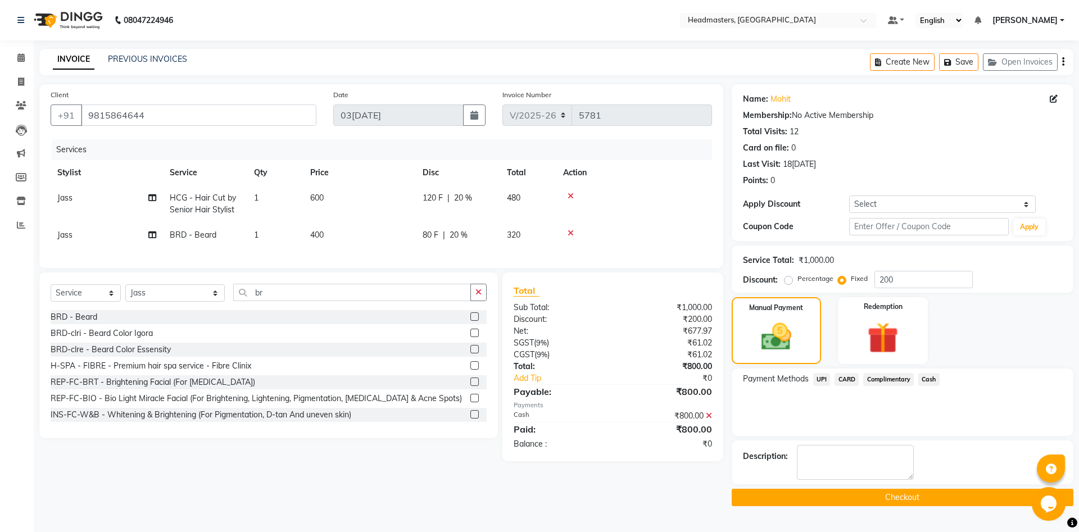
click at [868, 490] on button "Checkout" at bounding box center [902, 497] width 342 height 17
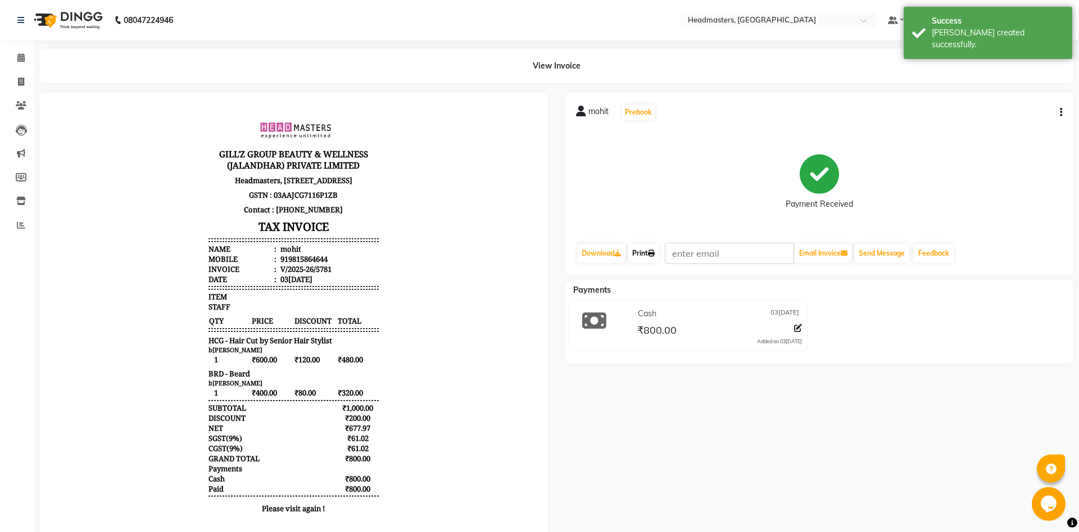
click at [659, 252] on link "Print" at bounding box center [642, 253] width 31 height 19
click at [12, 50] on link "Calendar" at bounding box center [16, 58] width 27 height 19
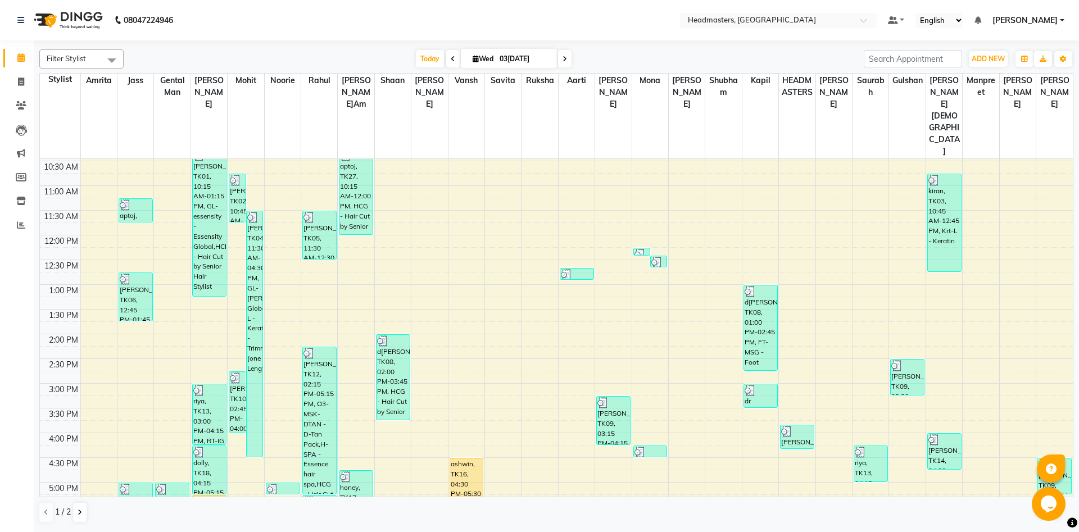
scroll to position [319, 0]
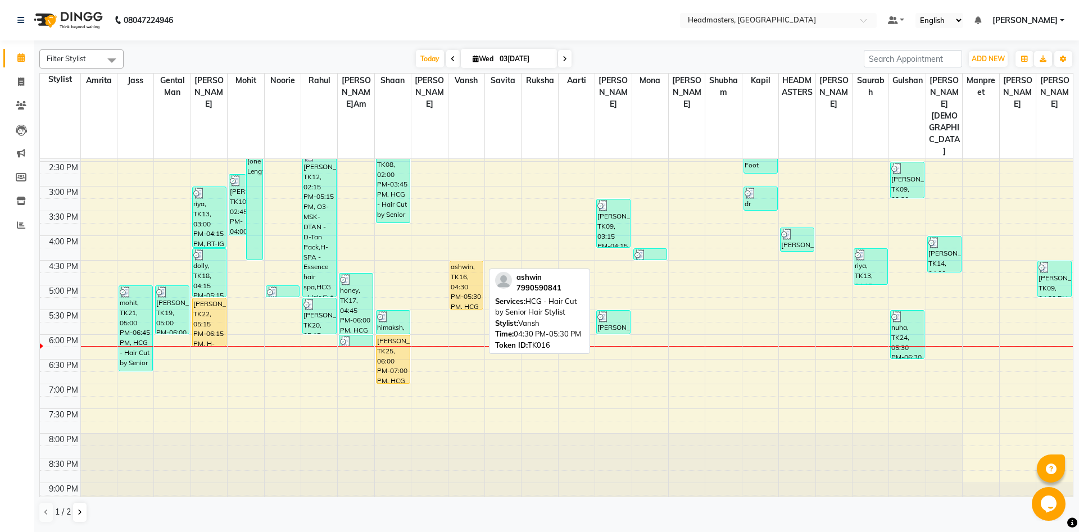
click at [480, 263] on div "ashwin, TK16, 04:30 PM-05:30 PM, HCG - Hair Cut by Senior Hair Stylist" at bounding box center [466, 285] width 33 height 48
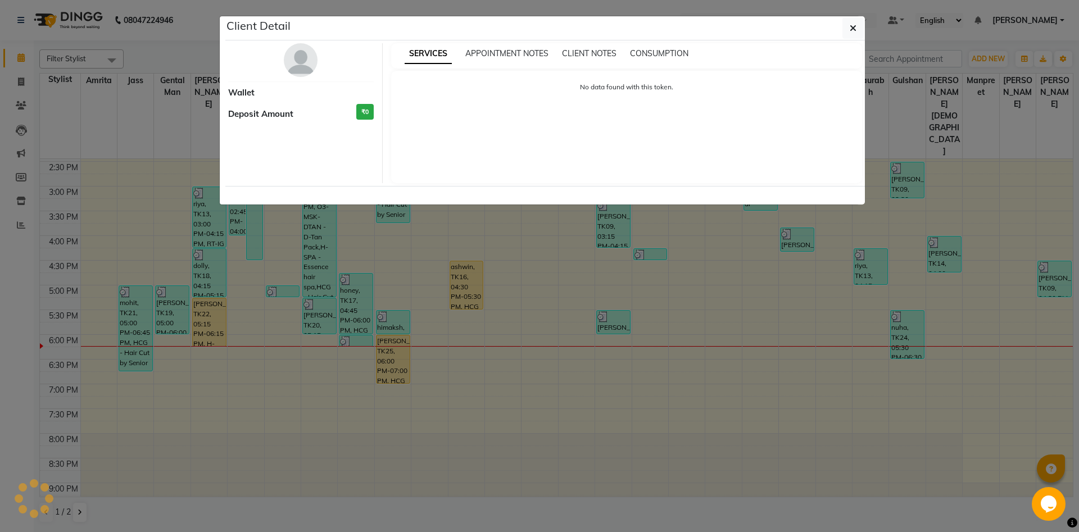
select select "1"
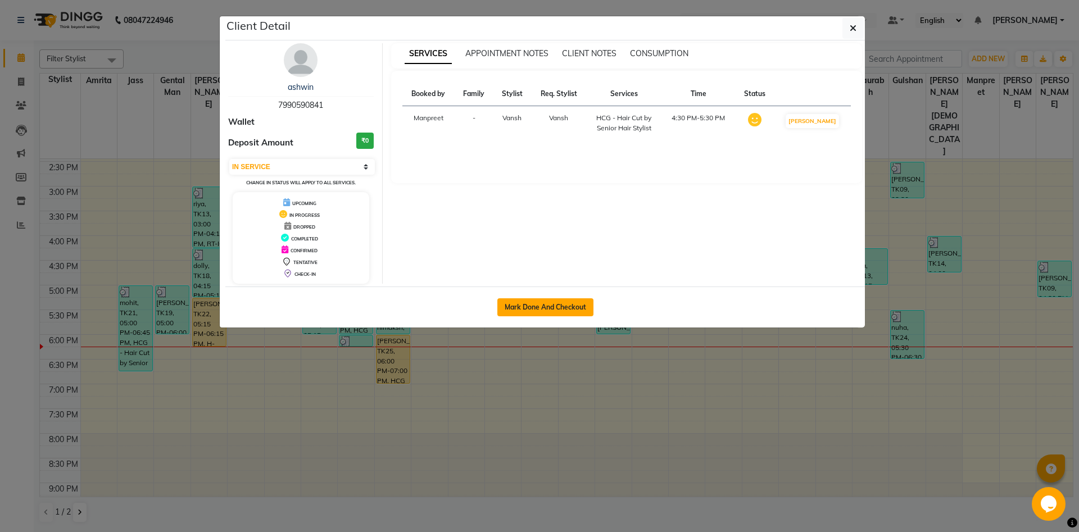
click at [523, 307] on button "Mark Done And Checkout" at bounding box center [545, 307] width 96 height 18
select select "service"
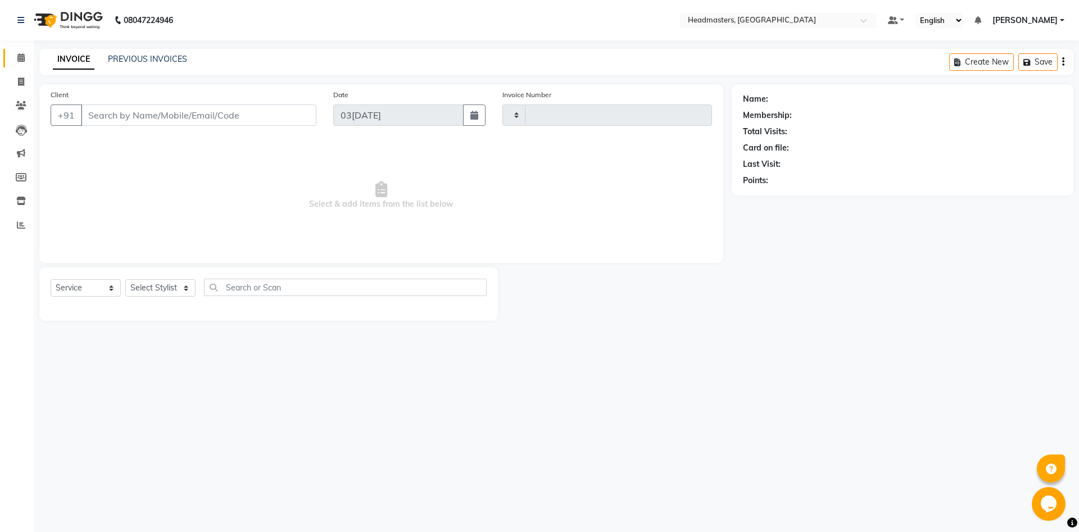
type input "5782"
select select "7130"
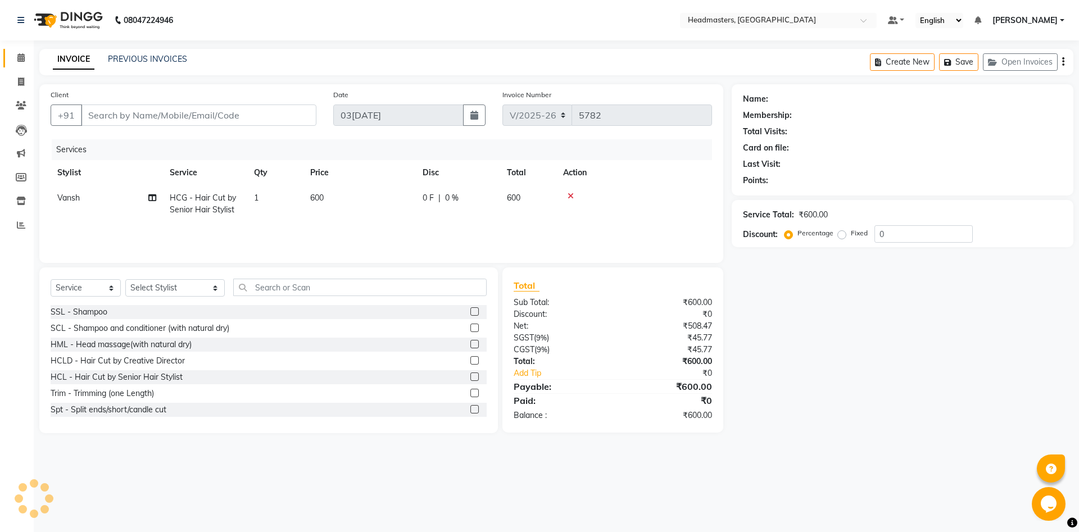
type input "7990590841"
select select "60730"
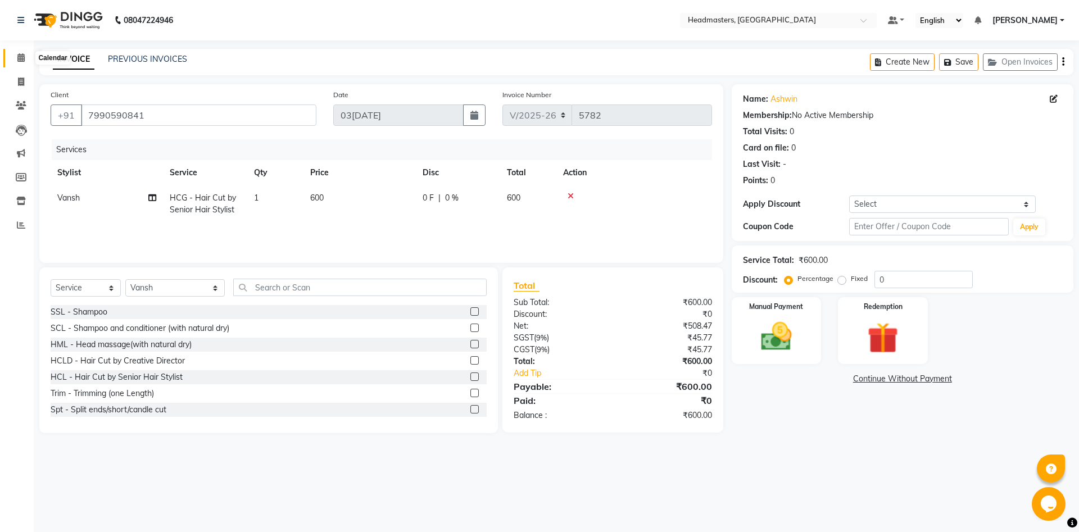
click at [28, 52] on span at bounding box center [21, 58] width 20 height 13
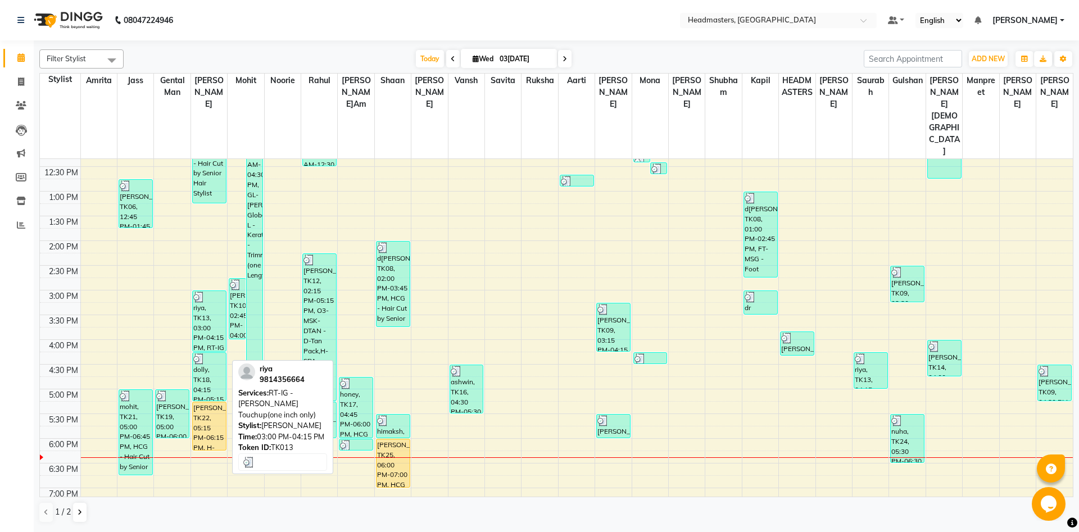
scroll to position [182, 0]
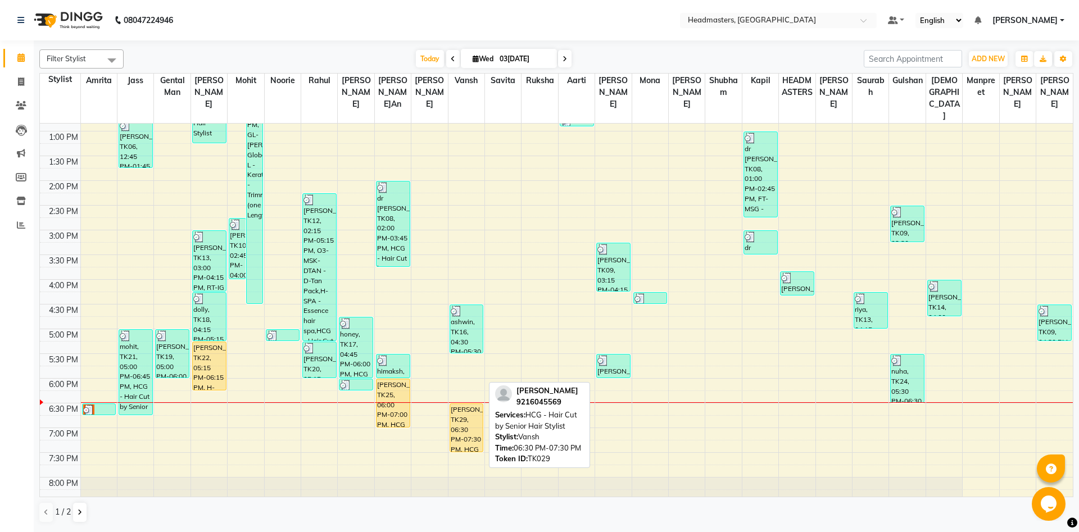
scroll to position [258, 0]
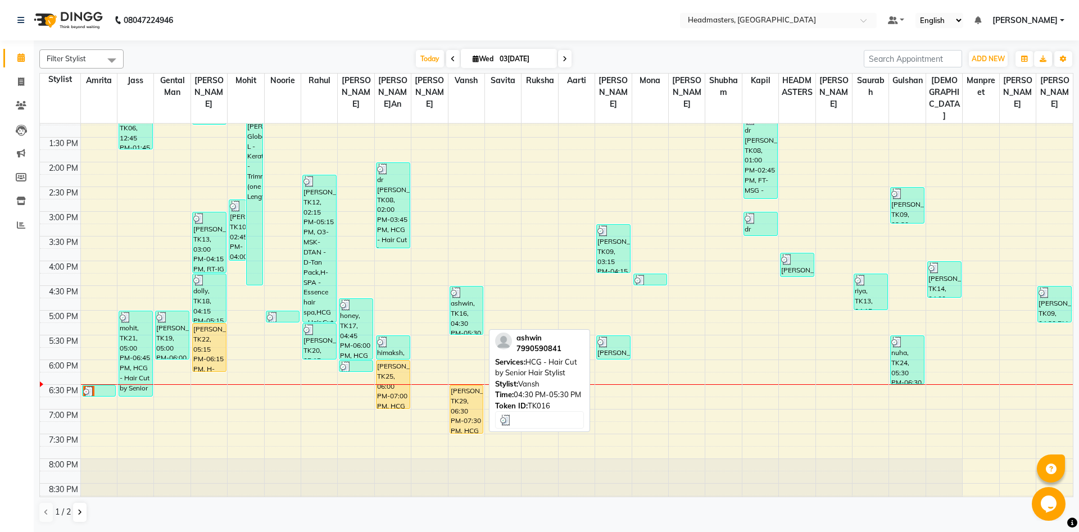
click at [454, 317] on div "ashwin, TK16, 04:30 PM-05:30 PM, HCG - Hair Cut by Senior Hair Stylist" at bounding box center [466, 310] width 33 height 48
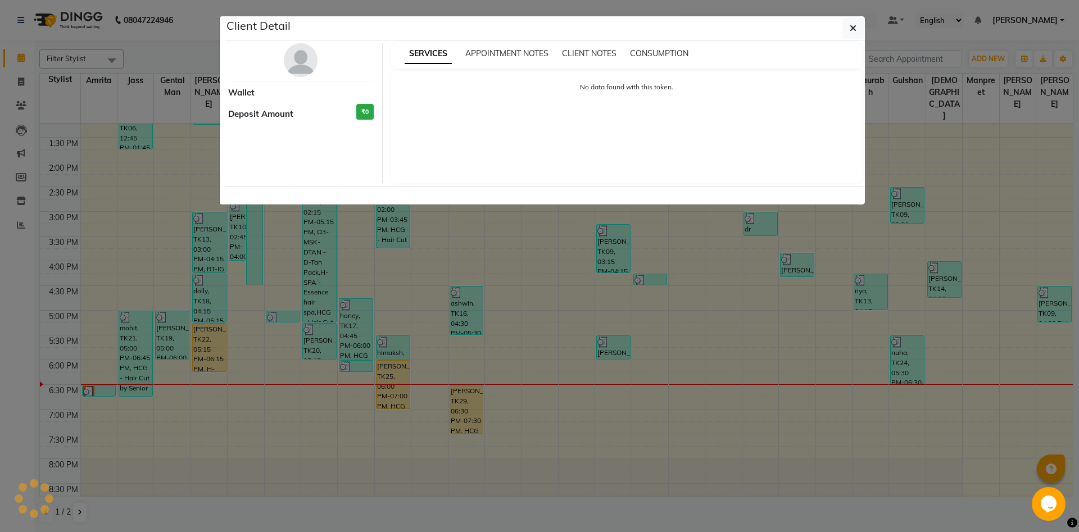
select select "3"
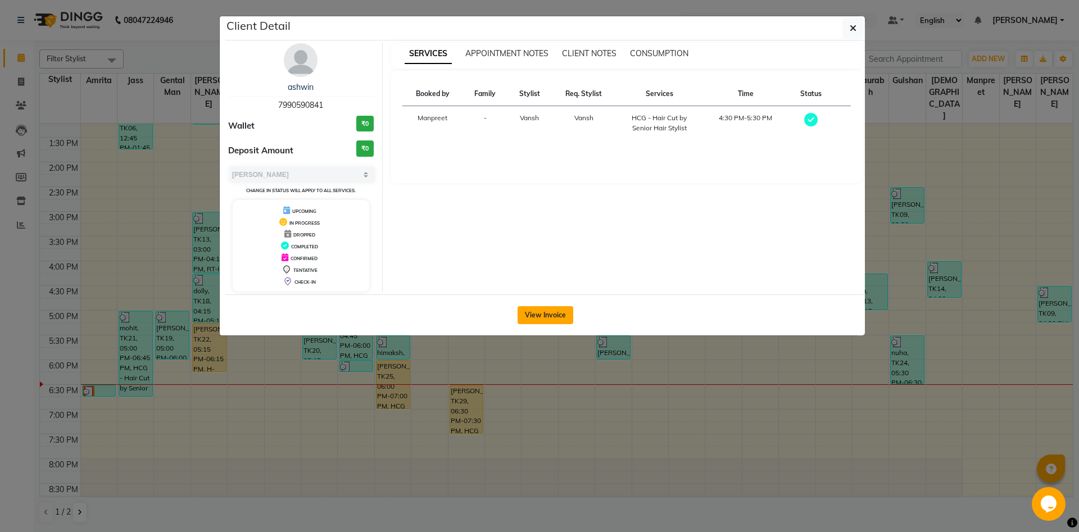
click at [559, 316] on button "View Invoice" at bounding box center [545, 315] width 56 height 18
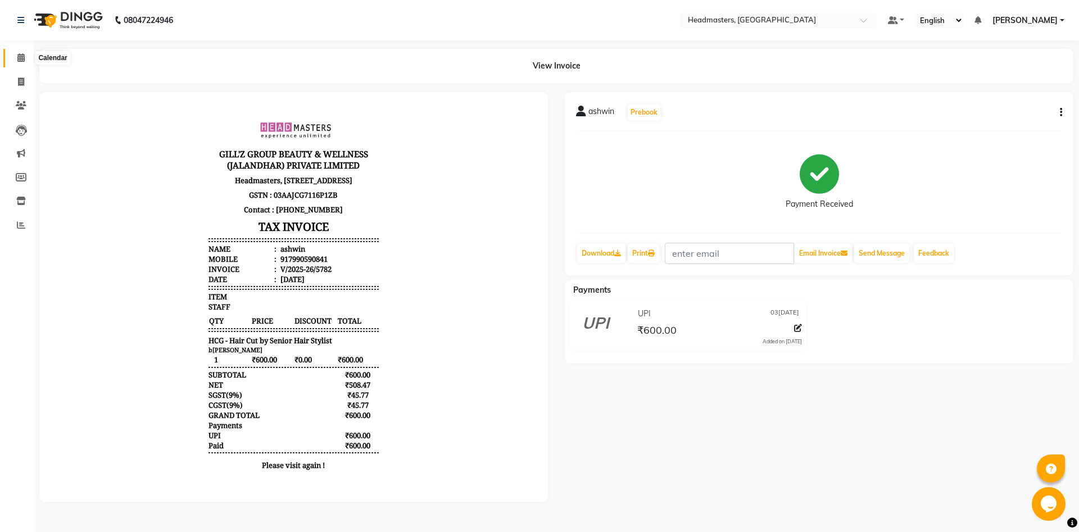
click at [19, 59] on icon at bounding box center [20, 57] width 7 height 8
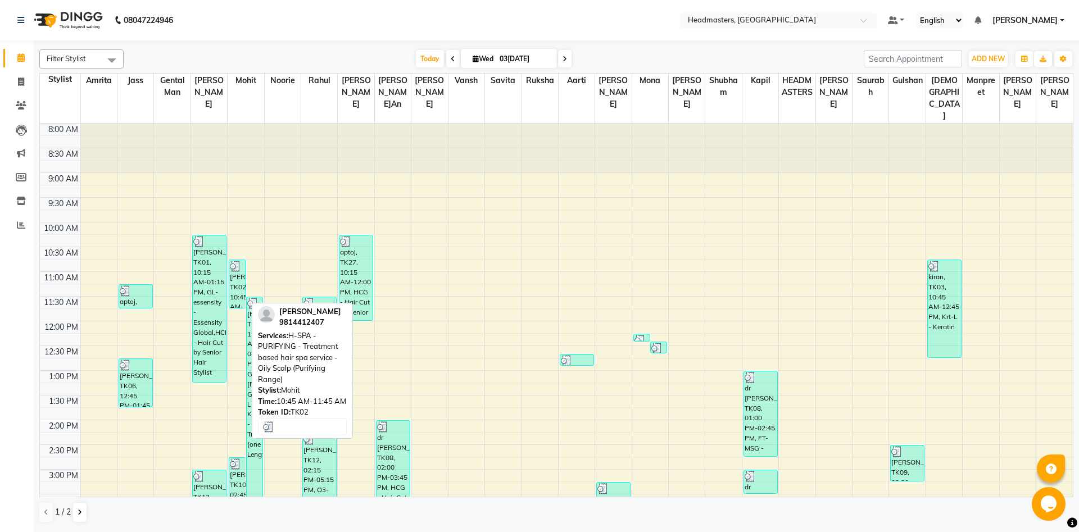
click at [233, 299] on div "[PERSON_NAME], TK02, 10:45 AM-11:45 AM, H-SPA - PURIFYING - Treatment based hai…" at bounding box center [237, 284] width 16 height 48
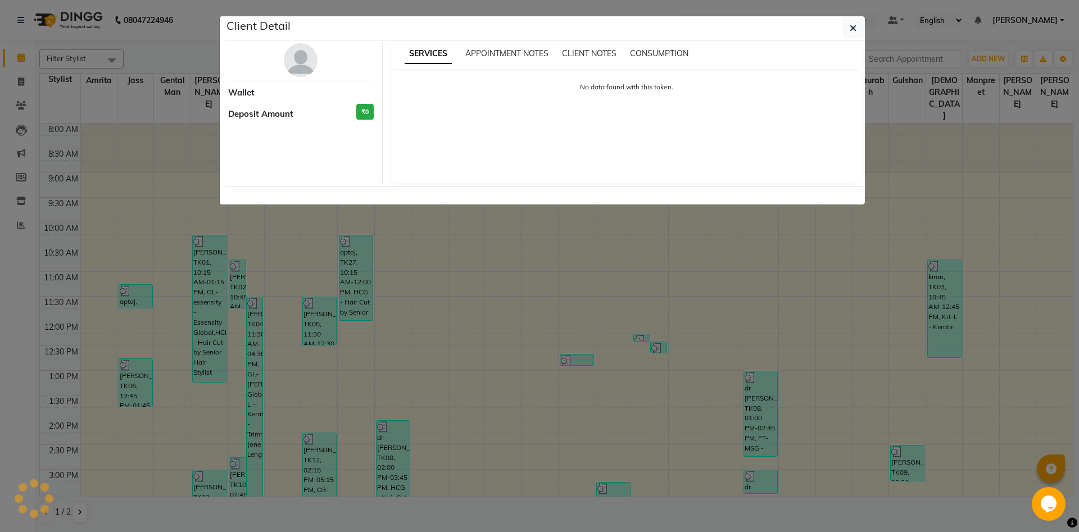
select select "3"
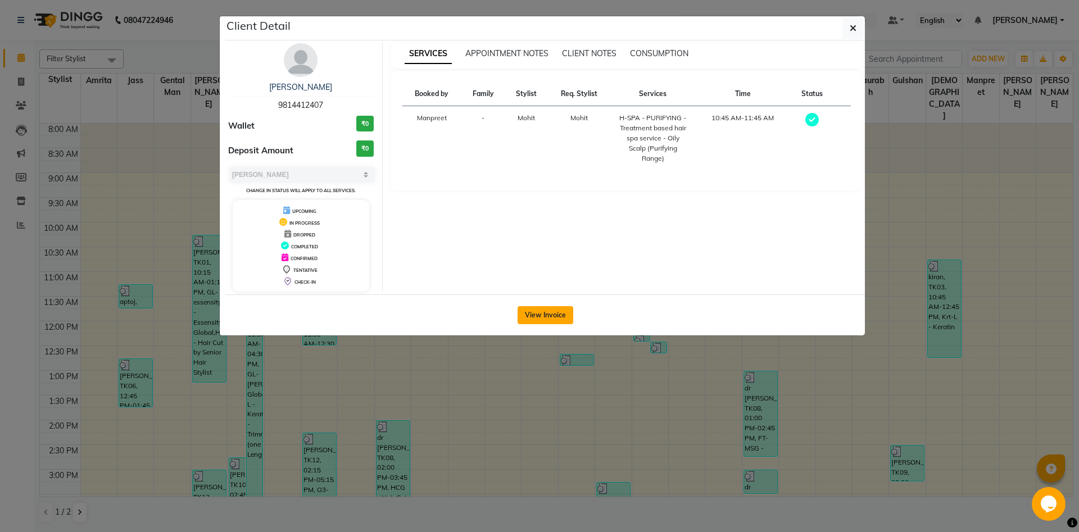
click at [549, 312] on button "View Invoice" at bounding box center [545, 315] width 56 height 18
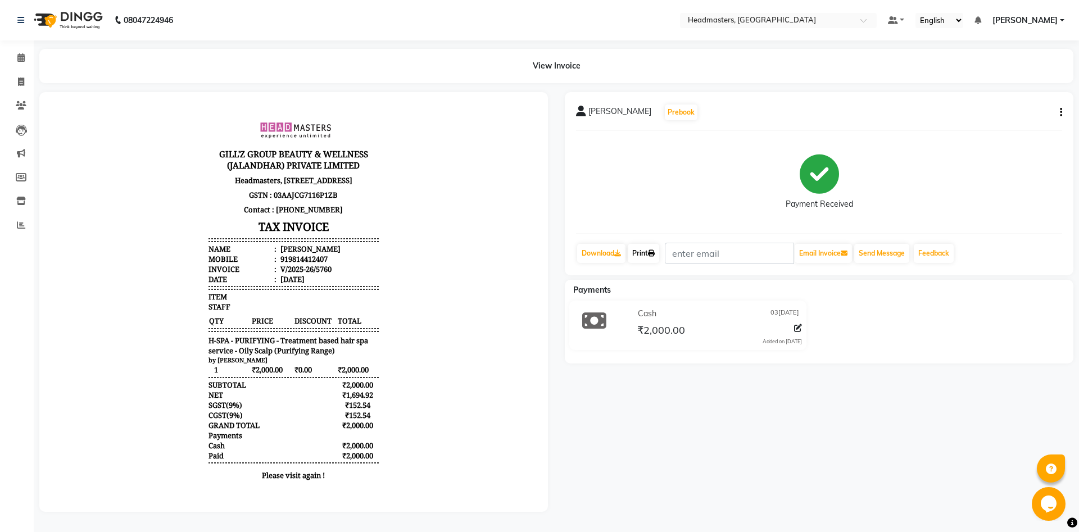
click at [653, 256] on icon at bounding box center [651, 253] width 7 height 7
click at [29, 55] on span at bounding box center [21, 58] width 20 height 13
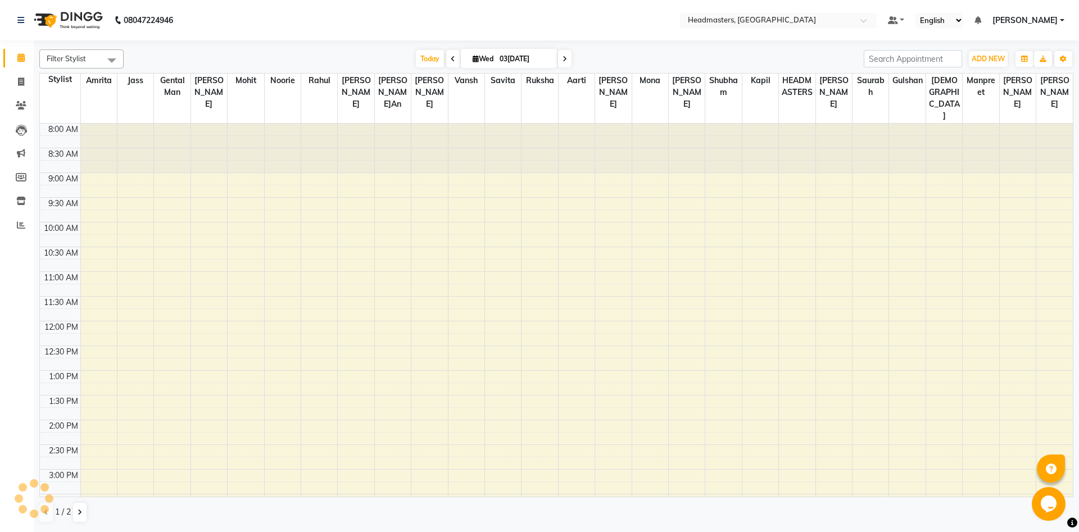
scroll to position [297, 0]
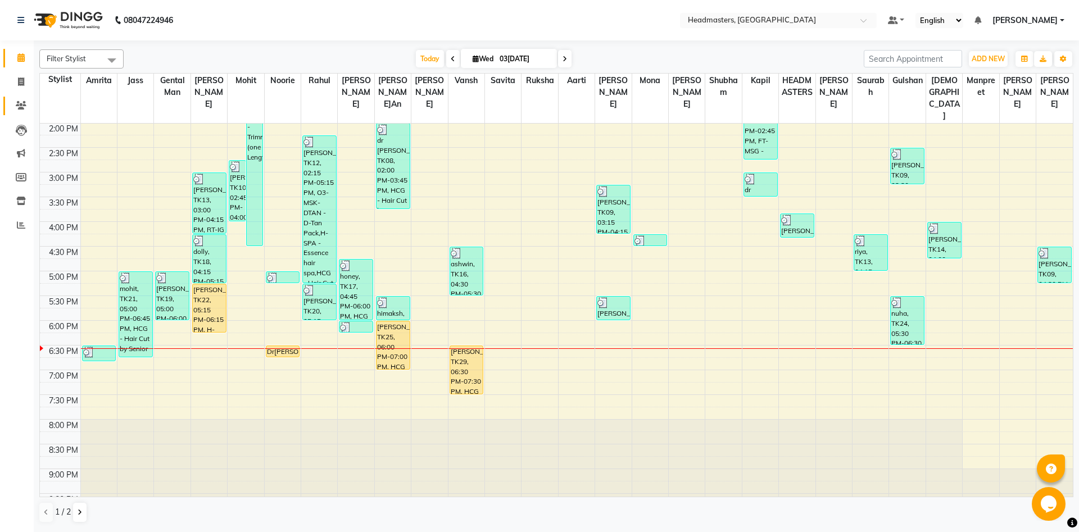
click at [19, 106] on icon at bounding box center [21, 105] width 11 height 8
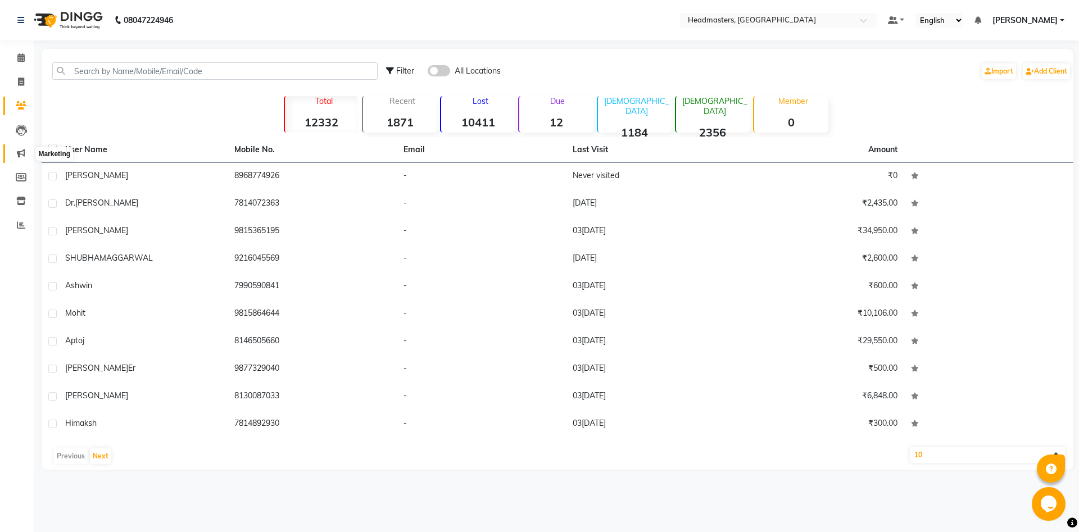
click at [11, 157] on span at bounding box center [21, 153] width 20 height 13
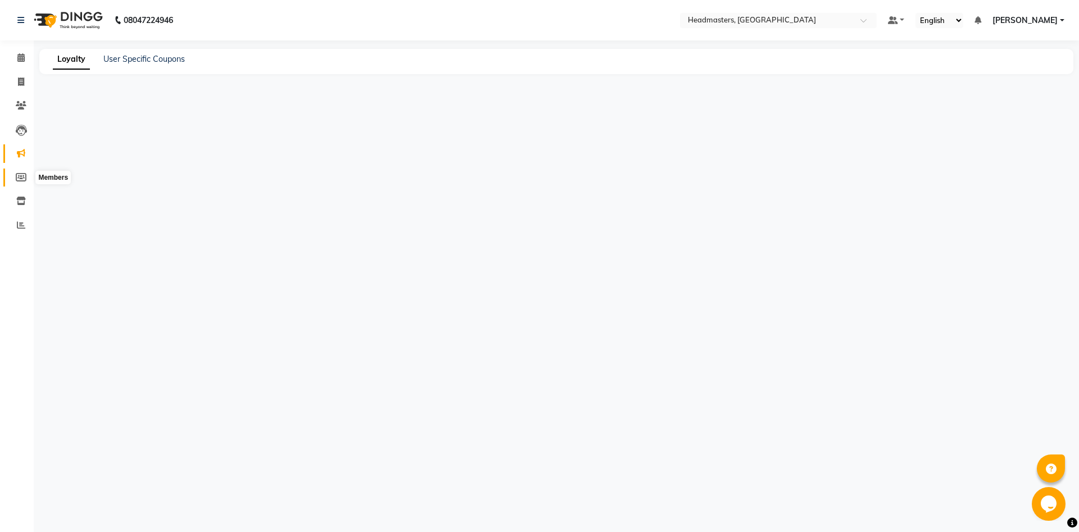
click at [15, 182] on span at bounding box center [21, 177] width 20 height 13
select select
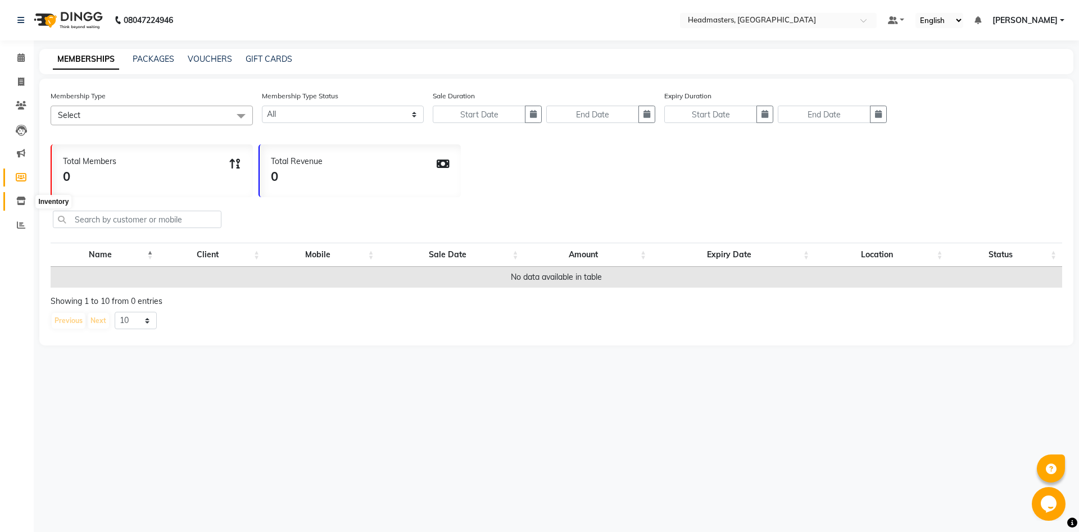
click at [16, 197] on span at bounding box center [21, 201] width 20 height 13
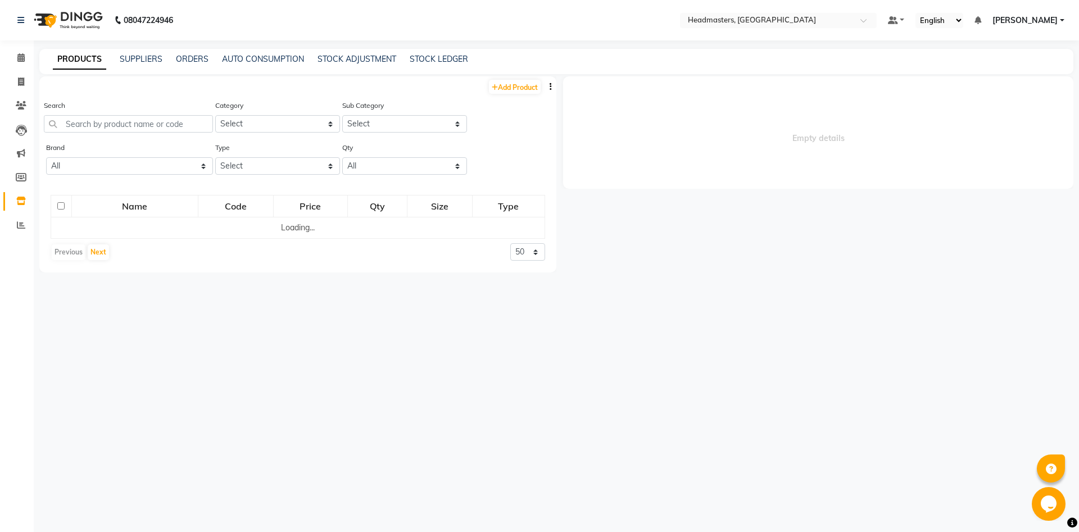
select select
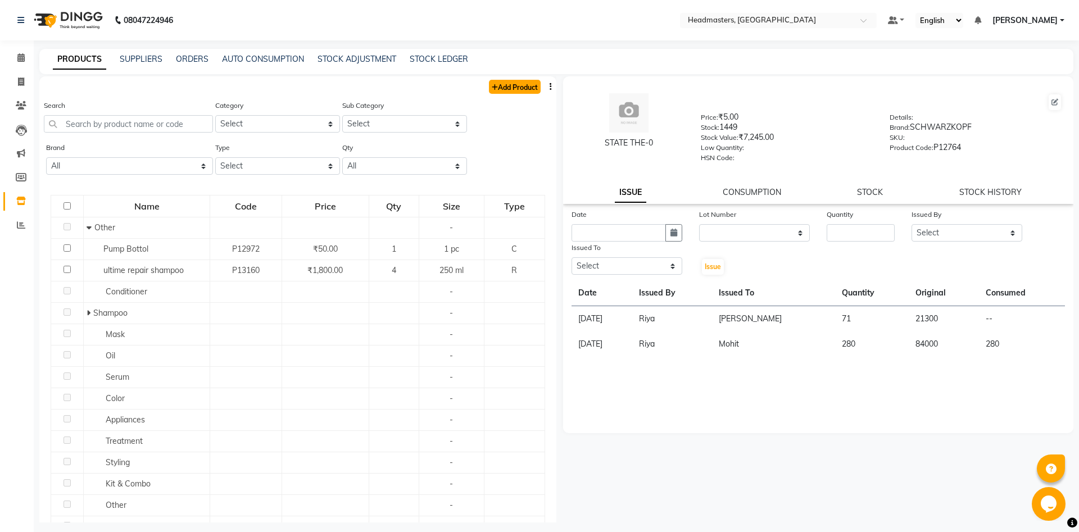
click at [507, 93] on link "Add Product" at bounding box center [515, 87] width 52 height 14
select select "true"
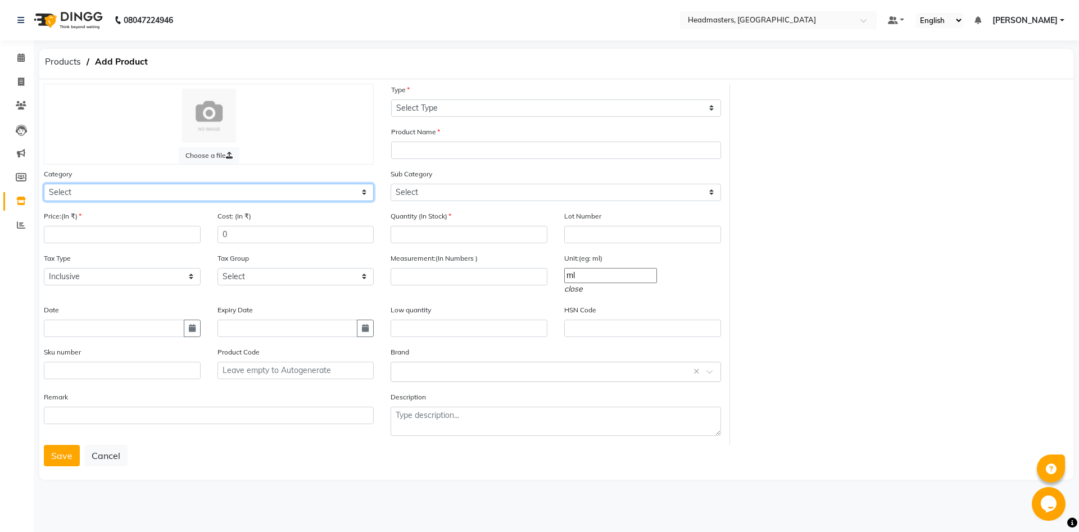
click at [44, 184] on select "Select Hair Skin Makeup Personal Care Appliances Beard Waxing Disposable Thread…" at bounding box center [209, 192] width 330 height 17
click at [92, 191] on select "Select Hair Skin Makeup Personal Care Appliances Beard Waxing Disposable Thread…" at bounding box center [209, 192] width 330 height 17
click at [44, 184] on select "Select Hair Skin Makeup Personal Care Appliances Beard Waxing Disposable Thread…" at bounding box center [209, 192] width 330 height 17
select select "1099101100"
click option "Hair" at bounding box center [0, 0] width 0 height 0
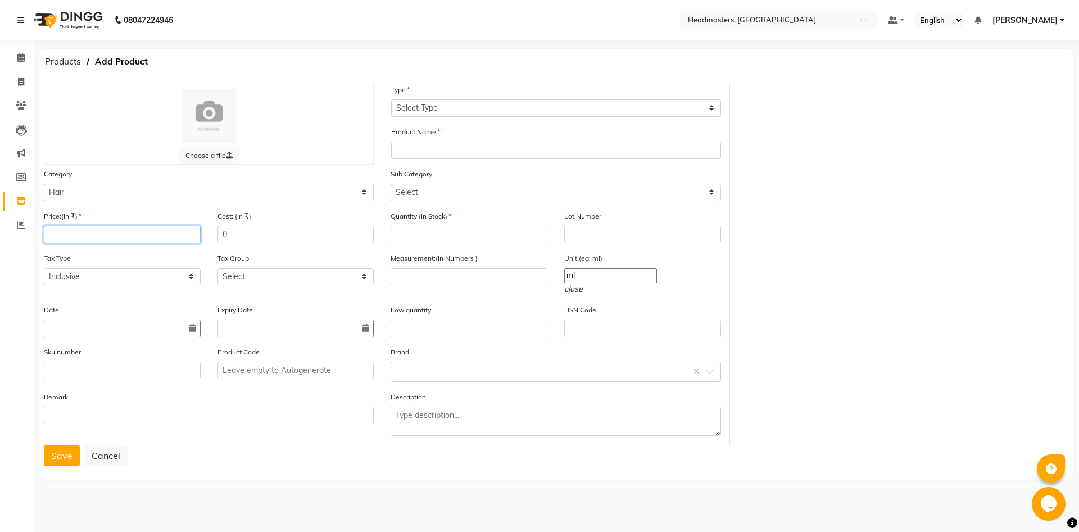
click at [110, 239] on input "number" at bounding box center [122, 234] width 157 height 17
type input "2400"
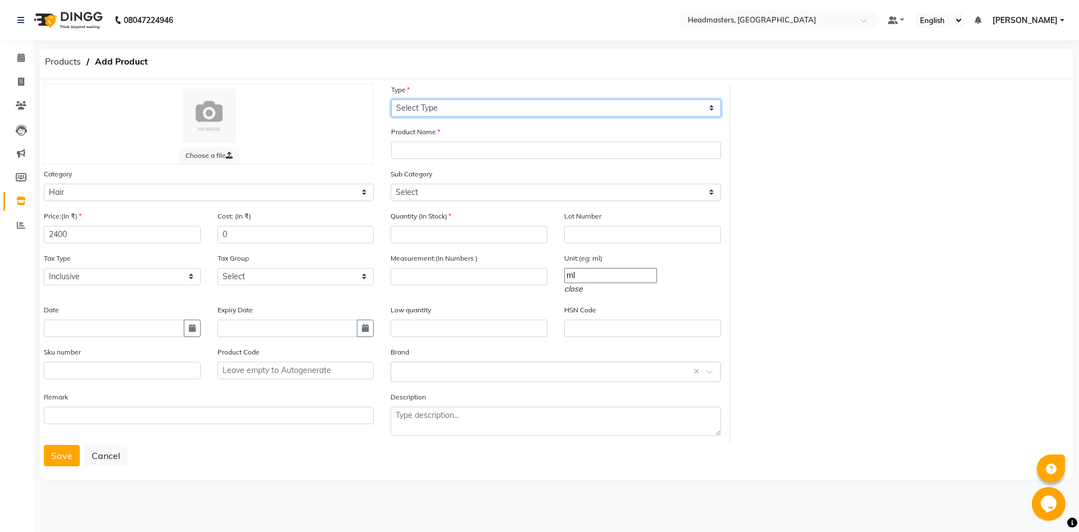
click at [391, 99] on select "Select Type Both Retail Consumable" at bounding box center [556, 107] width 330 height 17
click option "Both" at bounding box center [0, 0] width 0 height 0
click at [391, 99] on select "Select Type Both Retail Consumable" at bounding box center [556, 107] width 330 height 17
select select "R"
click option "Retail" at bounding box center [0, 0] width 0 height 0
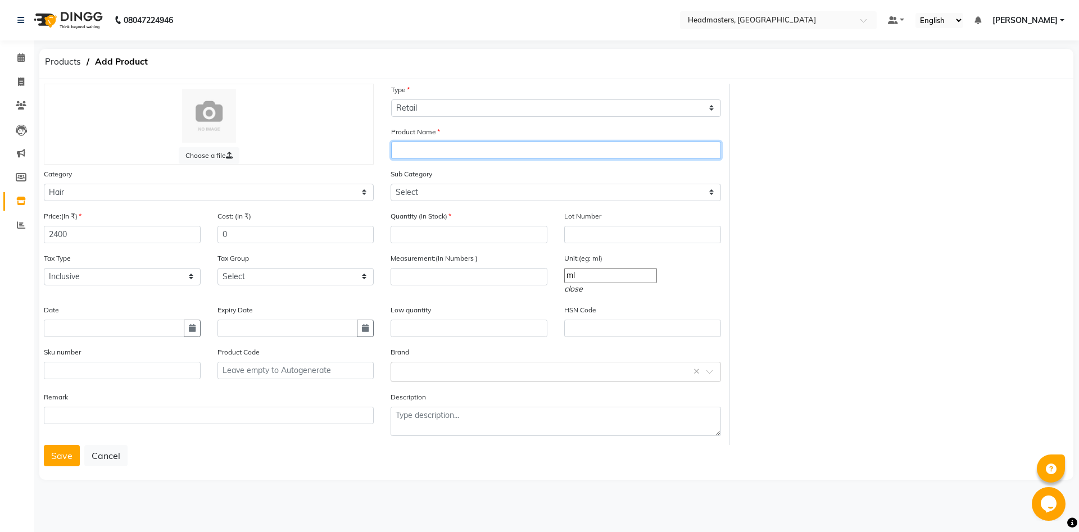
click at [444, 149] on input "text" at bounding box center [556, 150] width 330 height 17
type input "b"
type input "fde frizz masq"
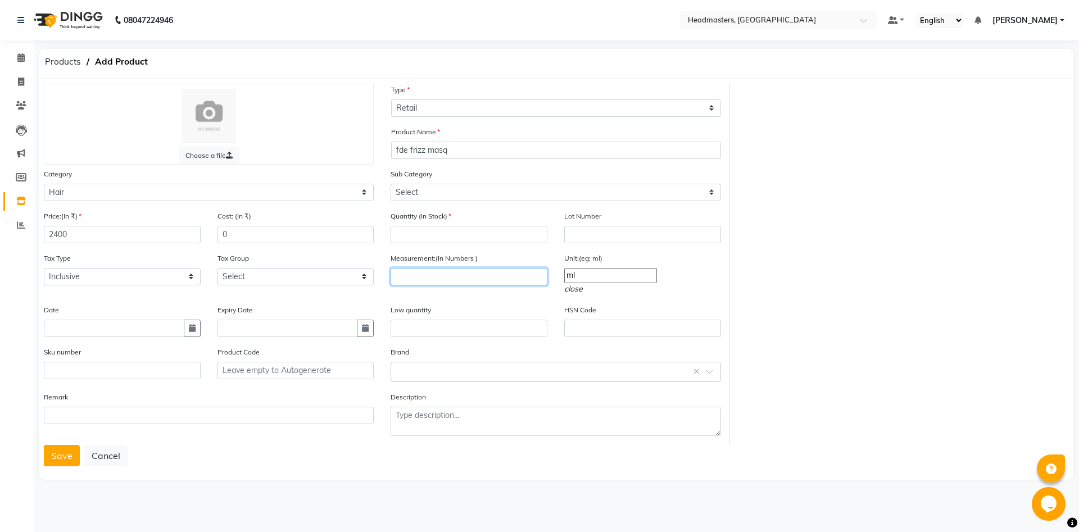
click at [502, 272] on input "number" at bounding box center [468, 276] width 157 height 17
type input "250"
click at [57, 450] on button "Save" at bounding box center [62, 455] width 36 height 21
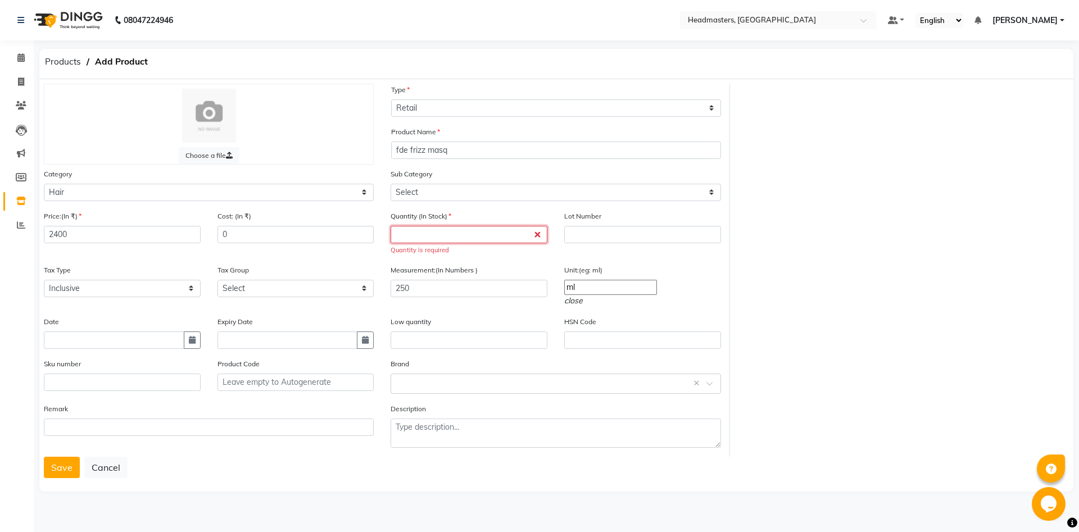
click at [447, 237] on input "number" at bounding box center [468, 234] width 157 height 17
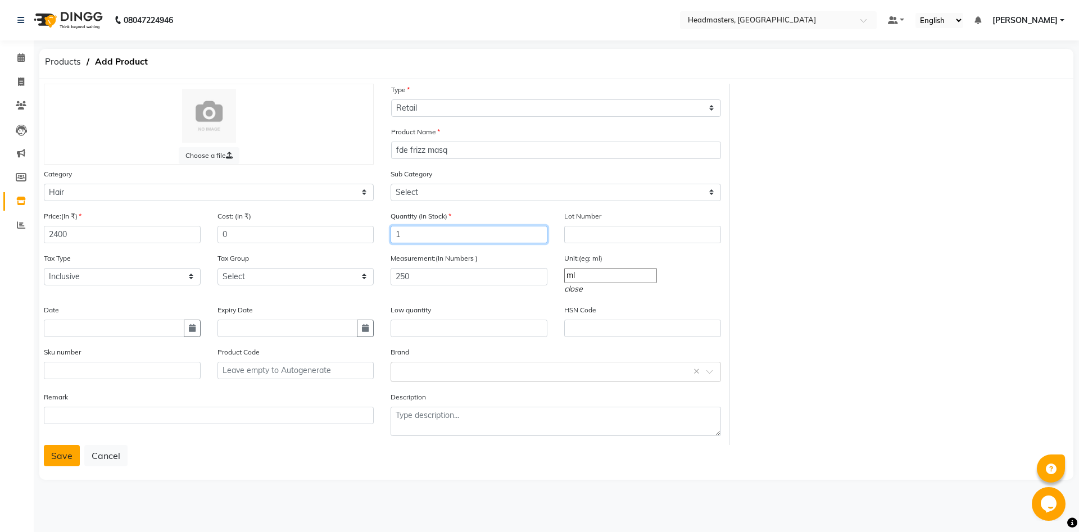
type input "1"
click at [58, 445] on button "Save" at bounding box center [62, 455] width 36 height 21
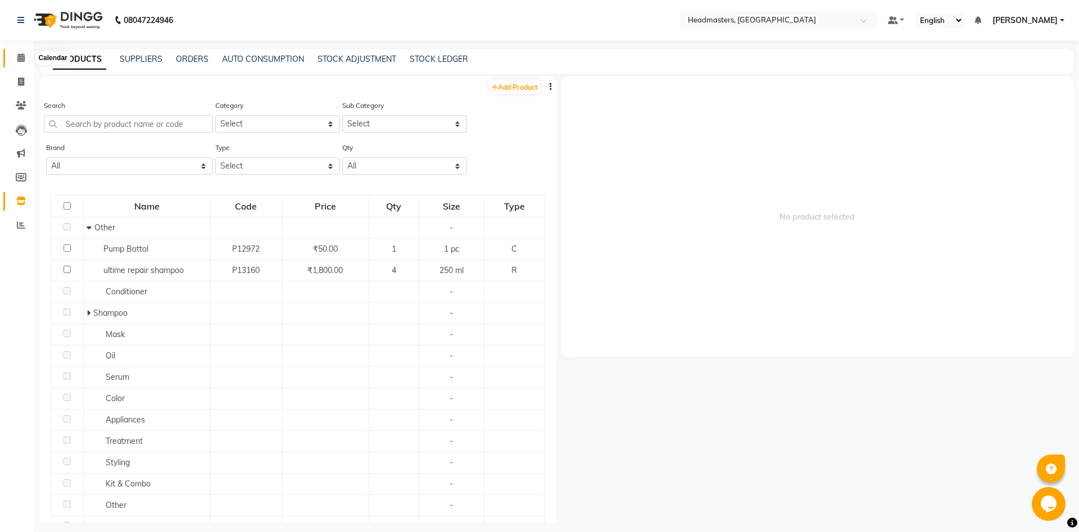
click at [25, 54] on icon at bounding box center [20, 57] width 7 height 8
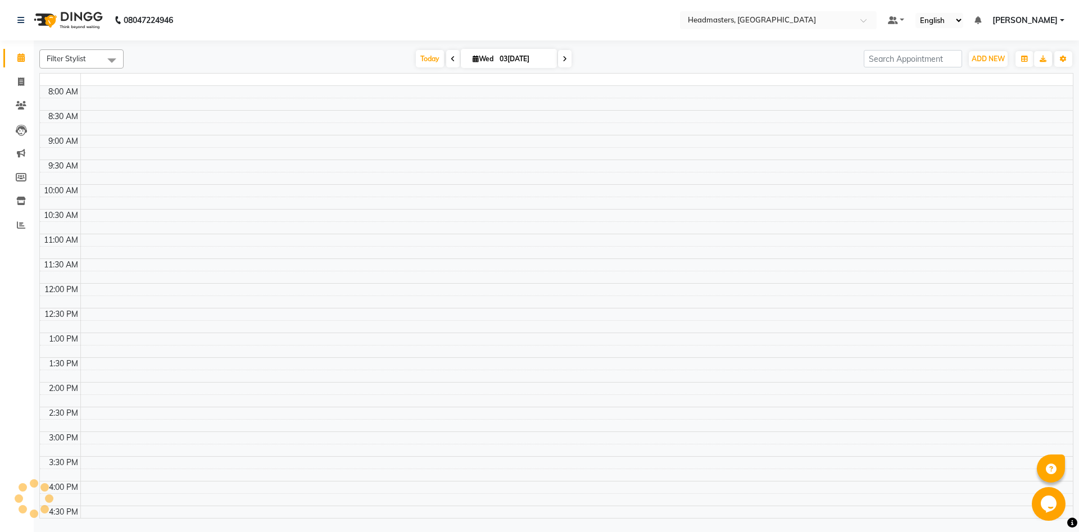
scroll to position [297, 0]
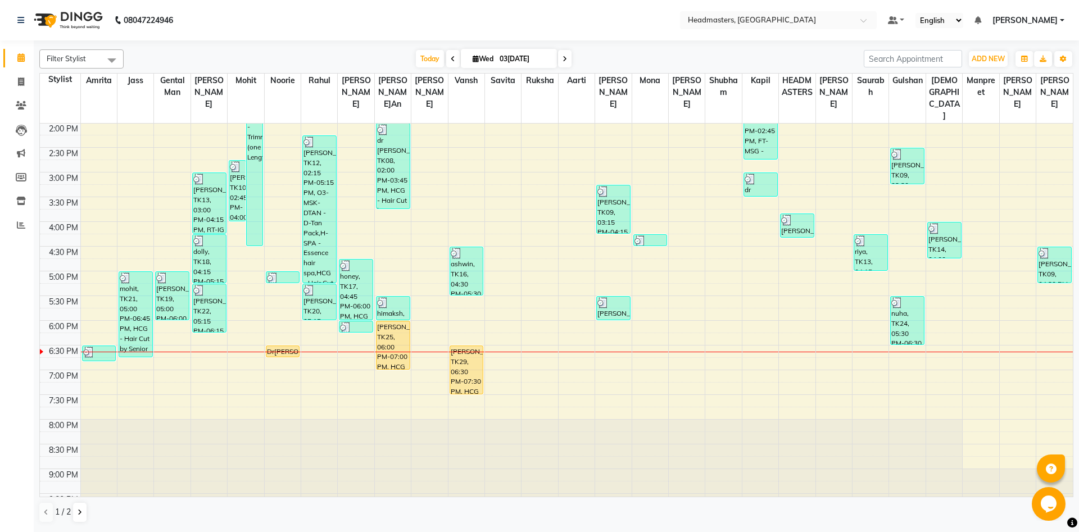
click at [256, 352] on div "8:00 AM 8:30 AM 9:00 AM 9:30 AM 10:00 AM 10:30 AM 11:00 AM 11:30 AM 12:00 PM 12…" at bounding box center [556, 172] width 1032 height 692
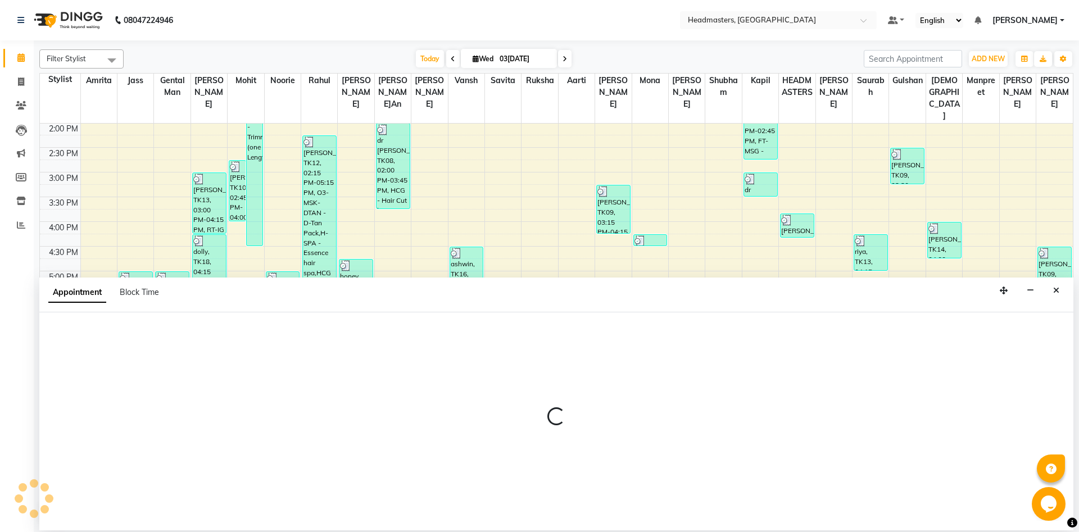
select select "60723"
select select "1110"
select select "tentative"
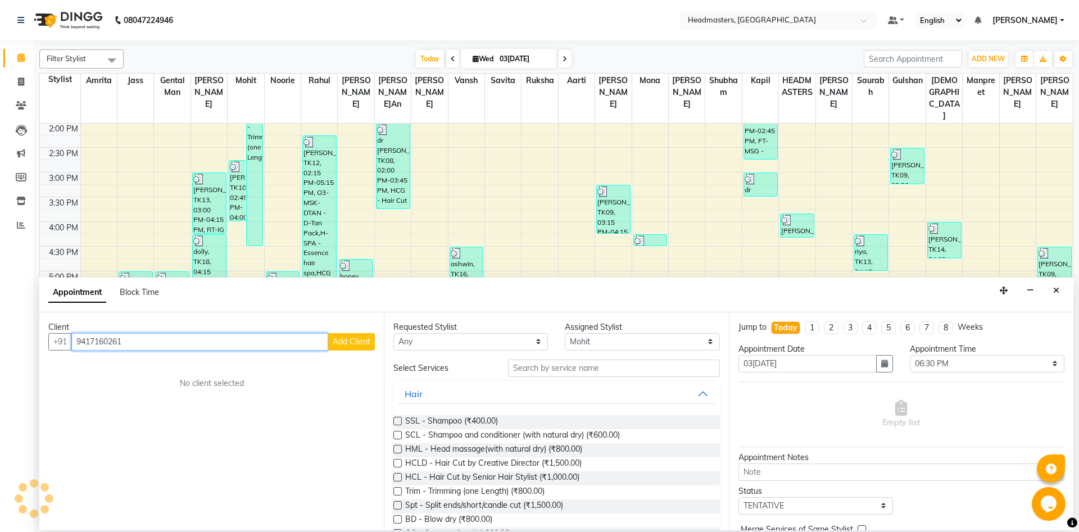
type input "9417160261"
click at [363, 335] on button "Add Client" at bounding box center [351, 341] width 47 height 17
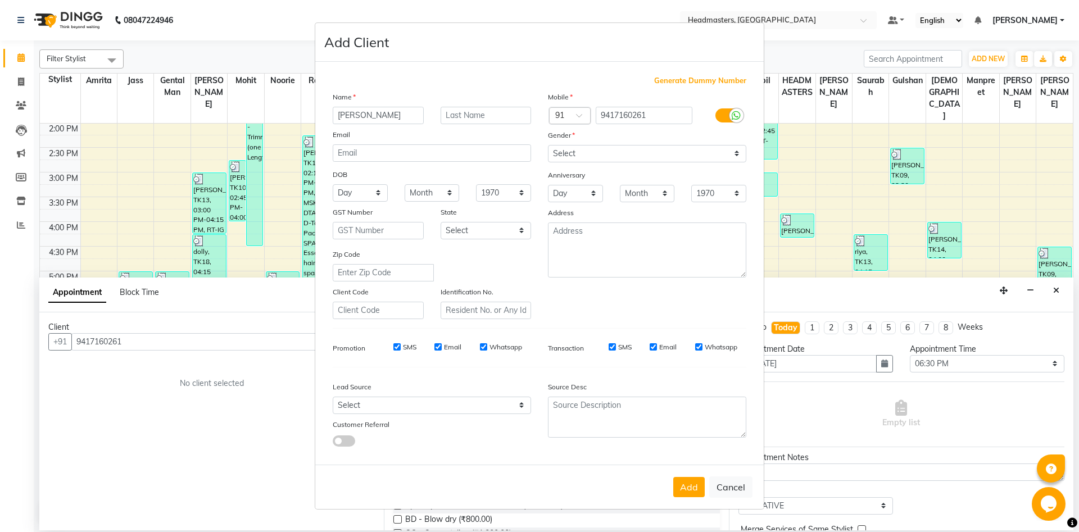
type input "[PERSON_NAME]"
click at [548, 145] on select "Select Male Female Other Prefer Not To Say" at bounding box center [647, 153] width 198 height 17
select select "male"
click option "Male" at bounding box center [0, 0] width 0 height 0
click at [687, 493] on button "Add" at bounding box center [688, 487] width 31 height 20
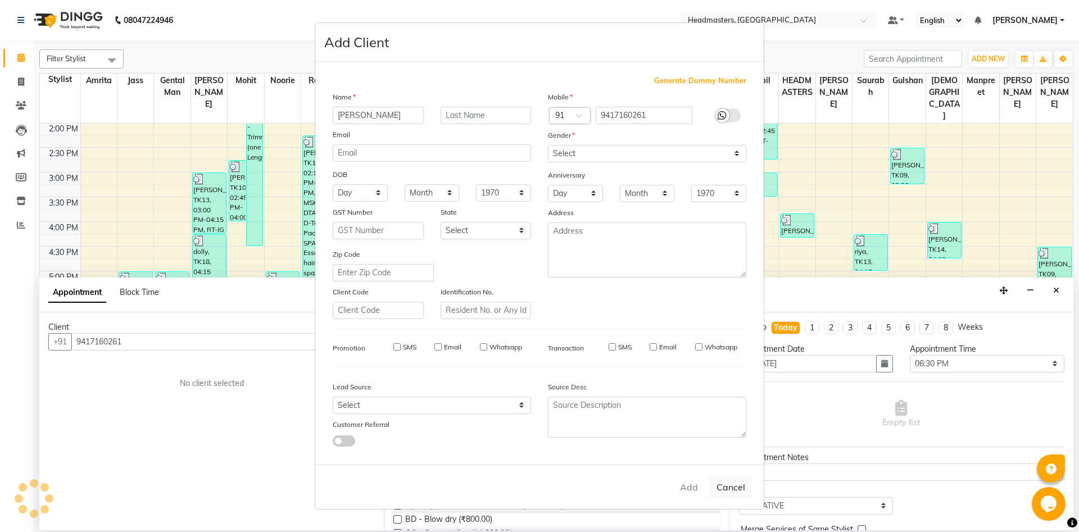
select select
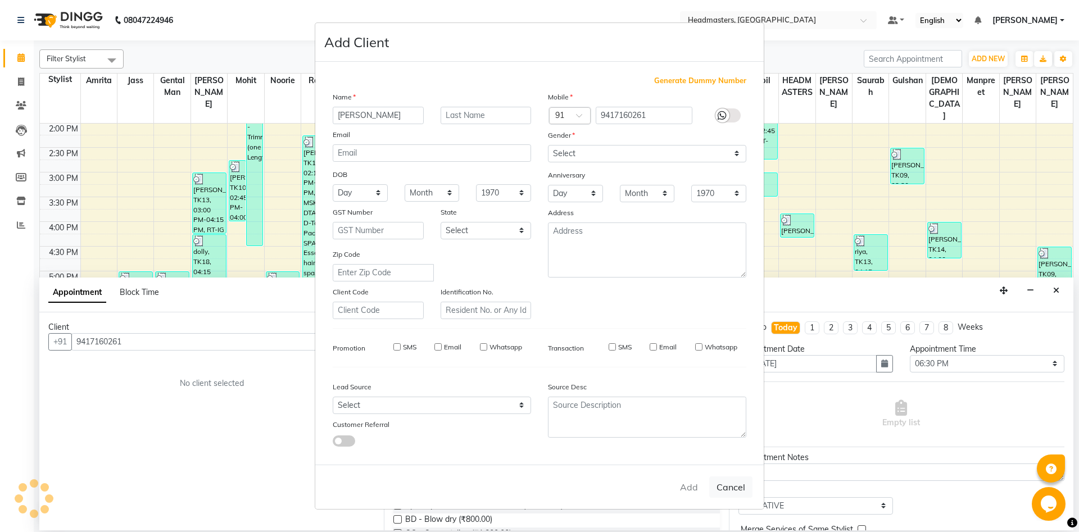
select select
checkbox input "false"
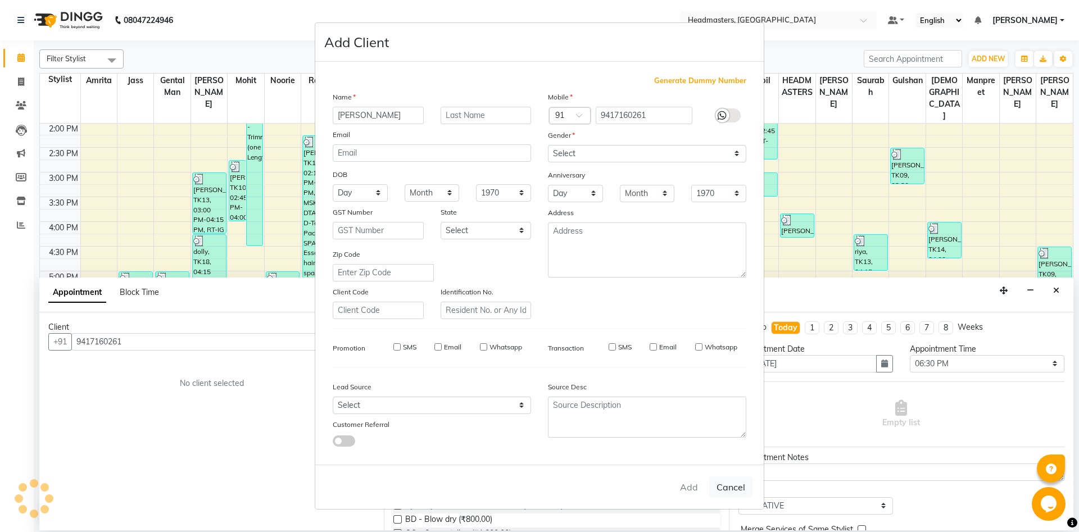
checkbox input "false"
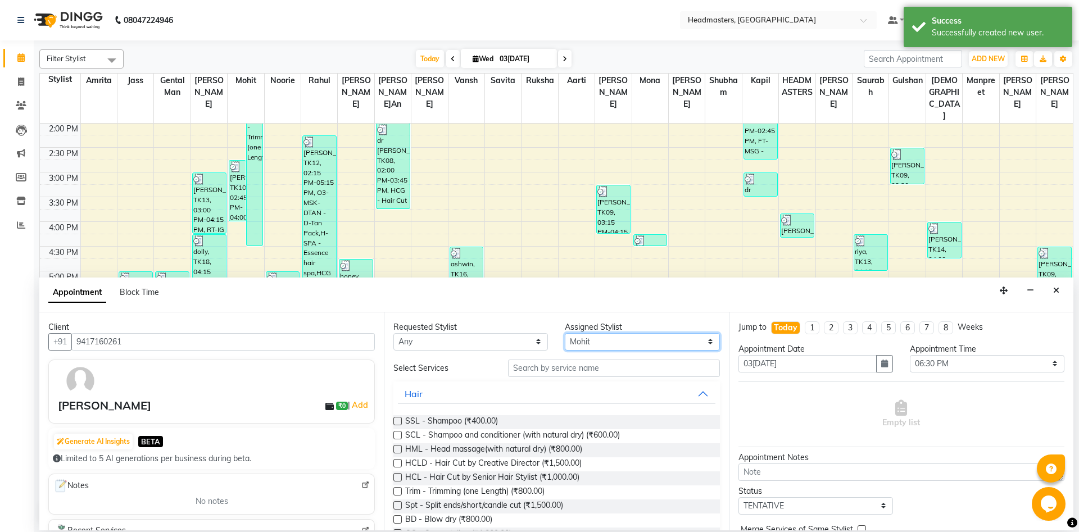
click at [565, 333] on select "Select Aarti Ali Amrita Balram Gental Man Gulshan HEADMASTERS Jass Kapil Mahi M…" at bounding box center [642, 341] width 154 height 17
select select "60726"
click option "[PERSON_NAME]am" at bounding box center [0, 0] width 0 height 0
click at [626, 372] on input "text" at bounding box center [614, 368] width 212 height 17
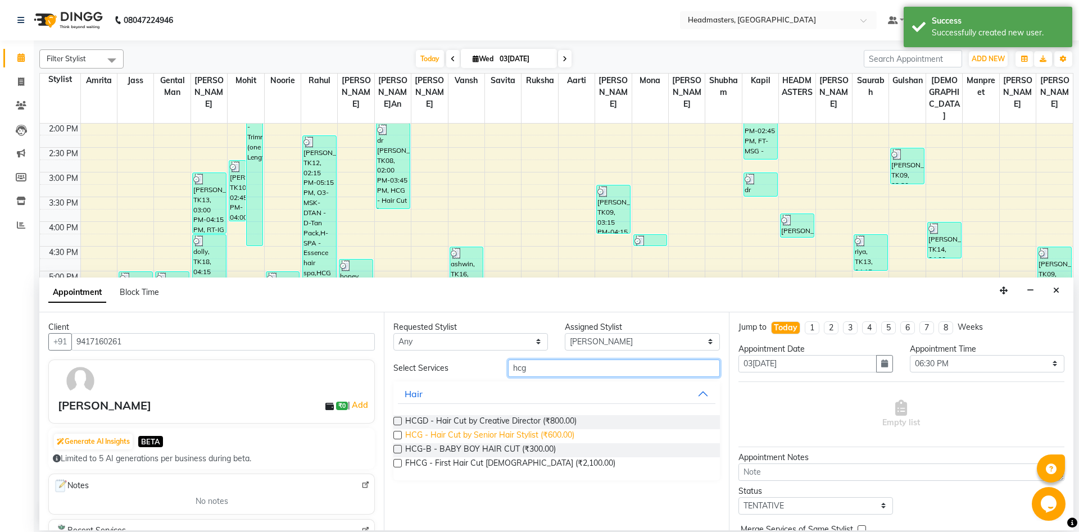
type input "hcg"
click at [558, 434] on span "HCG - Hair Cut by Senior Hair Stylist (₹600.00)" at bounding box center [489, 436] width 169 height 14
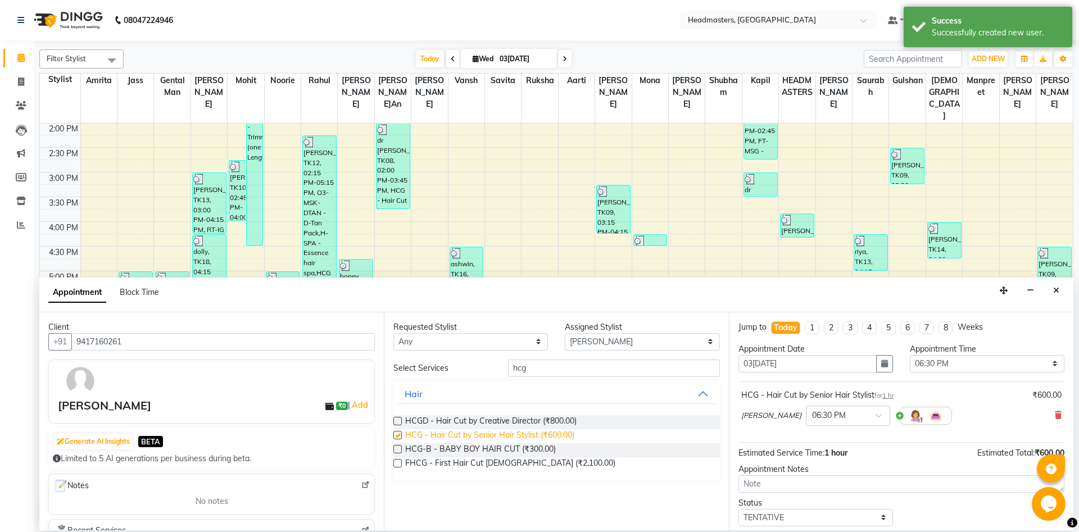
checkbox input "false"
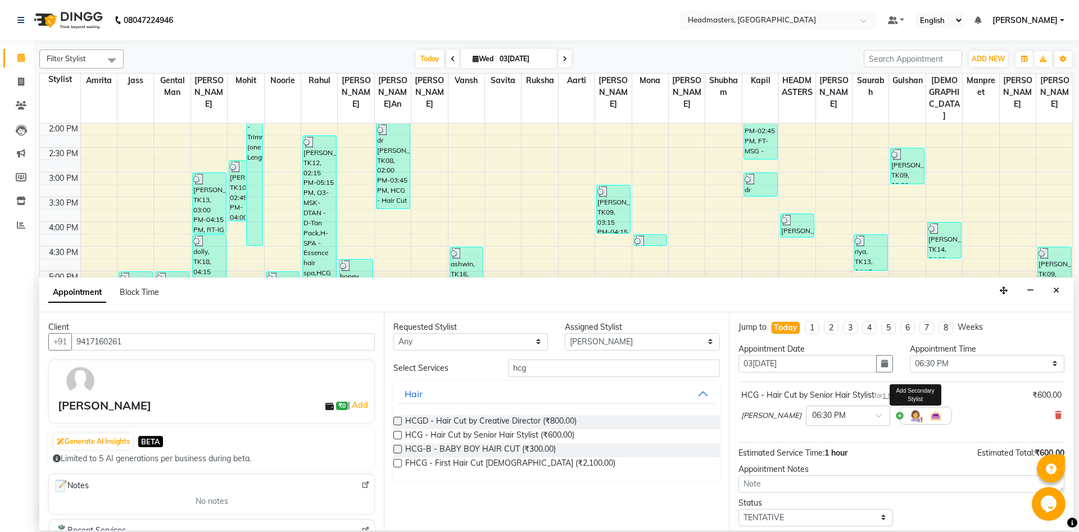
scroll to position [48, 0]
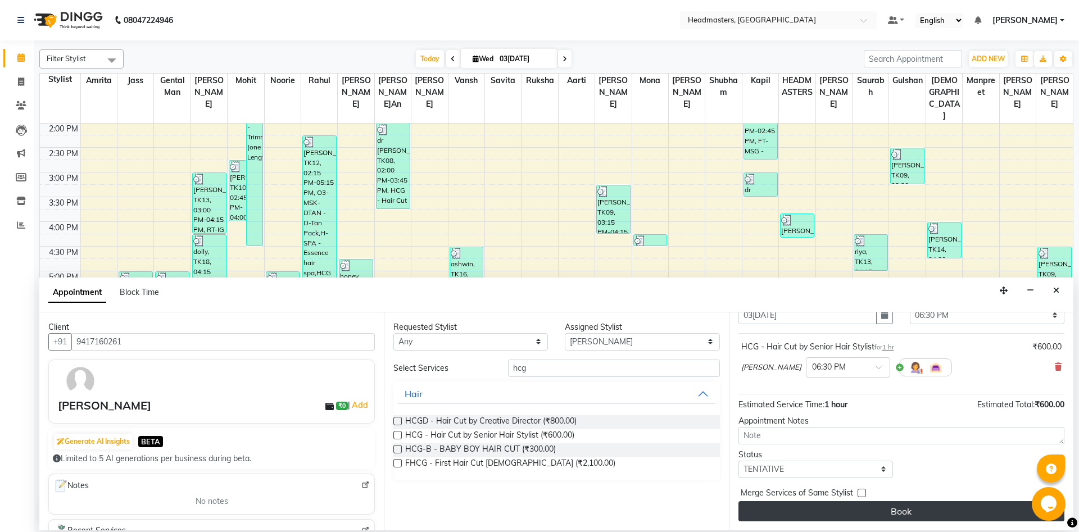
click at [876, 515] on button "Book" at bounding box center [901, 511] width 326 height 20
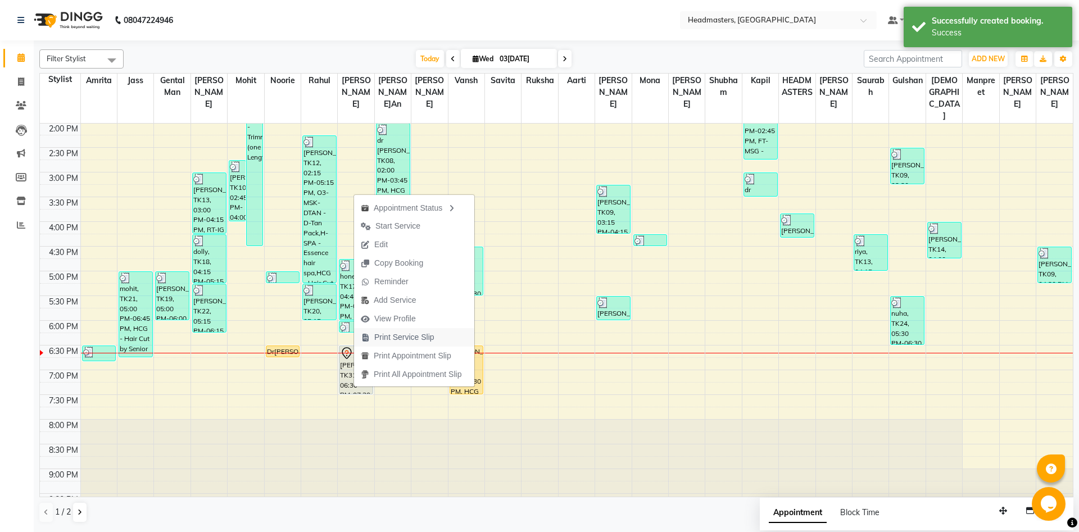
click at [403, 340] on span "Print Service Slip" at bounding box center [404, 337] width 60 height 12
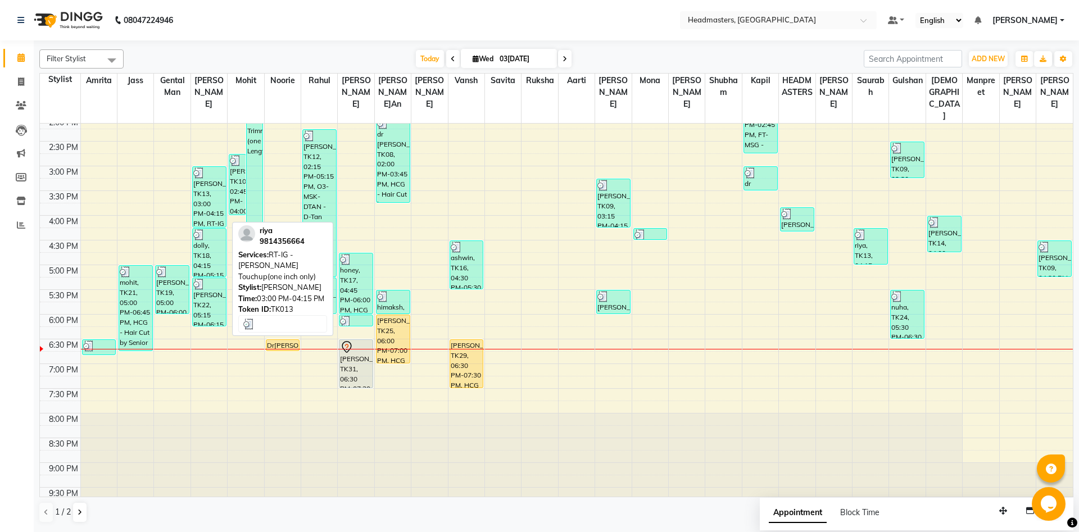
scroll to position [121, 0]
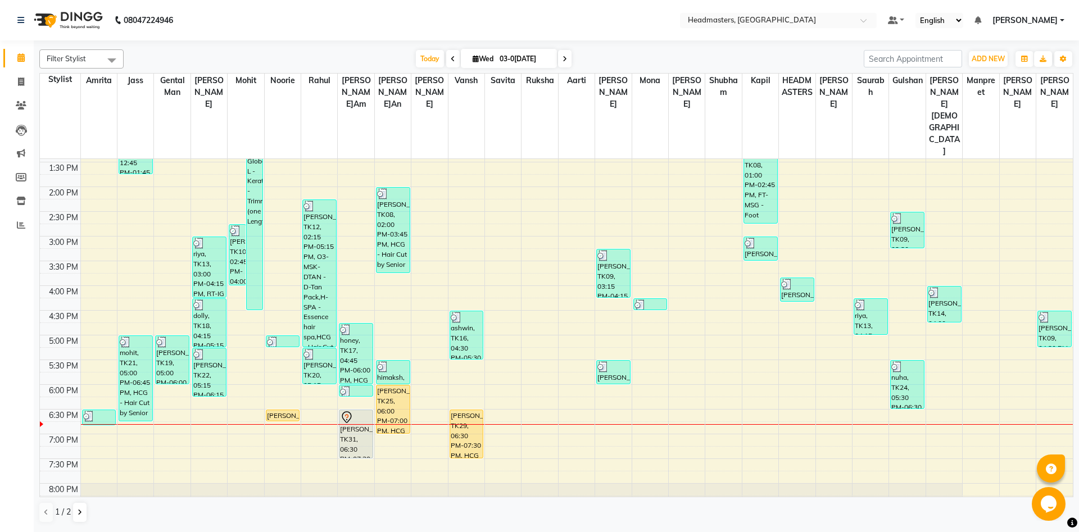
scroll to position [319, 0]
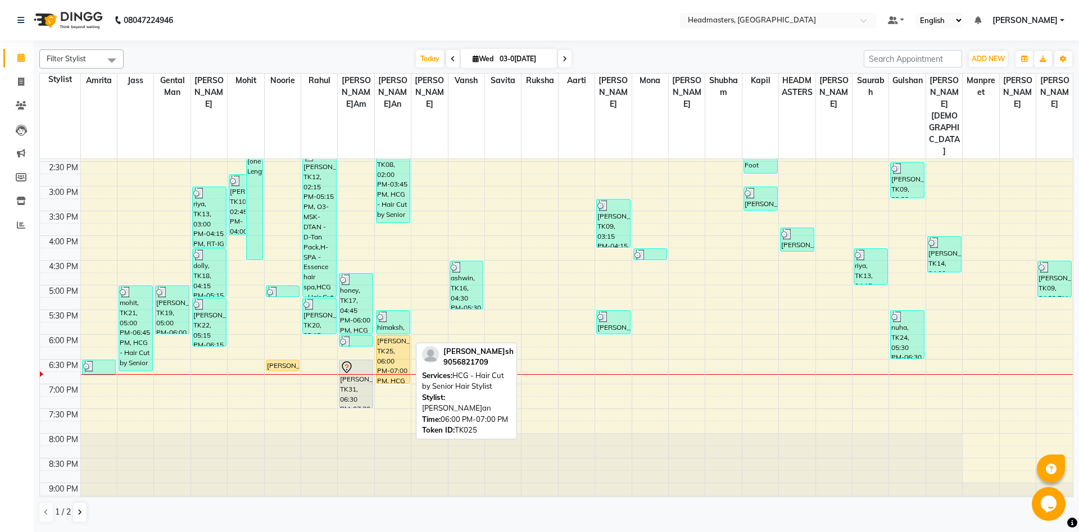
click at [397, 335] on div "lovekush, TK25, 06:00 PM-07:00 PM, HCG - Hair Cut by Senior Hair Stylist" at bounding box center [392, 359] width 33 height 48
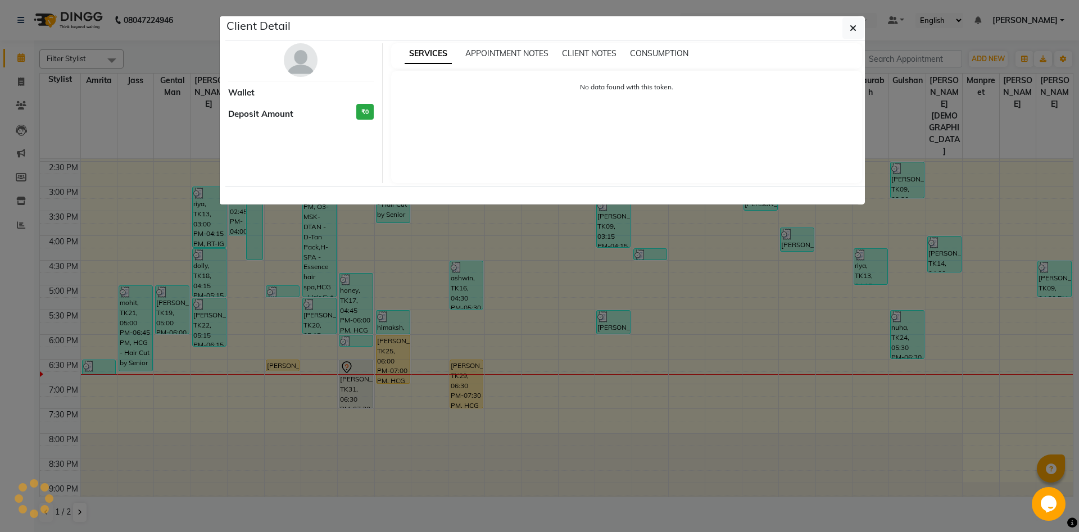
select select "1"
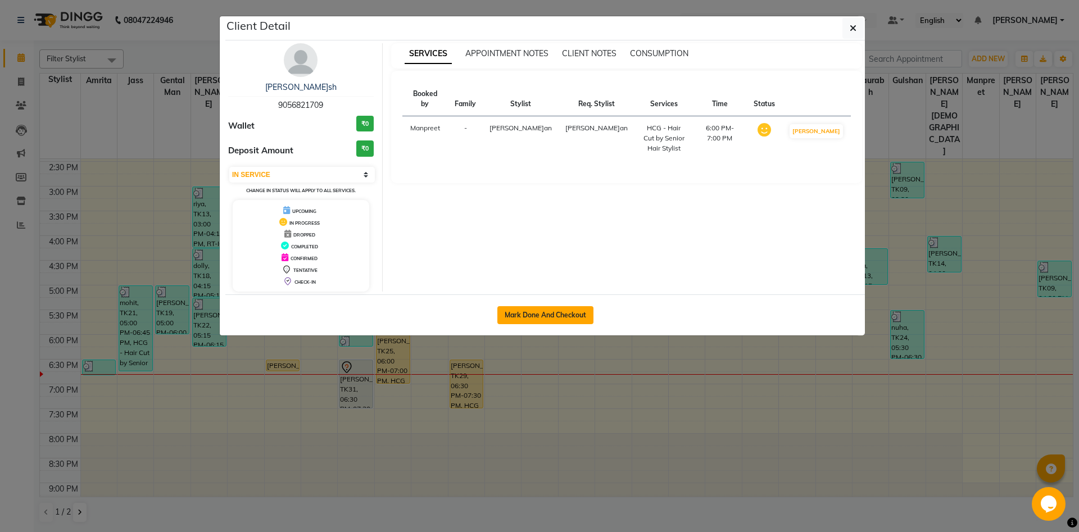
click at [549, 315] on button "Mark Done And Checkout" at bounding box center [545, 315] width 96 height 18
select select "service"
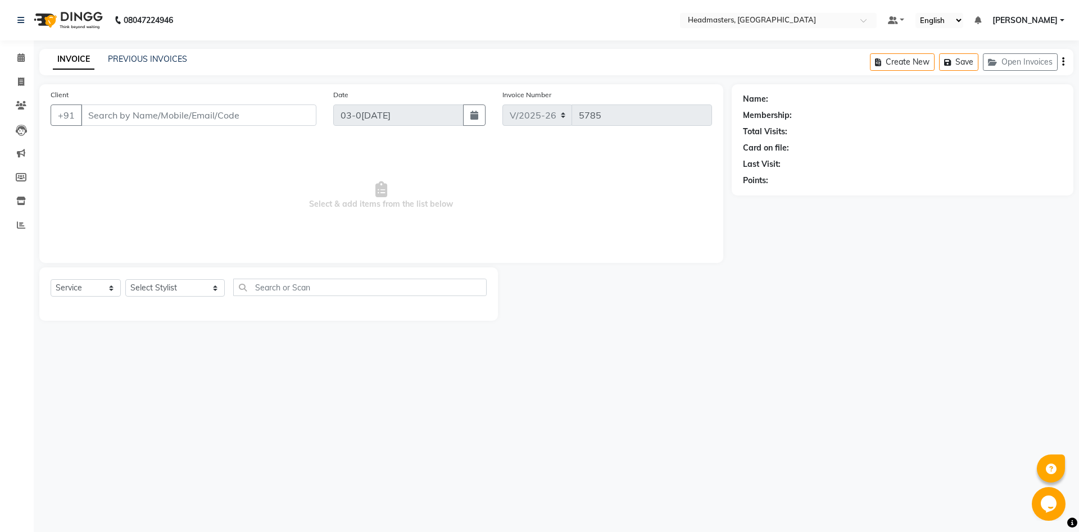
type input "9056821709"
select select "60727"
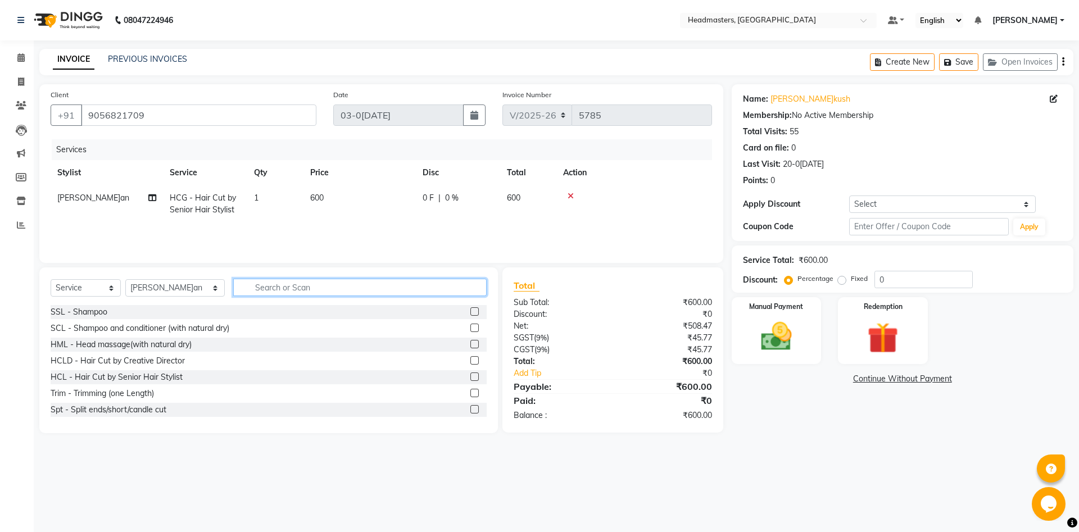
click at [316, 289] on input "text" at bounding box center [359, 287] width 253 height 17
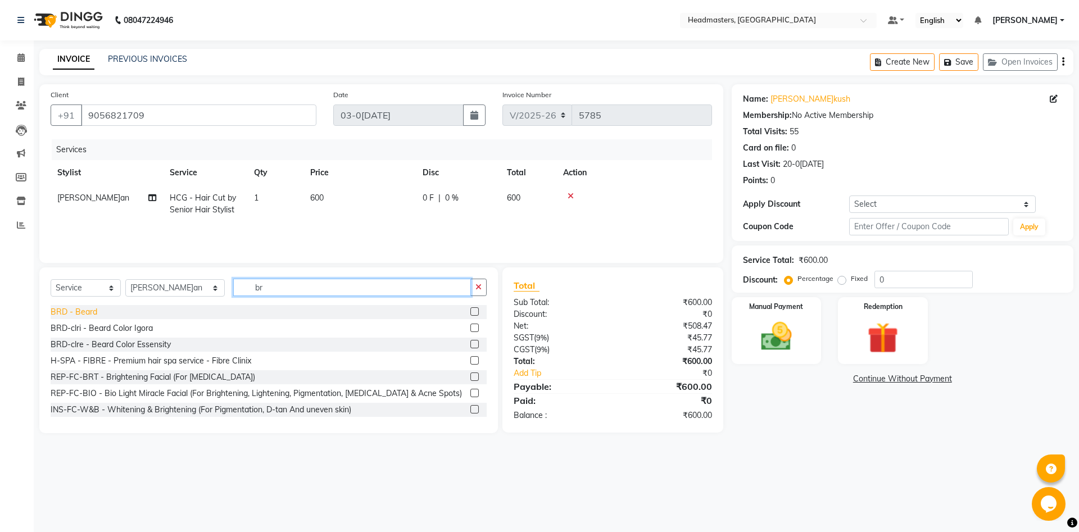
type input "br"
click at [63, 310] on div "BRD - Beard" at bounding box center [74, 312] width 47 height 12
checkbox input "false"
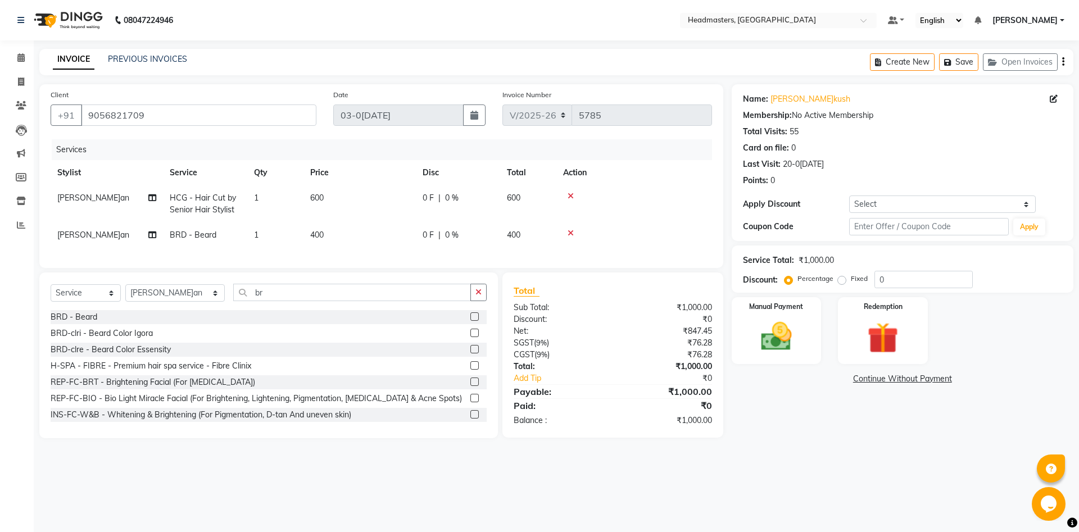
click at [853, 278] on label "Fixed" at bounding box center [858, 279] width 17 height 10
click at [848, 278] on input "Fixed" at bounding box center [844, 279] width 8 height 8
radio input "true"
click at [893, 278] on input "0" at bounding box center [923, 279] width 98 height 17
type input "300"
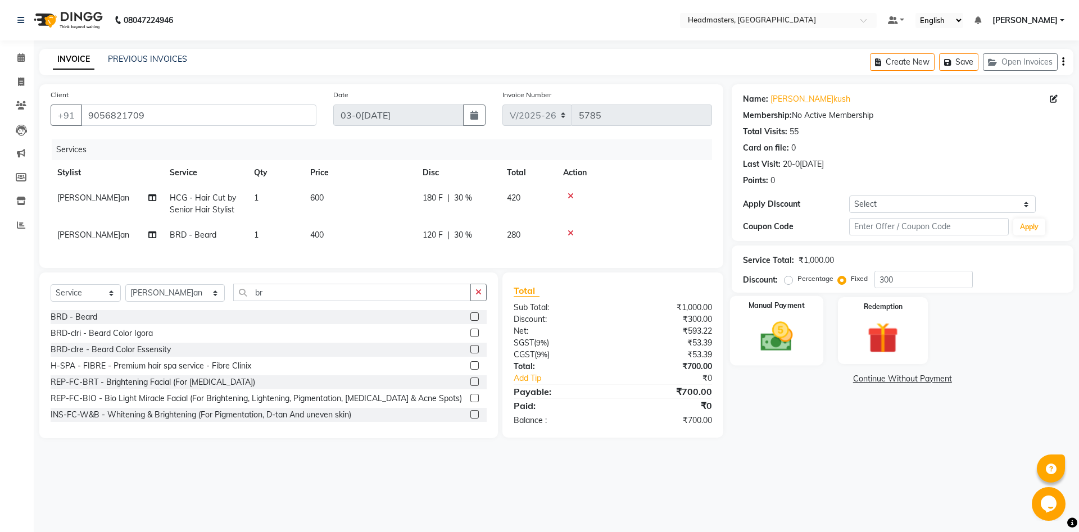
click at [764, 345] on img at bounding box center [776, 336] width 52 height 37
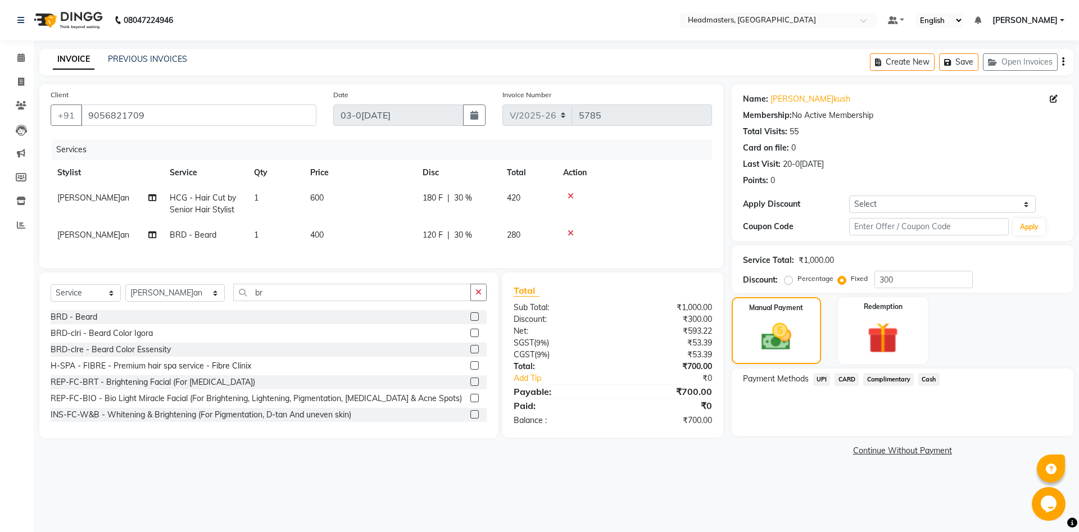
click at [846, 381] on span "CARD" at bounding box center [846, 379] width 24 height 13
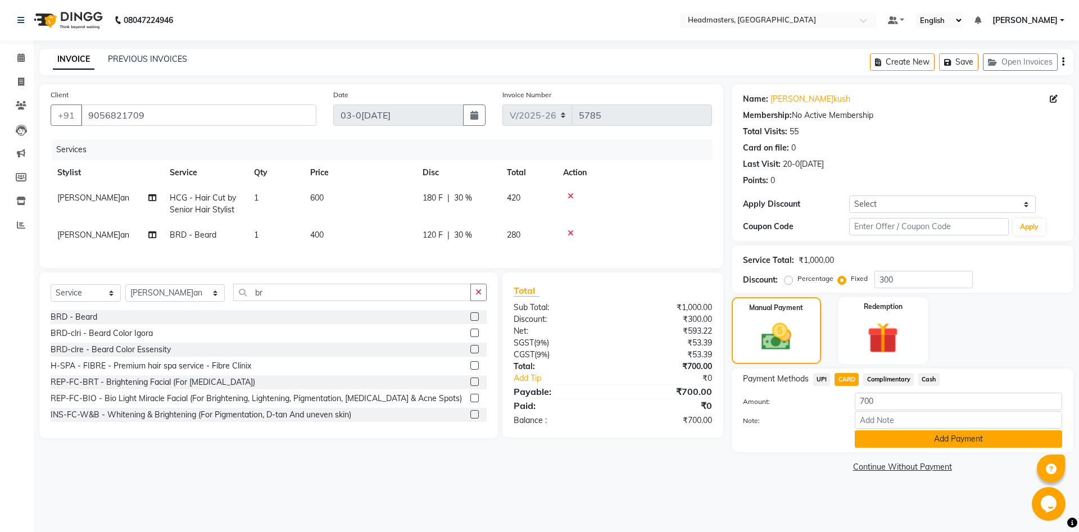
click at [900, 434] on button "Add Payment" at bounding box center [957, 438] width 207 height 17
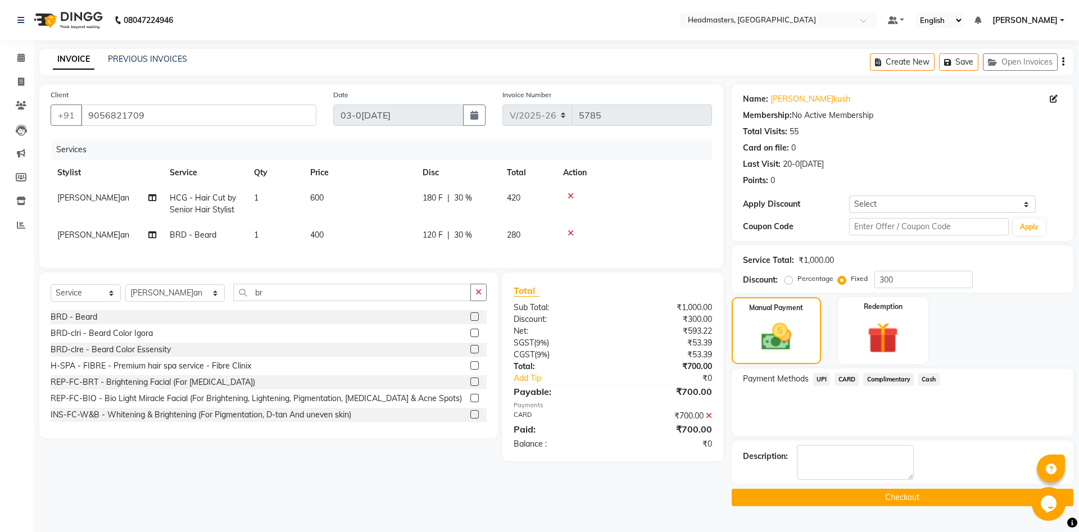
click at [881, 497] on button "Checkout" at bounding box center [902, 497] width 342 height 17
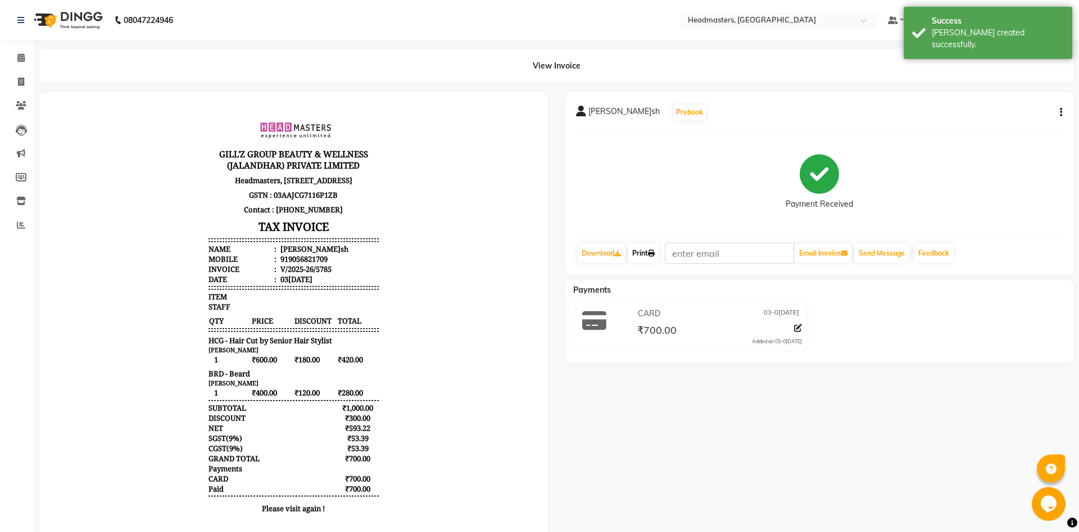
click at [654, 253] on icon at bounding box center [651, 253] width 7 height 7
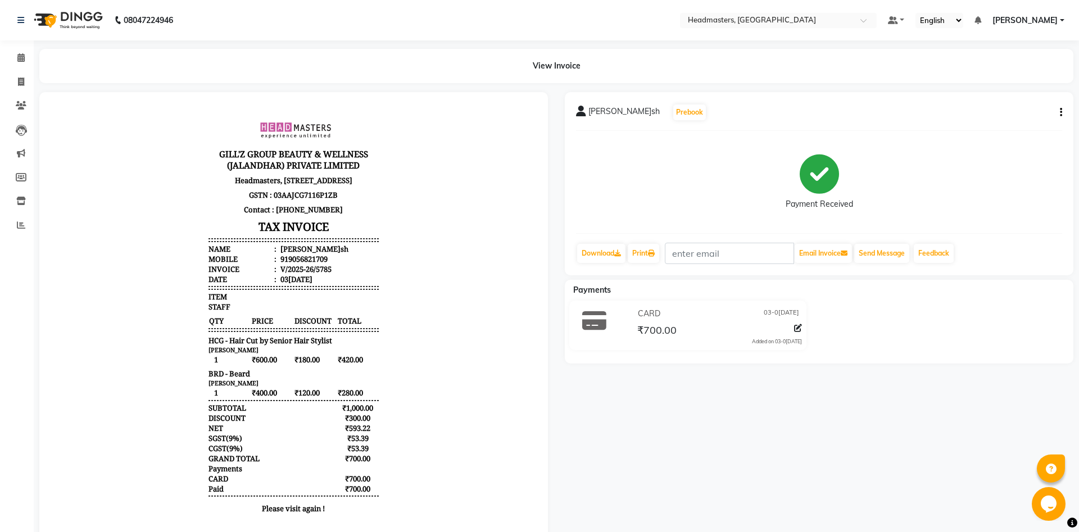
click at [18, 69] on li "Calendar" at bounding box center [17, 58] width 34 height 24
click at [13, 43] on div "Calendar Invoice Clients Leads Marketing Members Inventory Reports Completed In…" at bounding box center [76, 288] width 152 height 513
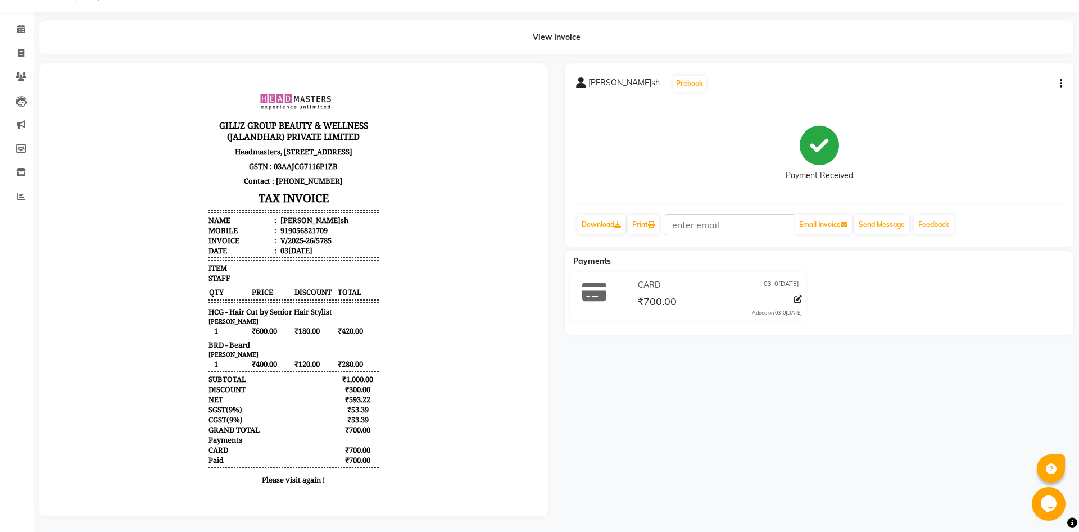
scroll to position [30, 0]
click at [27, 34] on span at bounding box center [21, 28] width 20 height 13
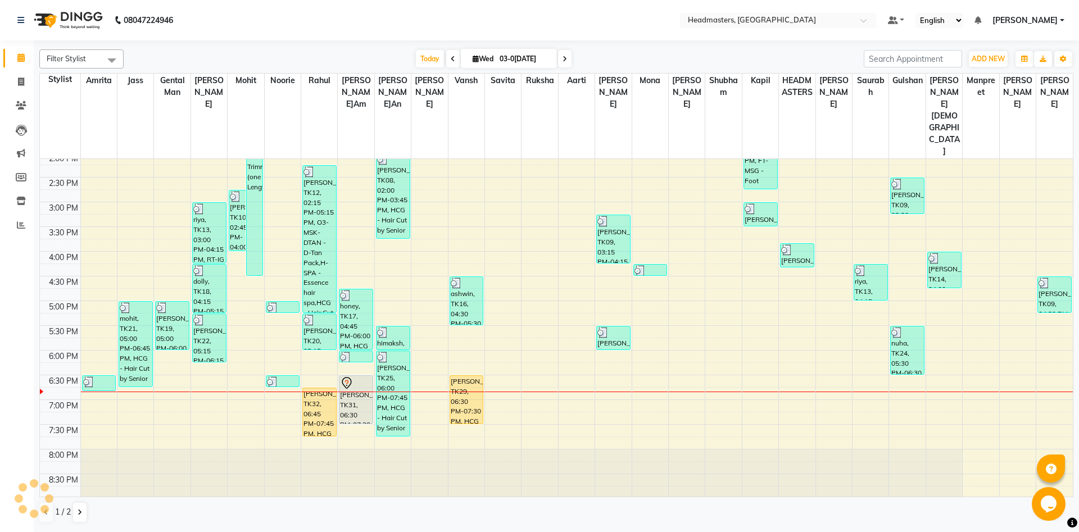
scroll to position [303, 0]
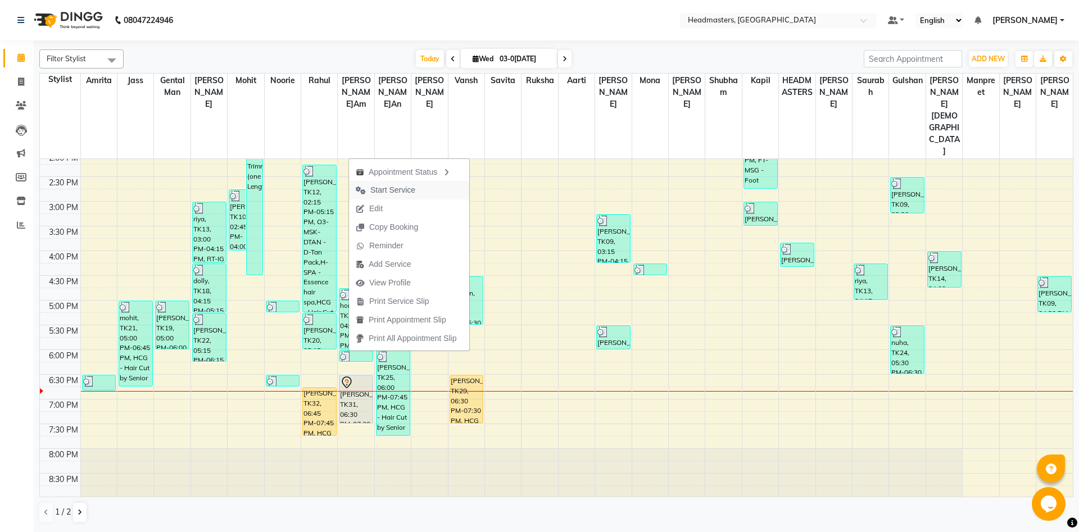
click at [435, 192] on button "Start Service" at bounding box center [409, 190] width 120 height 19
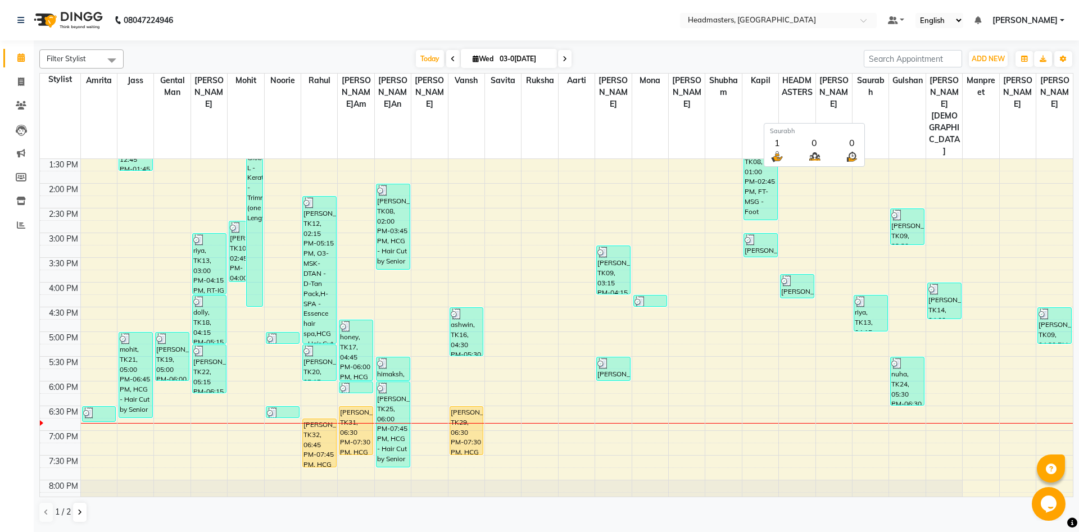
scroll to position [243, 0]
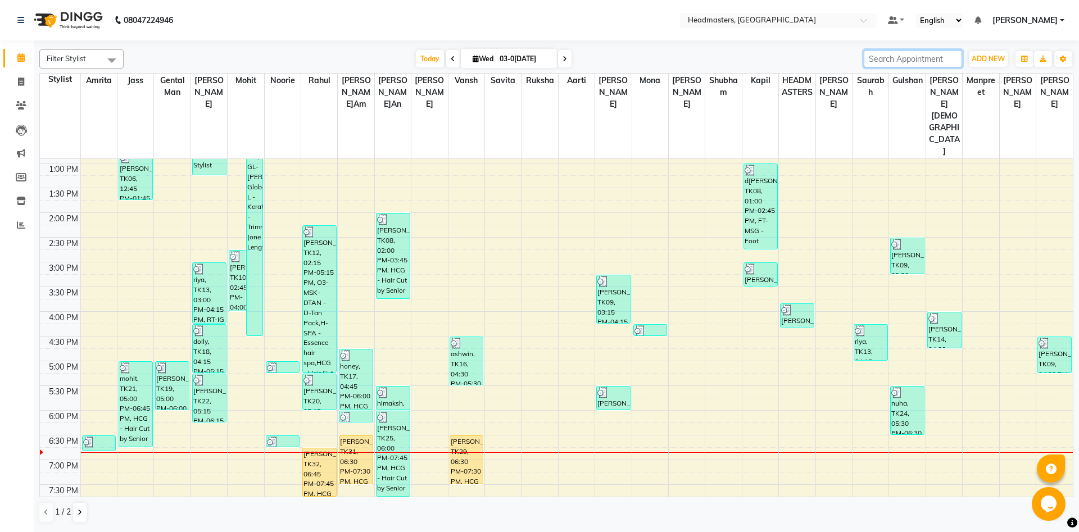
click at [880, 61] on input "search" at bounding box center [912, 58] width 98 height 17
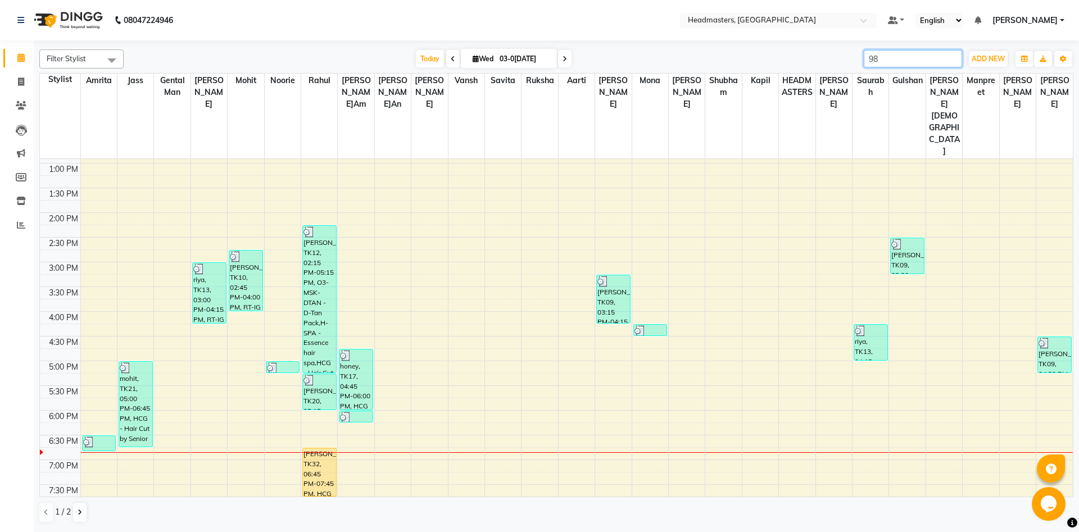
type input "9"
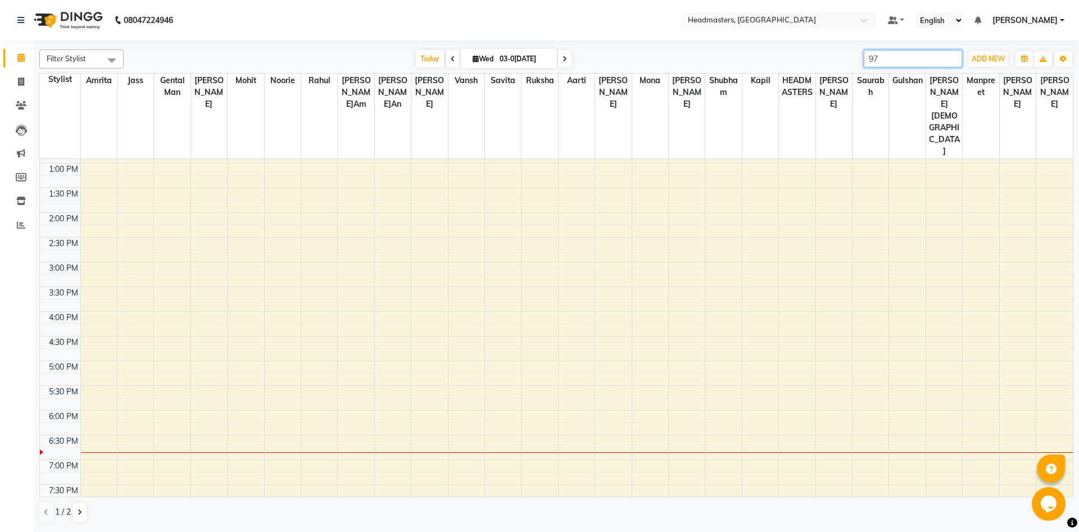
type input "9"
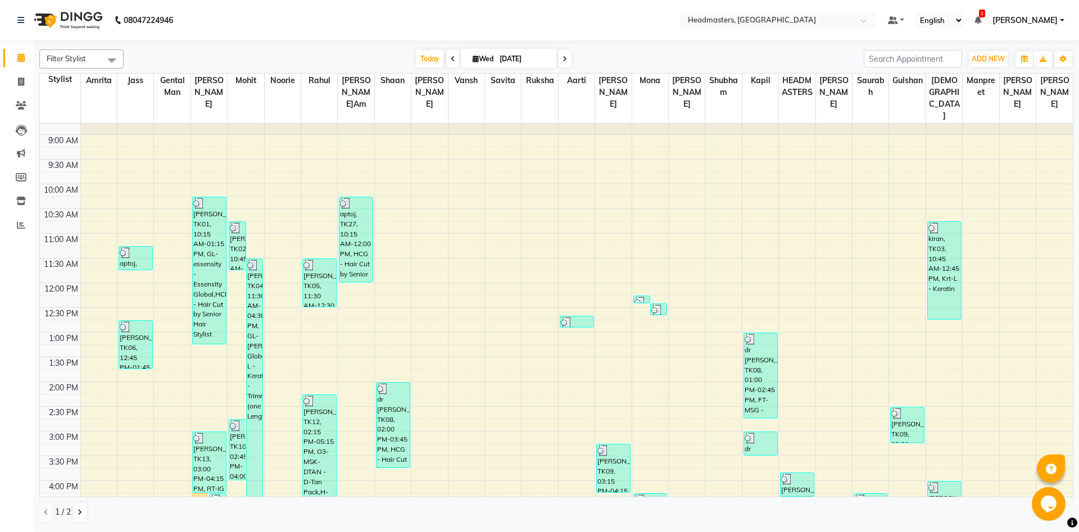
scroll to position [61, 0]
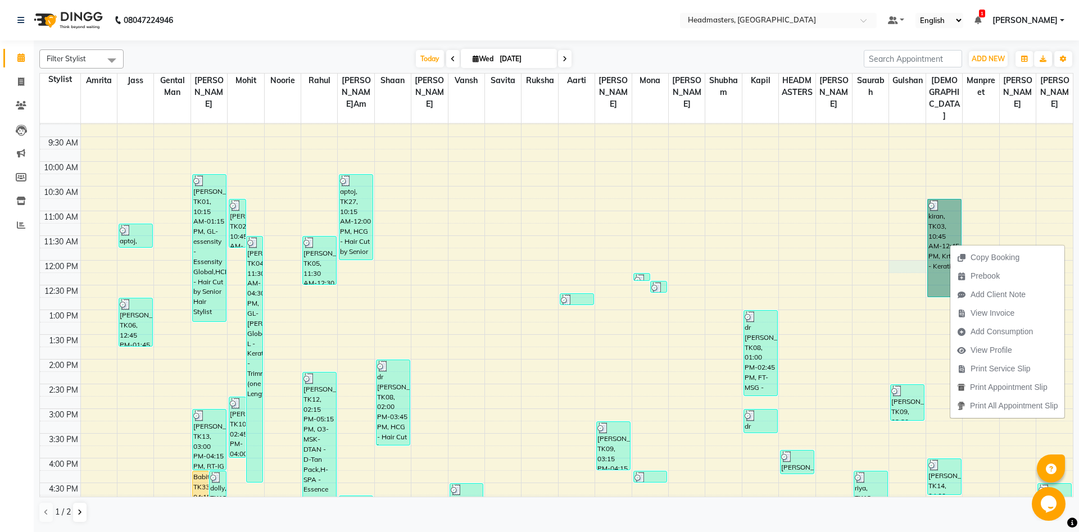
click at [922, 267] on div "8:00 AM 8:30 AM 9:00 AM 9:30 AM 10:00 AM 10:30 AM 11:00 AM 11:30 AM 12:00 PM 12…" at bounding box center [556, 409] width 1032 height 692
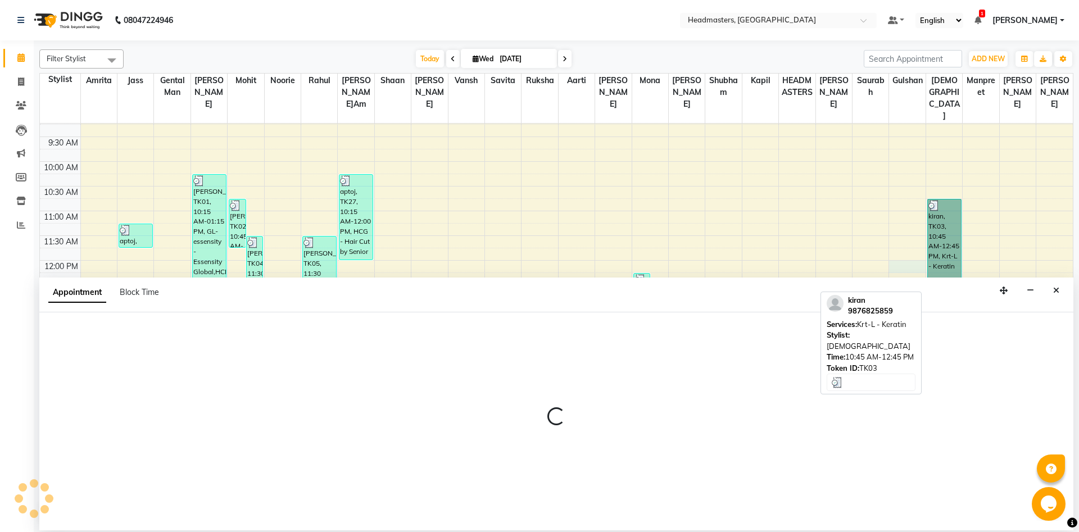
click at [939, 258] on link "kiran, TK03, 10:45 AM-12:45 PM, Krt-L - Keratin" at bounding box center [944, 248] width 34 height 98
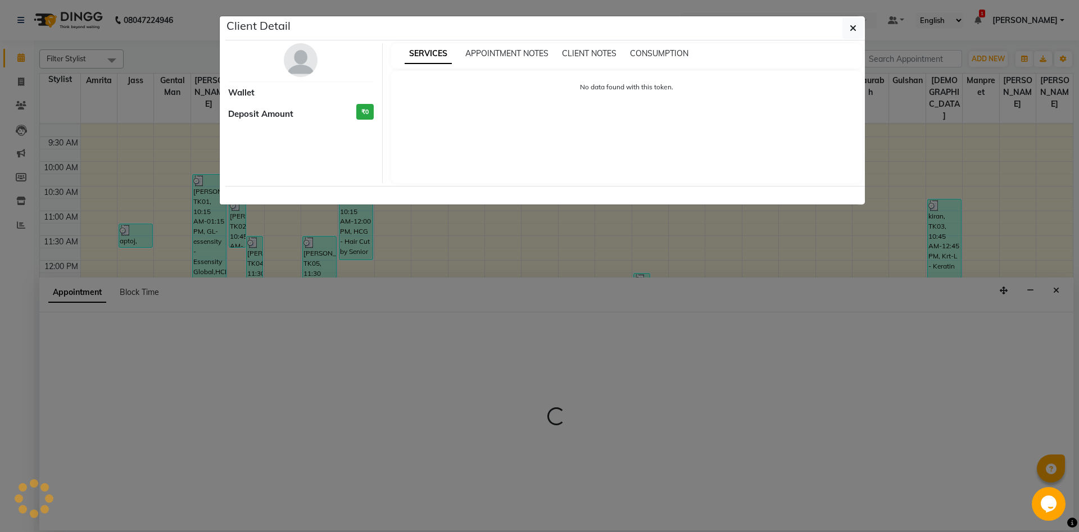
select select "64334"
select select "720"
select select "tentative"
select select "3"
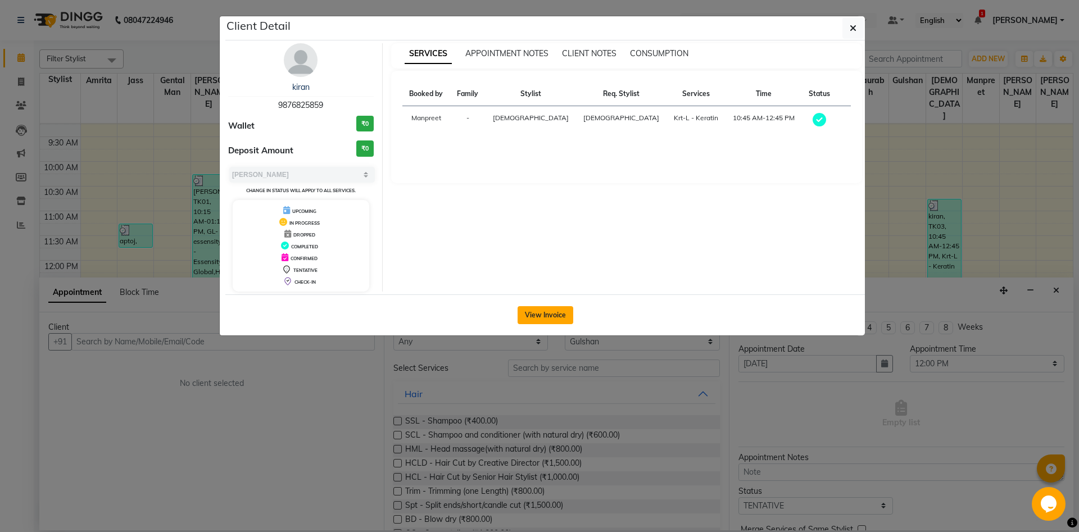
click at [560, 315] on button "View Invoice" at bounding box center [545, 315] width 56 height 18
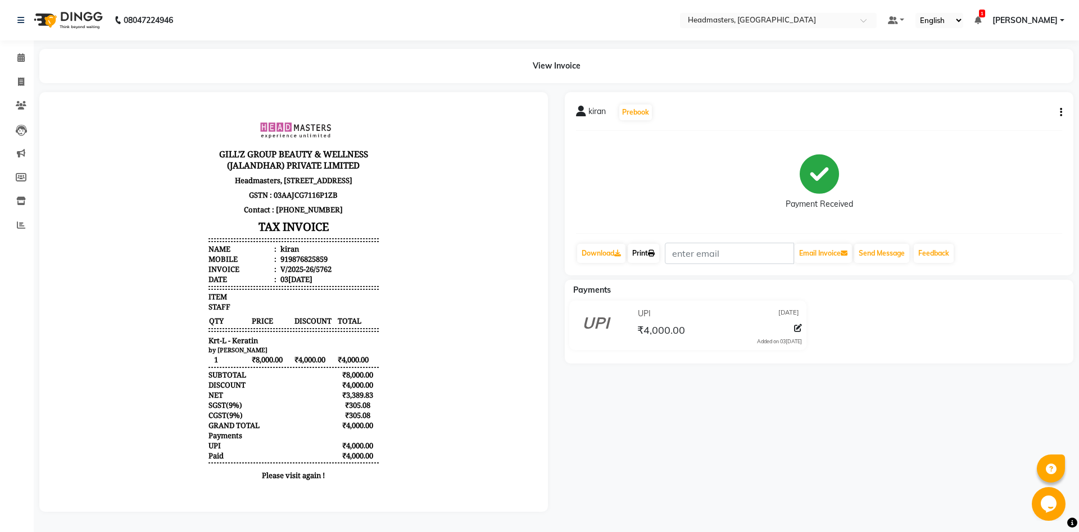
click at [638, 254] on link "Print" at bounding box center [642, 253] width 31 height 19
click at [24, 58] on icon at bounding box center [20, 57] width 7 height 8
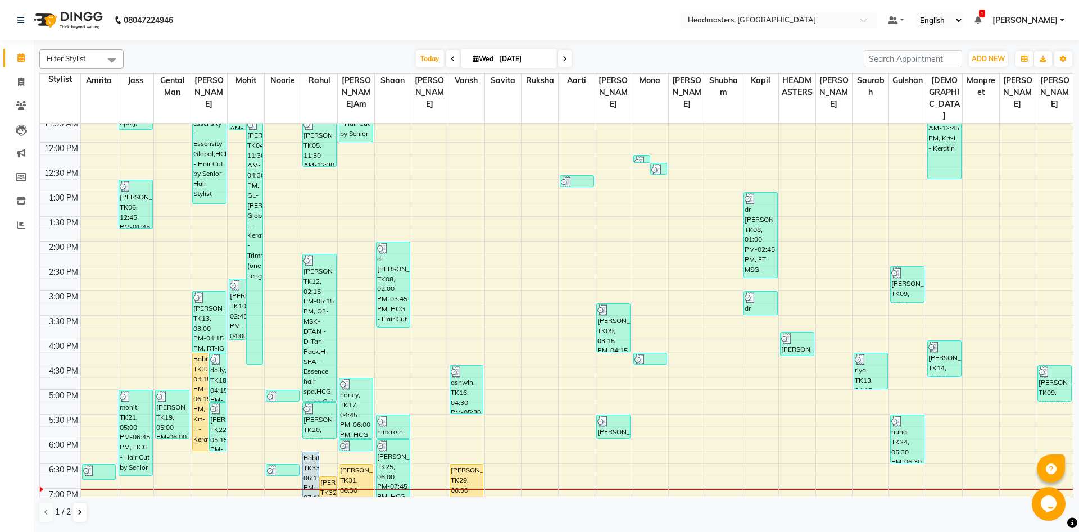
scroll to position [226, 0]
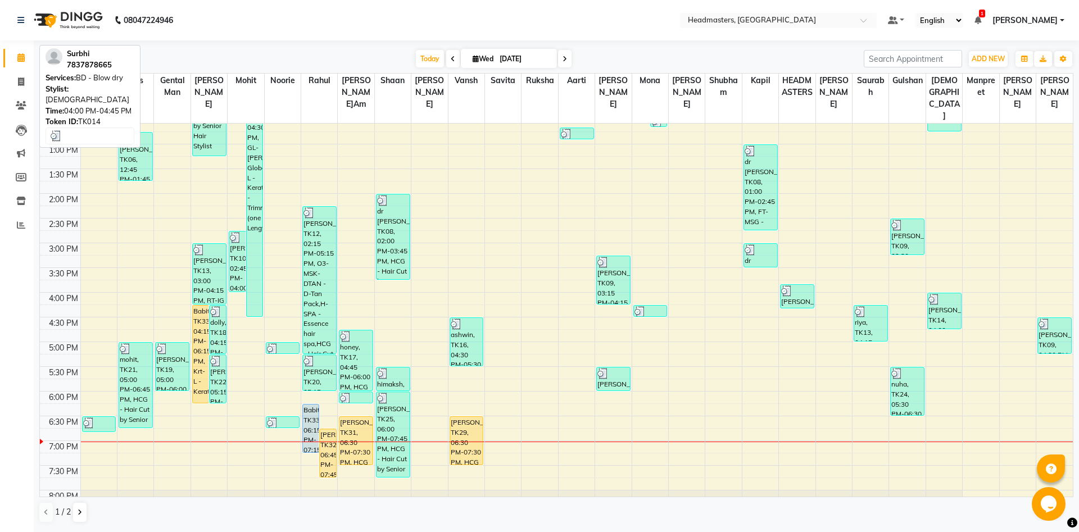
click at [936, 323] on div "[PERSON_NAME], TK14, 04:00 PM-04:45 PM, BD - Blow dry" at bounding box center [943, 310] width 33 height 35
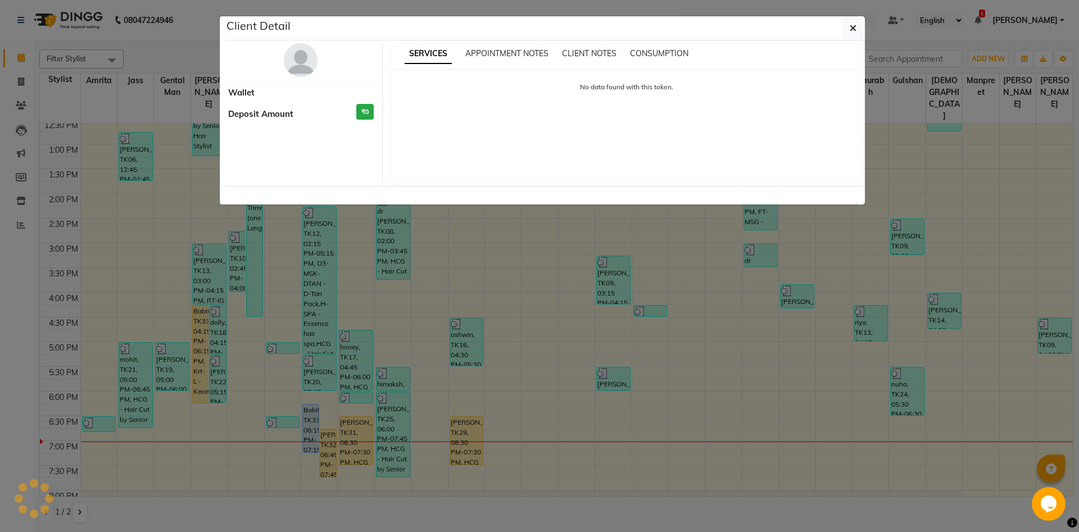
select select "3"
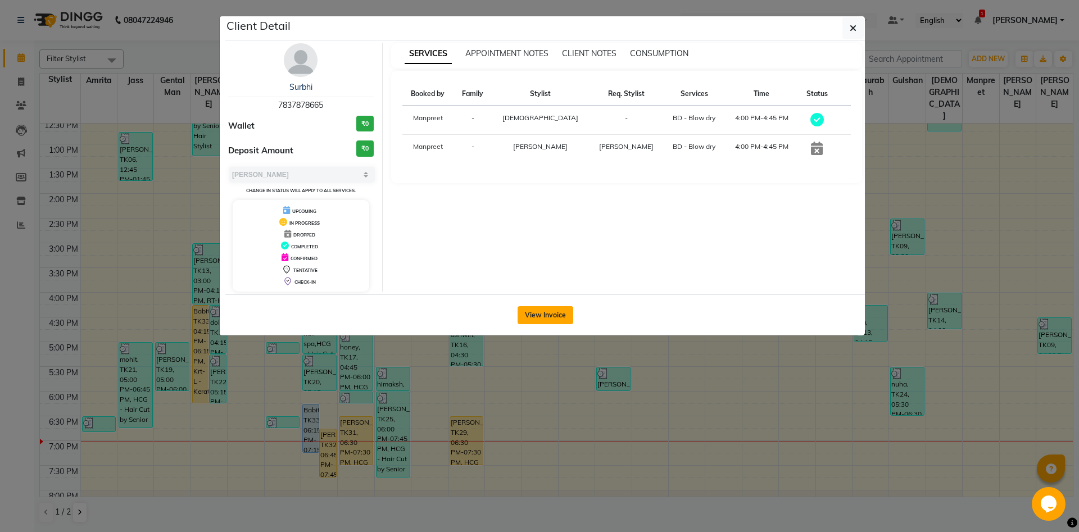
click at [527, 315] on button "View Invoice" at bounding box center [545, 315] width 56 height 18
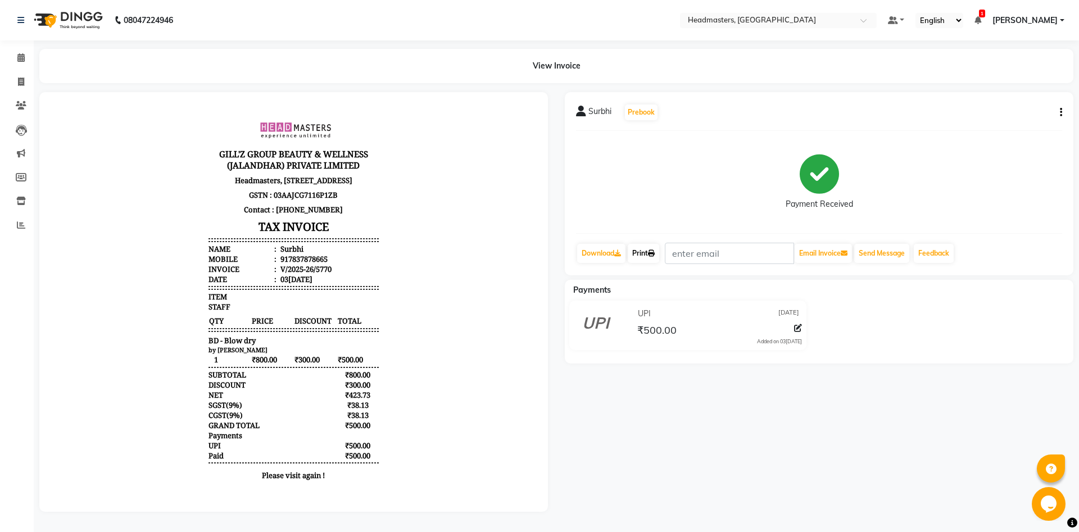
click at [654, 256] on icon at bounding box center [651, 253] width 7 height 7
click at [14, 60] on span at bounding box center [21, 58] width 20 height 13
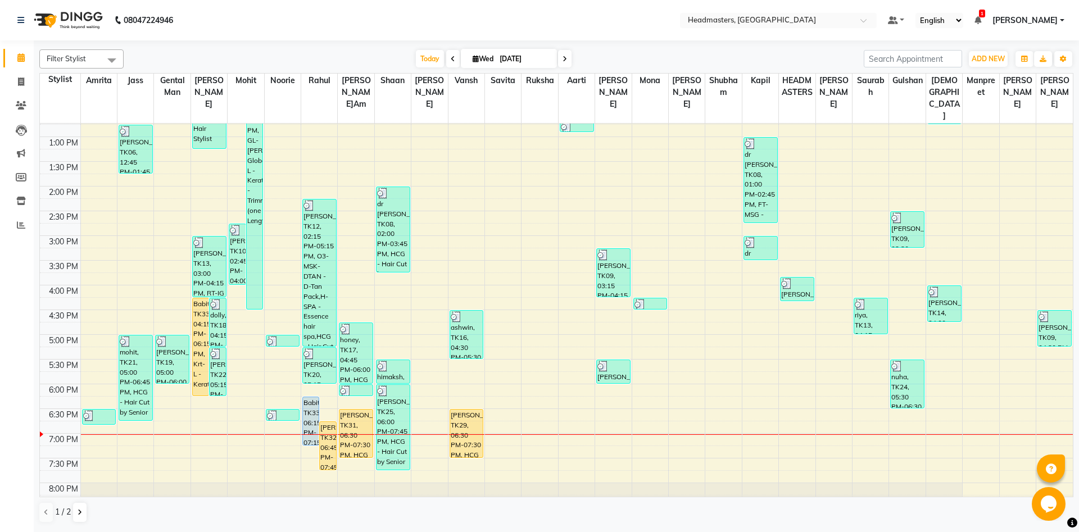
scroll to position [243, 0]
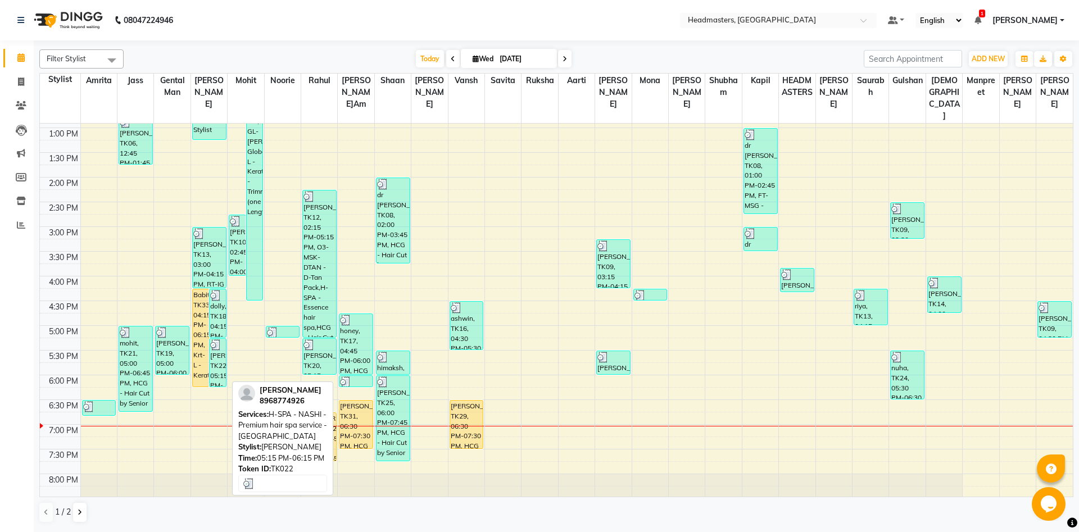
click at [219, 367] on div "[PERSON_NAME]ma, TK22, 05:15 PM-06:15 PM, H-SPA - NASHI - Premium hair spa serv…" at bounding box center [218, 363] width 16 height 48
select select "3"
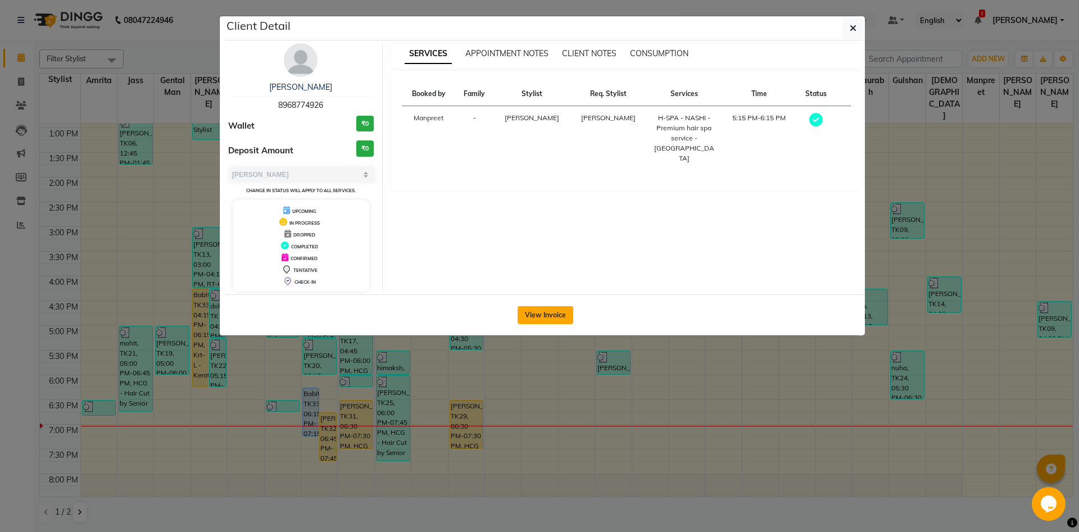
click at [532, 313] on button "View Invoice" at bounding box center [545, 315] width 56 height 18
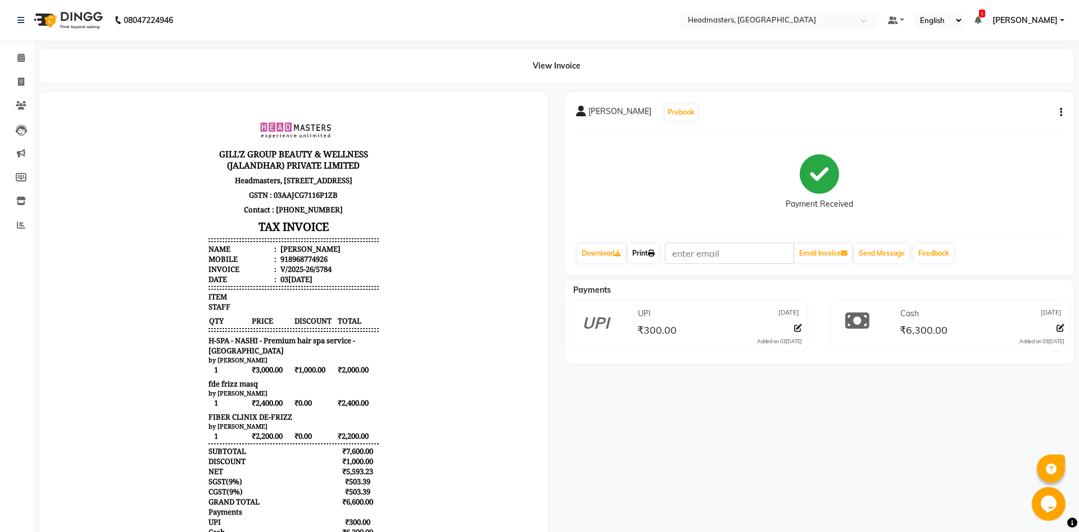
click at [654, 252] on icon at bounding box center [651, 253] width 7 height 7
click at [11, 58] on link "Calendar" at bounding box center [16, 58] width 27 height 19
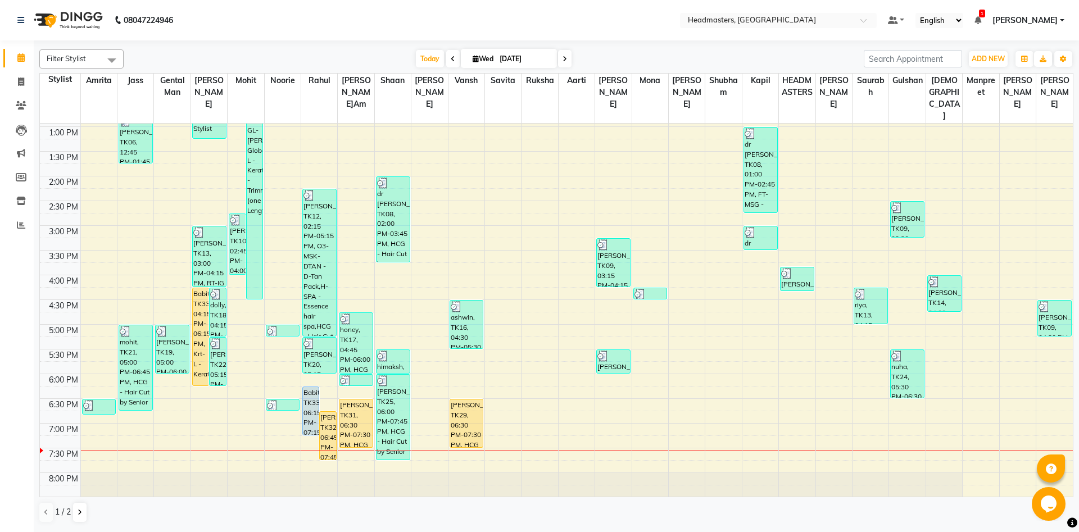
scroll to position [243, 0]
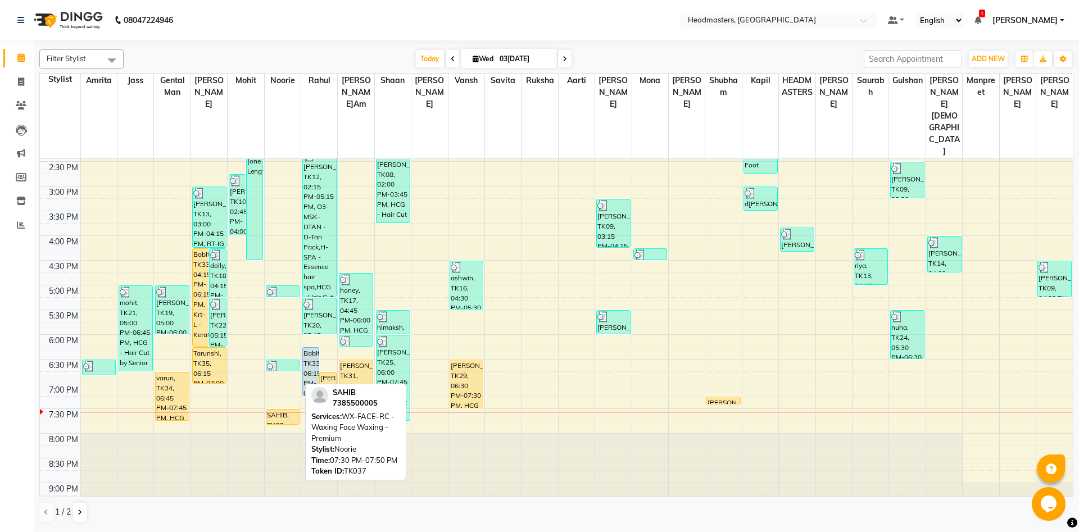
click at [279, 410] on div "SAHIB, TK37, 07:30 PM-07:50 PM, WX-FACE-RC - Waxing Face Waxing - Premium" at bounding box center [282, 417] width 33 height 15
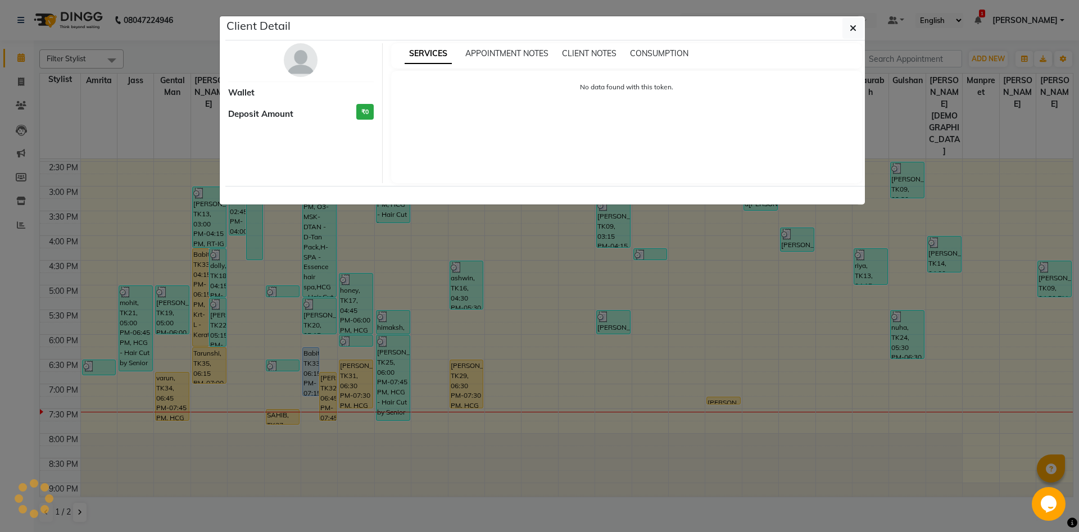
select select "1"
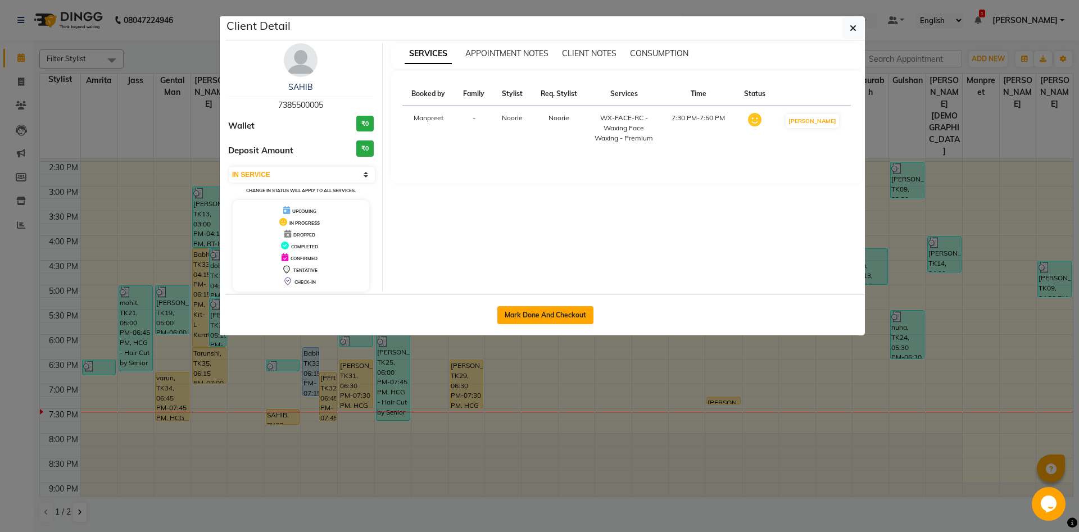
click at [581, 308] on button "Mark Done And Checkout" at bounding box center [545, 315] width 96 height 18
select select "service"
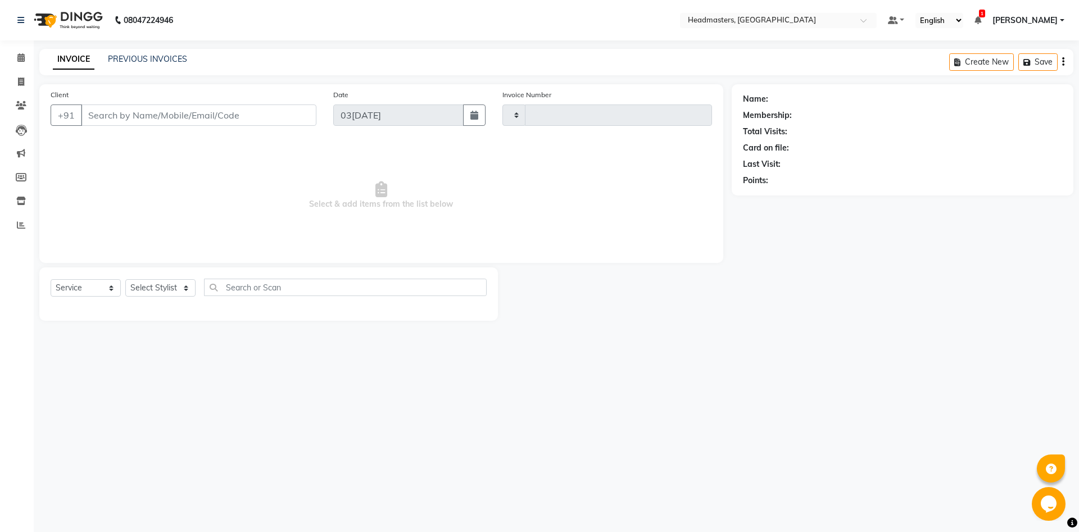
type input "5787"
select select "7130"
type input "7385500005"
select select "60724"
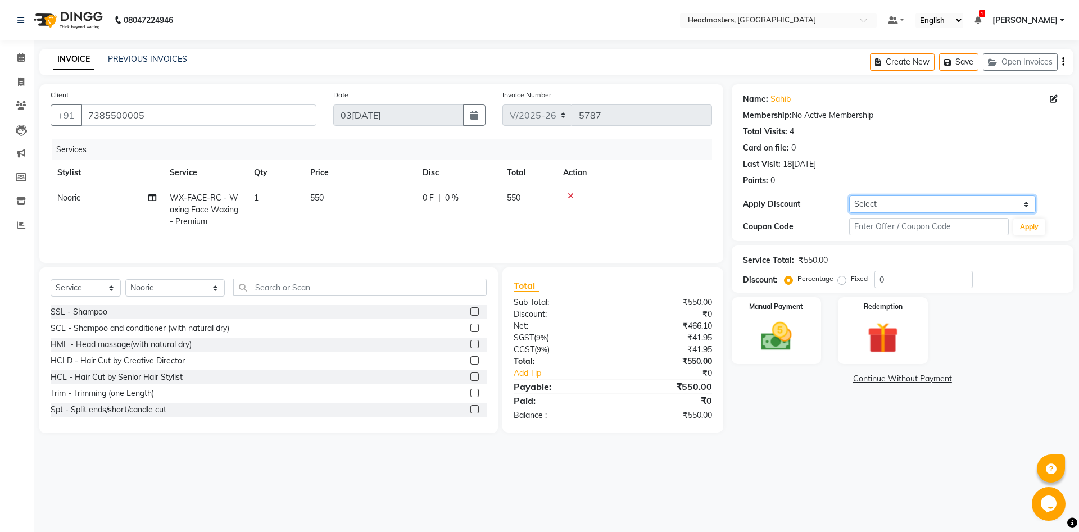
click at [849, 195] on select "Select Coupon → Us Polo - Arvind Fashion Coupon → Ttl Holidays Services Coupon …" at bounding box center [942, 203] width 187 height 17
select select "10: Object"
click option "Coupon → Service Not Done" at bounding box center [0, 0] width 0 height 0
type input "100"
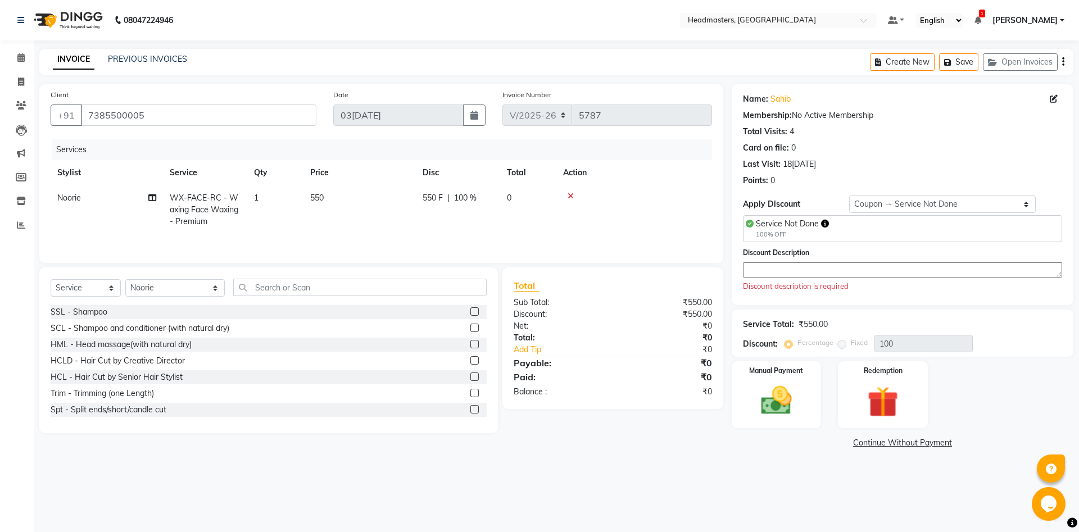
click at [779, 274] on textarea at bounding box center [902, 269] width 319 height 15
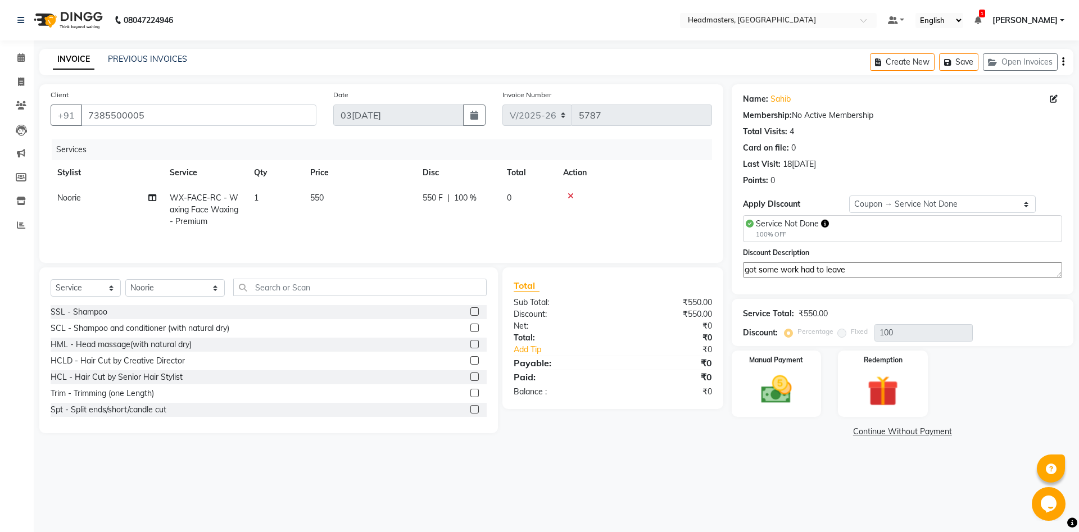
drag, startPoint x: 846, startPoint y: 268, endPoint x: 460, endPoint y: 298, distance: 387.1
click at [743, 278] on textarea "got some work had to leave" at bounding box center [902, 269] width 319 height 15
type textarea "got some work had to leave"
click at [767, 371] on img at bounding box center [776, 389] width 52 height 37
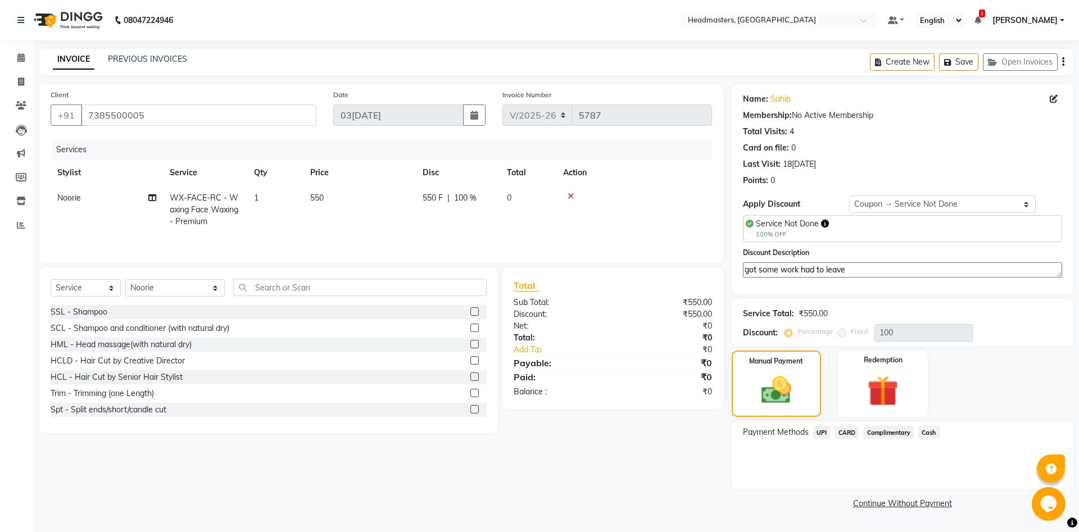
click at [894, 431] on span "Complimentary" at bounding box center [888, 432] width 51 height 13
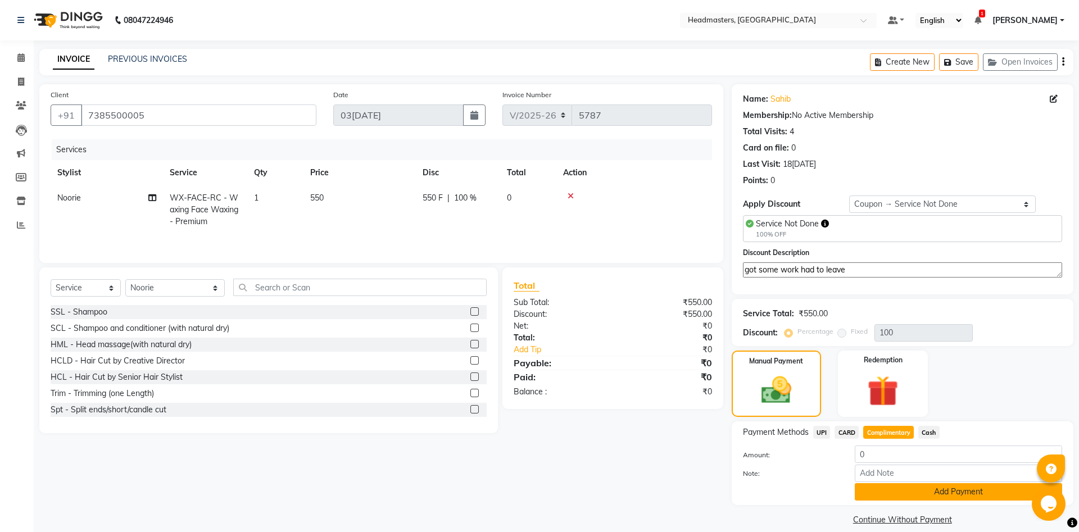
click at [906, 488] on button "Add Payment" at bounding box center [957, 491] width 207 height 17
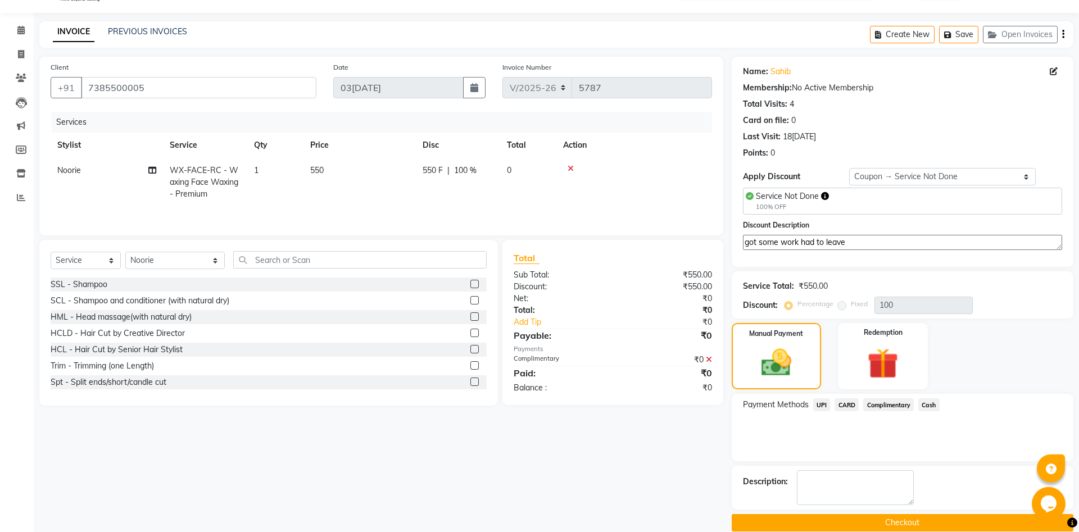
scroll to position [43, 0]
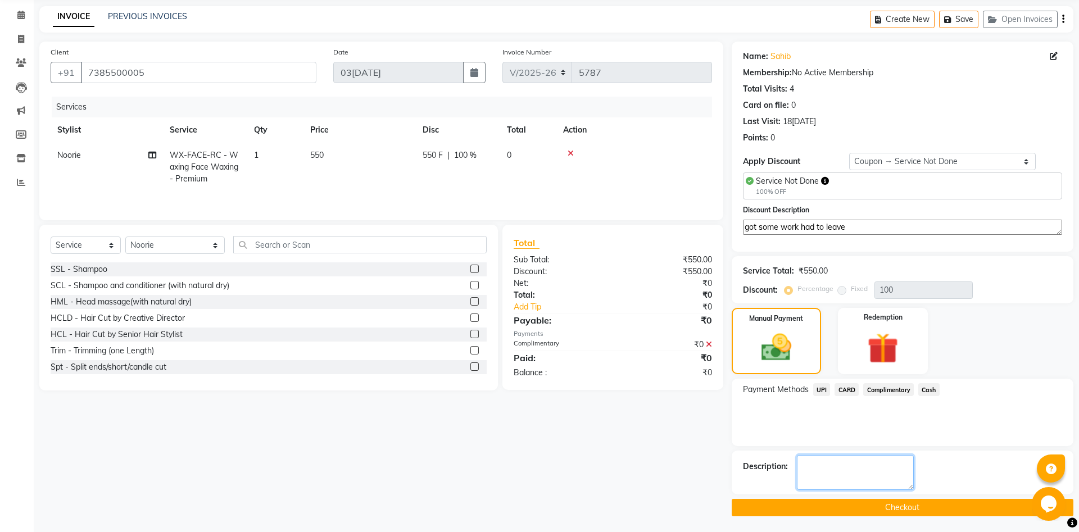
click at [862, 477] on textarea at bounding box center [855, 472] width 117 height 35
paste textarea "got some work had to leave"
type textarea "got some work had to leave"
click at [833, 503] on button "Checkout" at bounding box center [902, 507] width 342 height 17
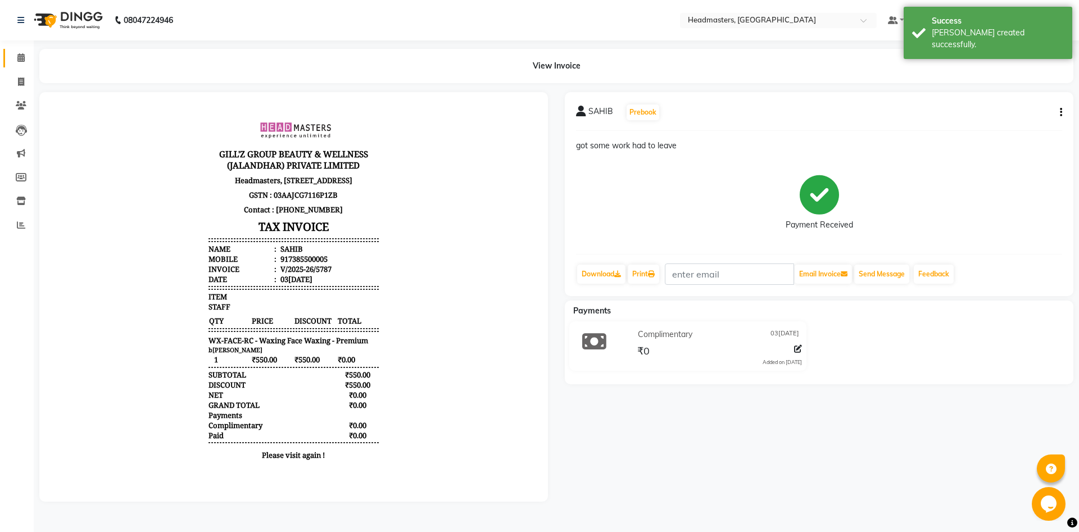
click at [4, 61] on link "Calendar" at bounding box center [16, 58] width 27 height 19
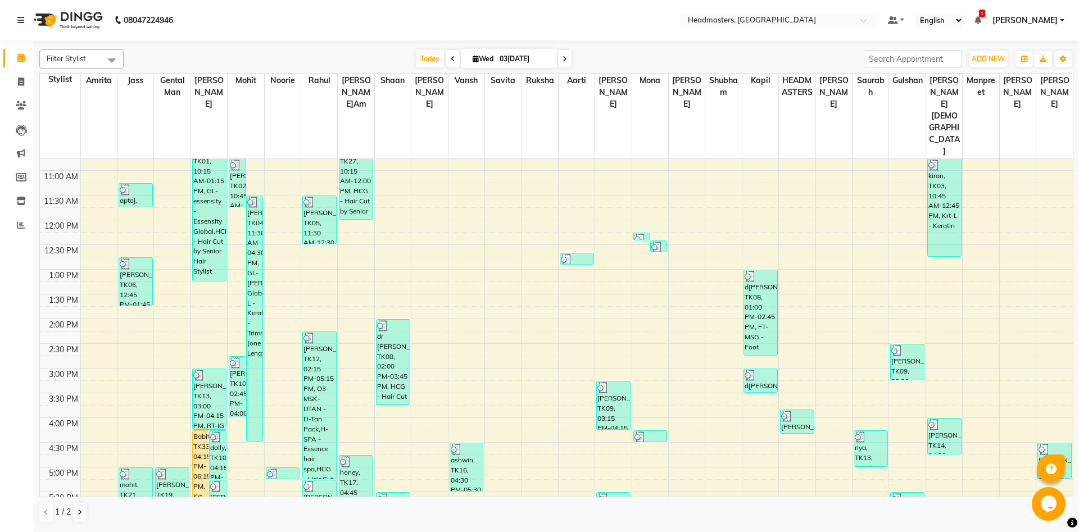
scroll to position [15, 0]
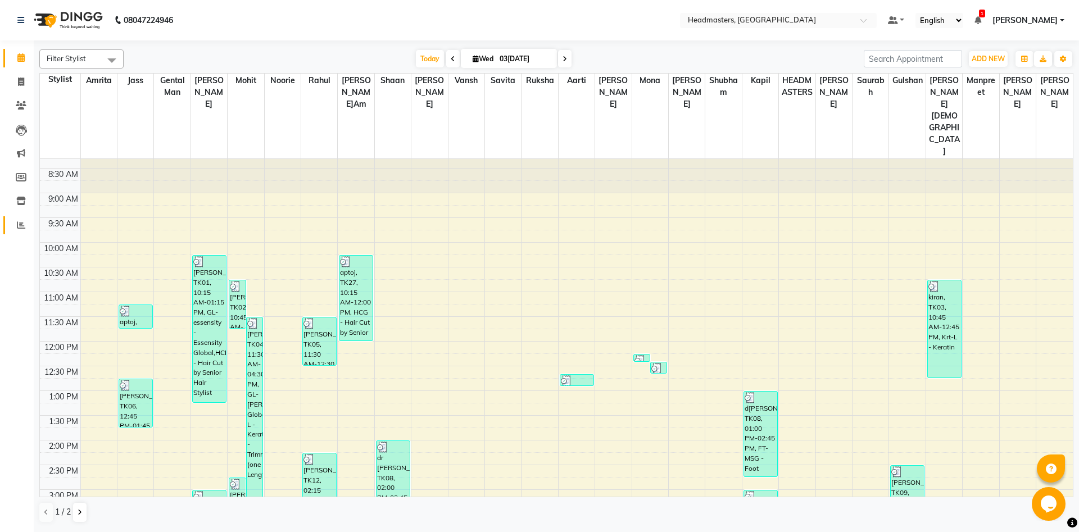
click at [8, 225] on link "Reports" at bounding box center [16, 225] width 27 height 19
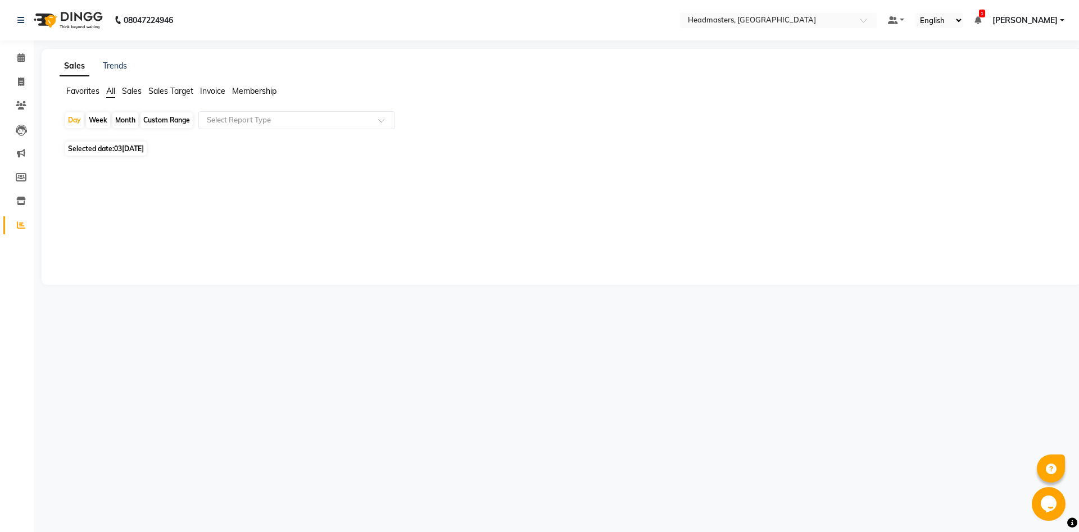
click at [118, 72] on div "Sales Trends Favorites All Sales Sales Target Invoice Membership Day Week Month…" at bounding box center [562, 167] width 1040 height 236
click at [119, 68] on link "Trends" at bounding box center [115, 66] width 24 height 10
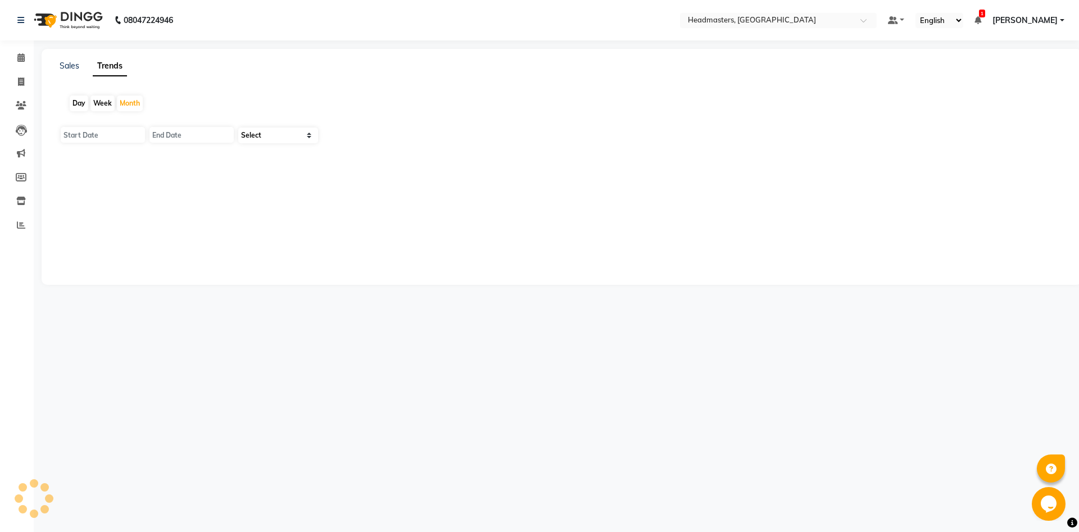
type input "01-09-2025"
type input "30-09-2025"
select select "by_client"
click option "Clients" at bounding box center [0, 0] width 0 height 0
click at [81, 137] on input "01-09-2025" at bounding box center [103, 135] width 84 height 16
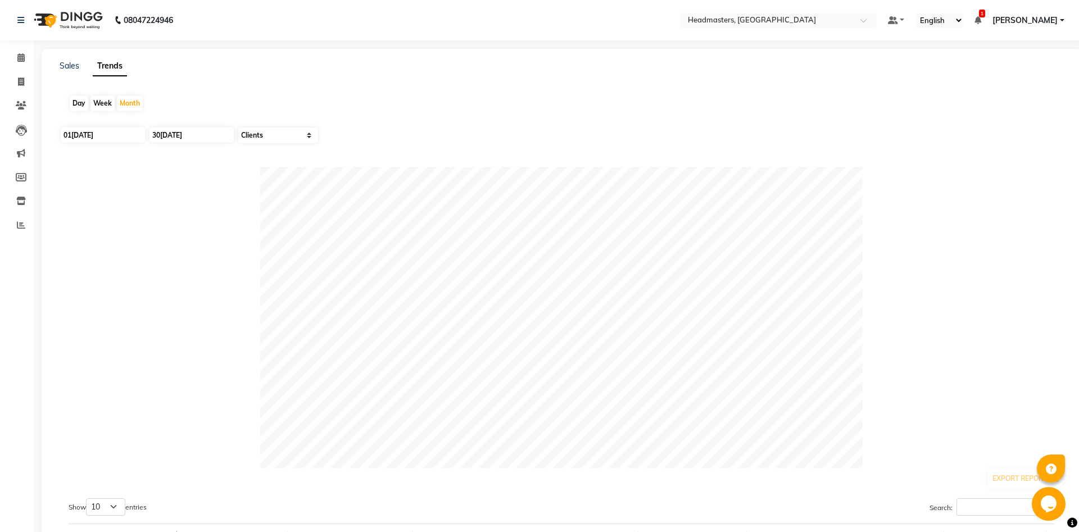
select select "9"
select select "2025"
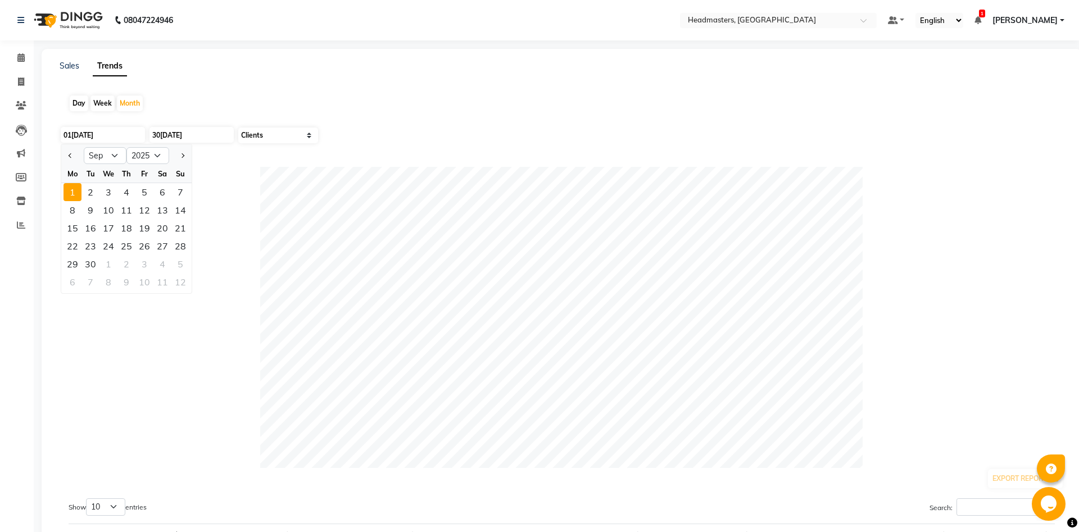
click at [74, 107] on div "Day" at bounding box center [79, 103] width 19 height 16
type input "[DATE]"
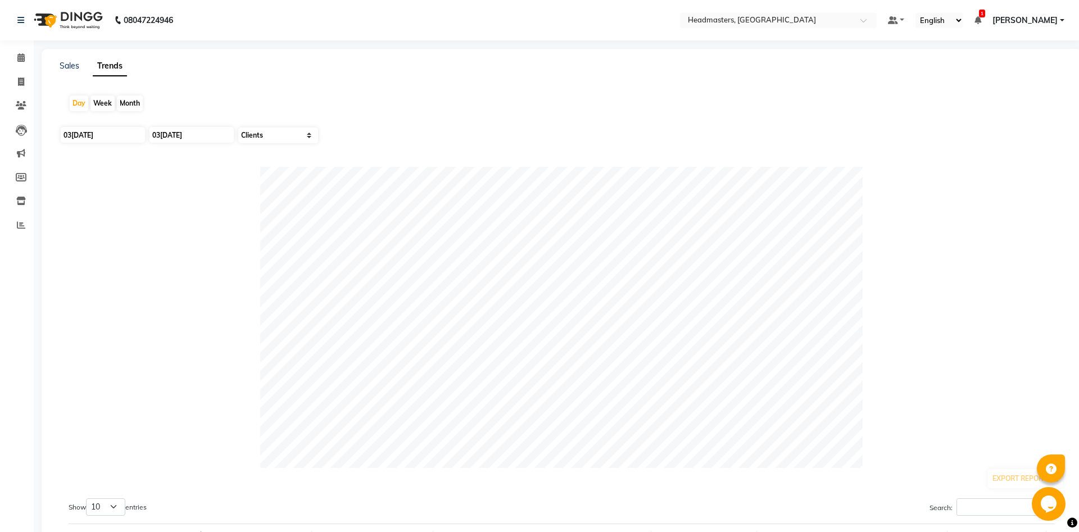
click at [11, 48] on li "Calendar" at bounding box center [17, 58] width 34 height 24
click at [15, 60] on span at bounding box center [21, 58] width 20 height 13
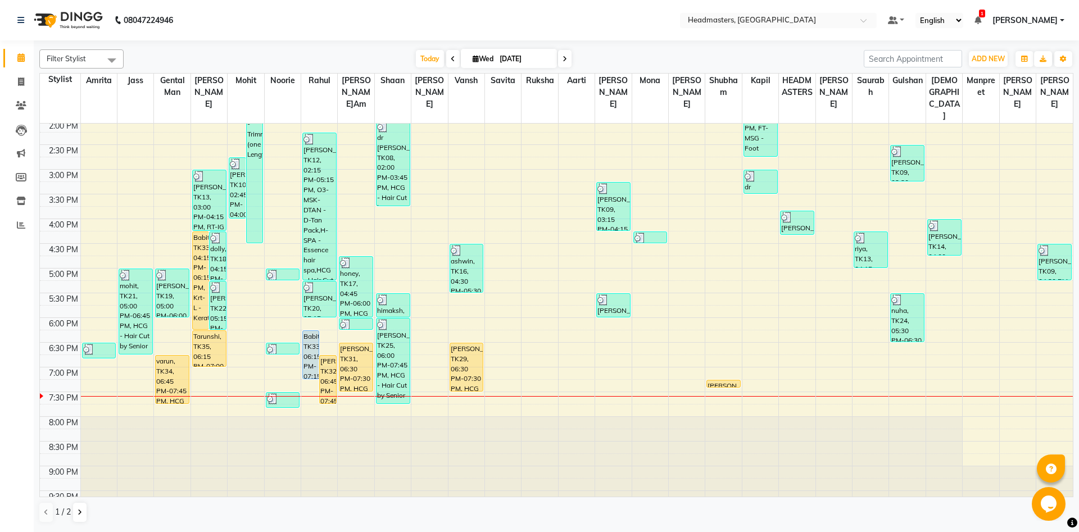
scroll to position [303, 0]
